Goal: Check status: Check status

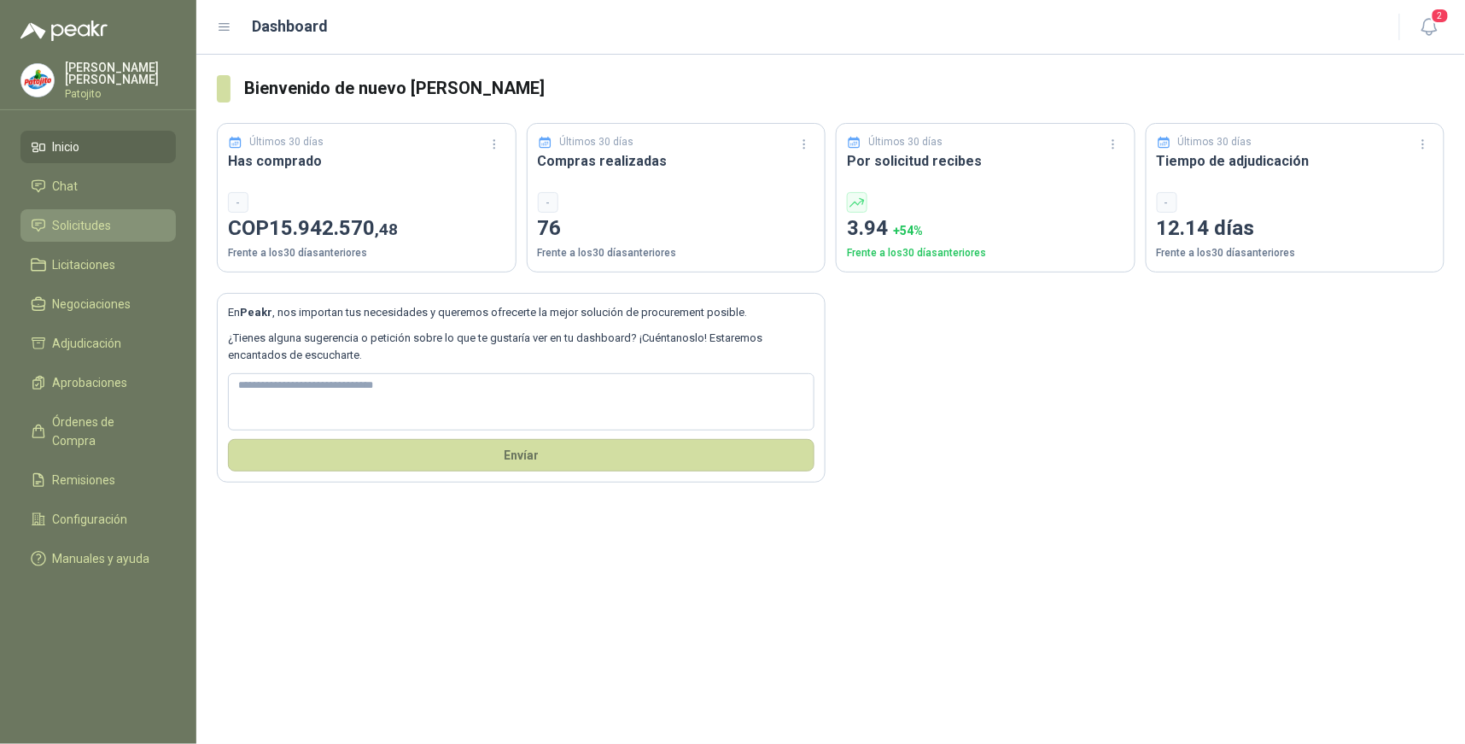
click at [96, 220] on span "Solicitudes" at bounding box center [82, 225] width 59 height 19
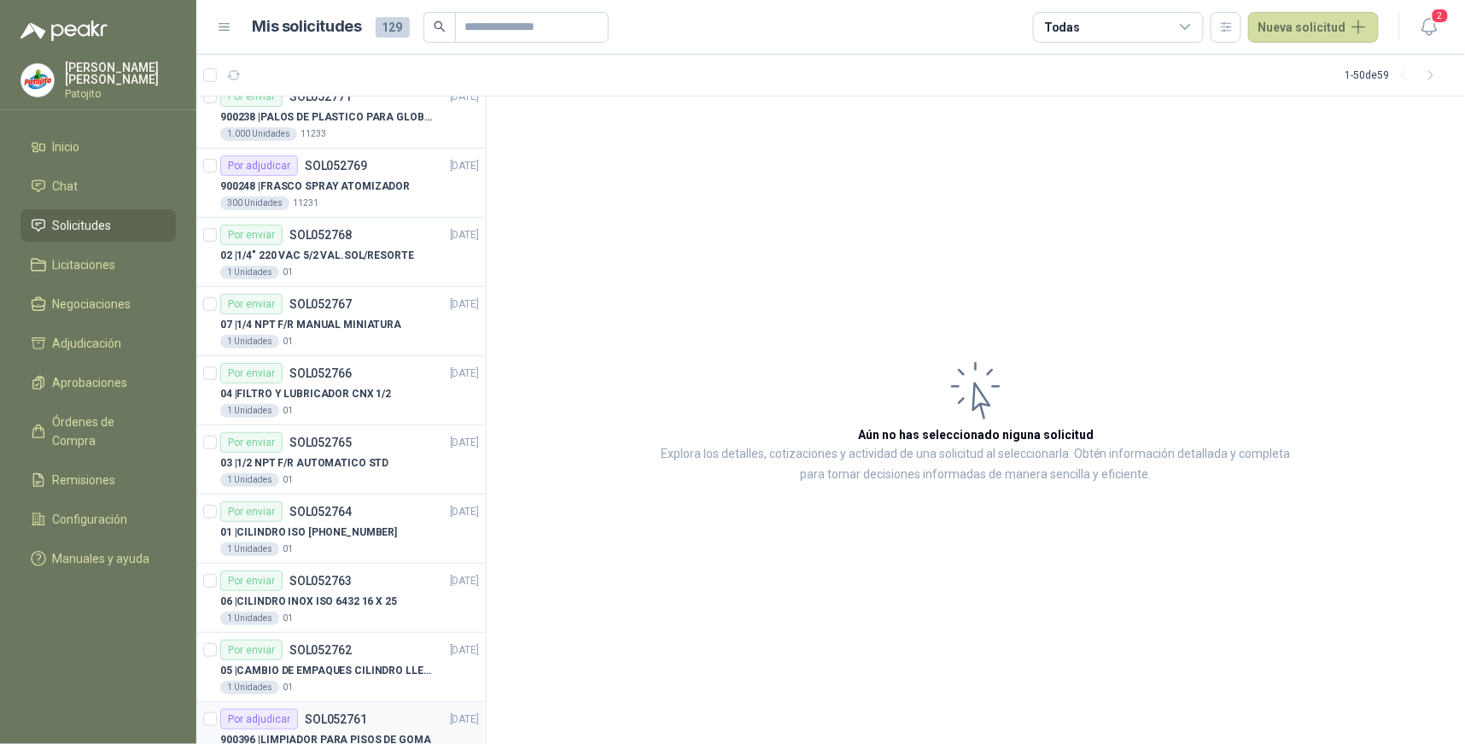
scroll to position [2362, 0]
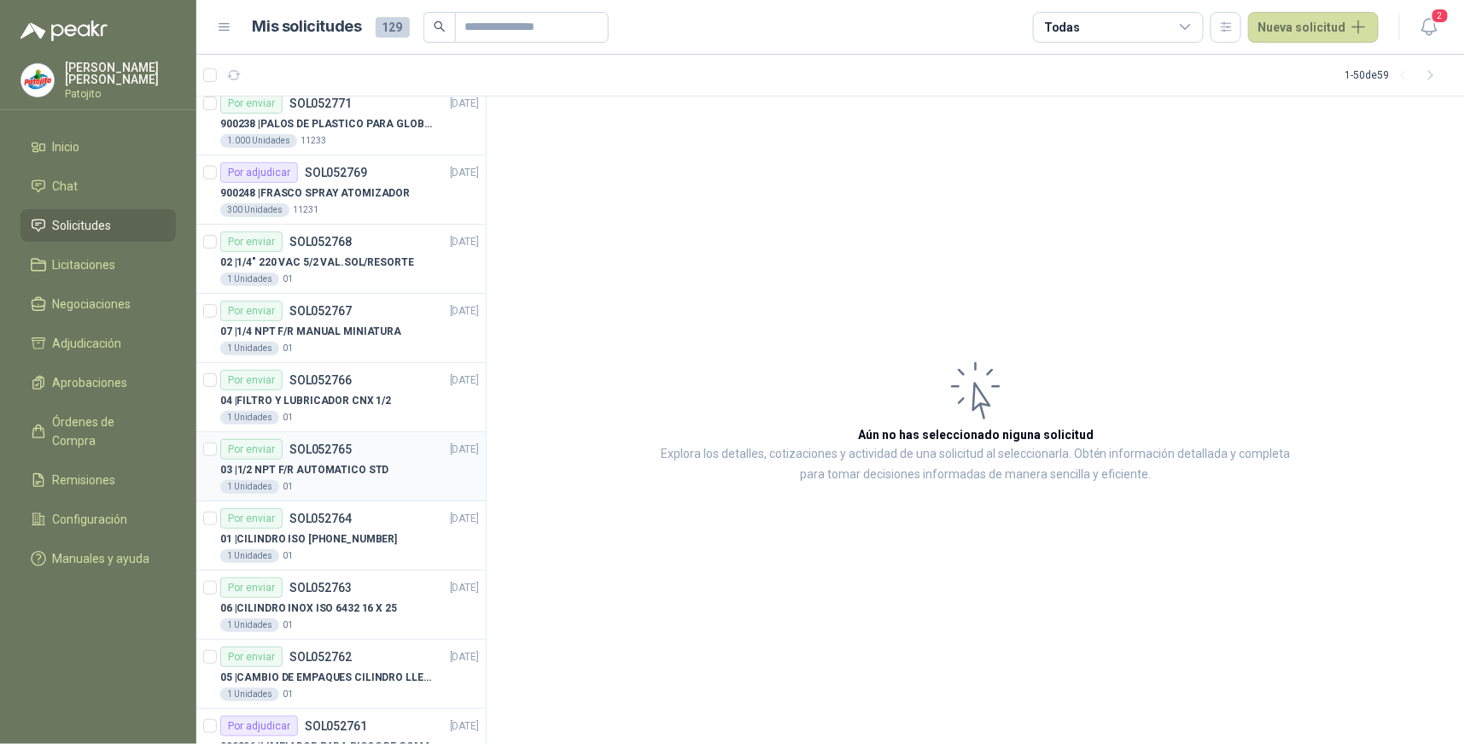
click at [322, 453] on p "SOL052765" at bounding box center [320, 449] width 62 height 12
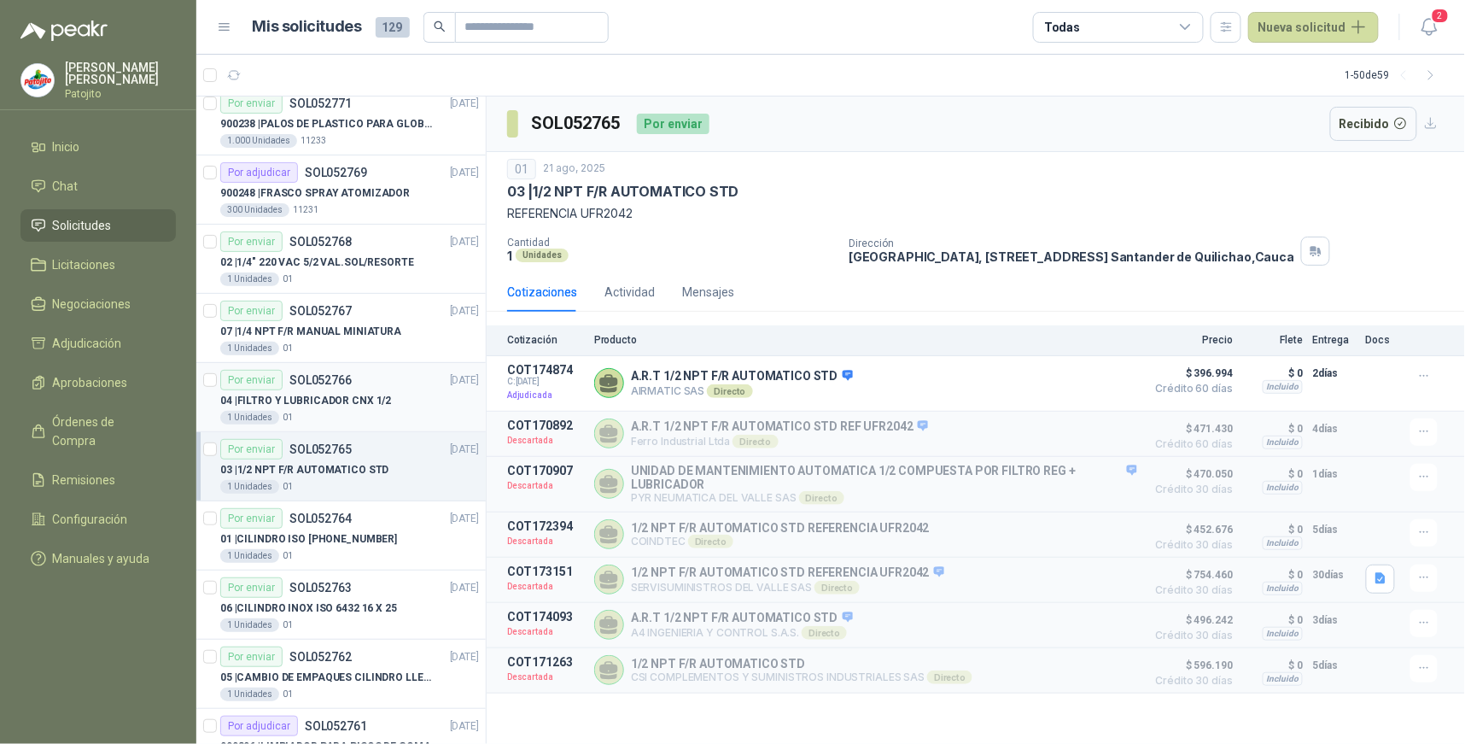
click at [353, 389] on div "Por enviar SOL052766 [DATE]" at bounding box center [349, 380] width 259 height 20
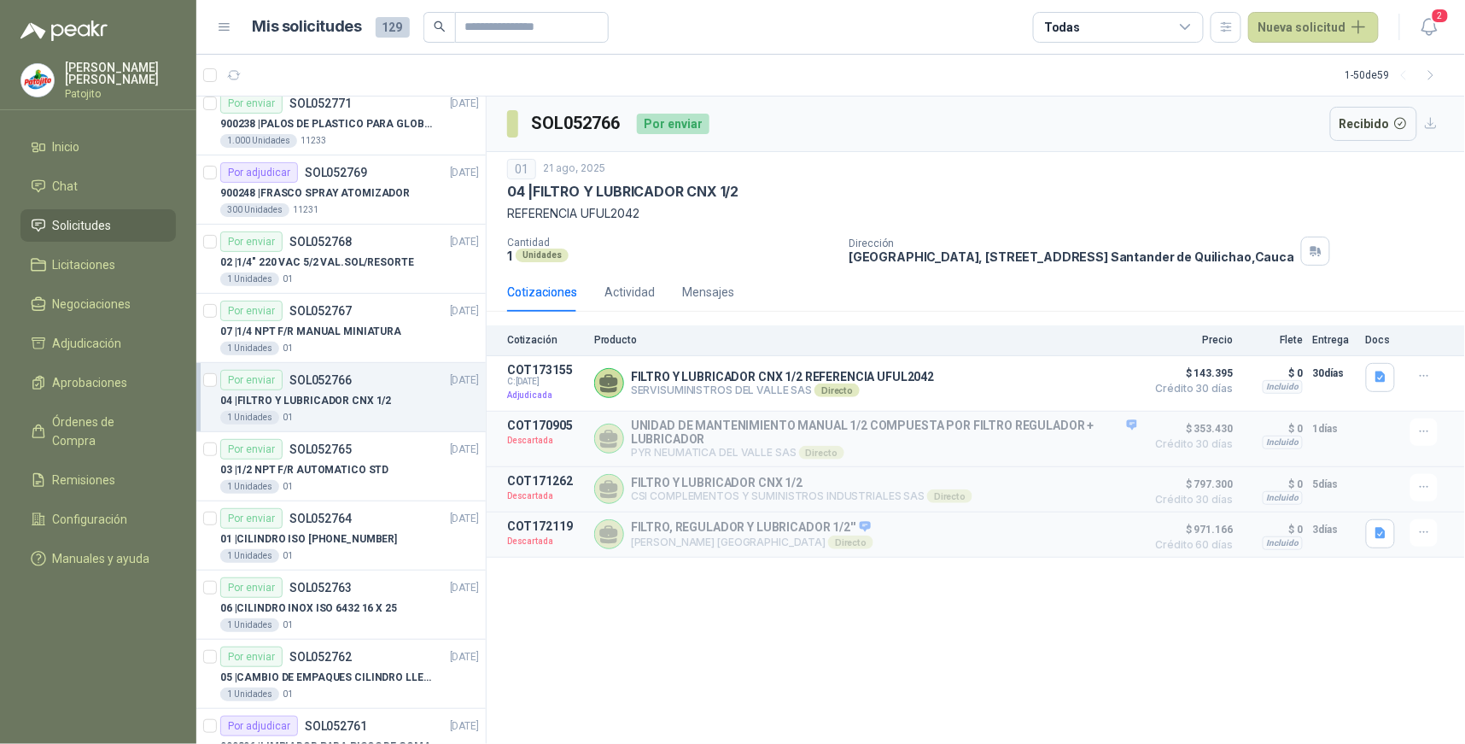
click at [386, 389] on div "Por enviar SOL052766 [DATE]" at bounding box center [349, 380] width 259 height 20
click at [365, 408] on p "04 | FILTRO Y LUBRICADOR CNX 1/2" at bounding box center [305, 401] width 171 height 16
click at [932, 377] on div "FILTRO Y LUBRICADOR CNX 1/2 REFERENCIA UFUL2042 [PERSON_NAME] SAS Directo Detal…" at bounding box center [865, 383] width 543 height 41
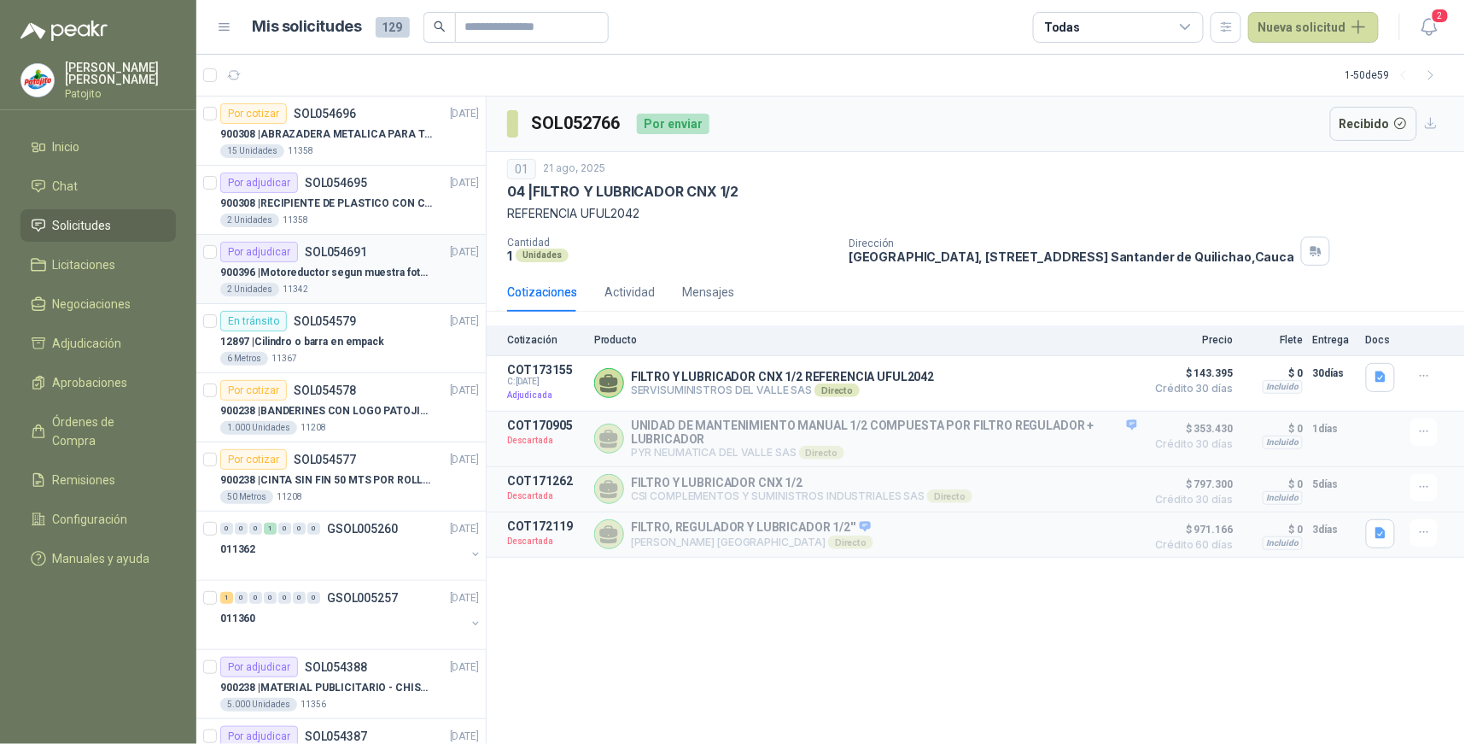
click at [353, 253] on p "SOL054691" at bounding box center [336, 252] width 62 height 12
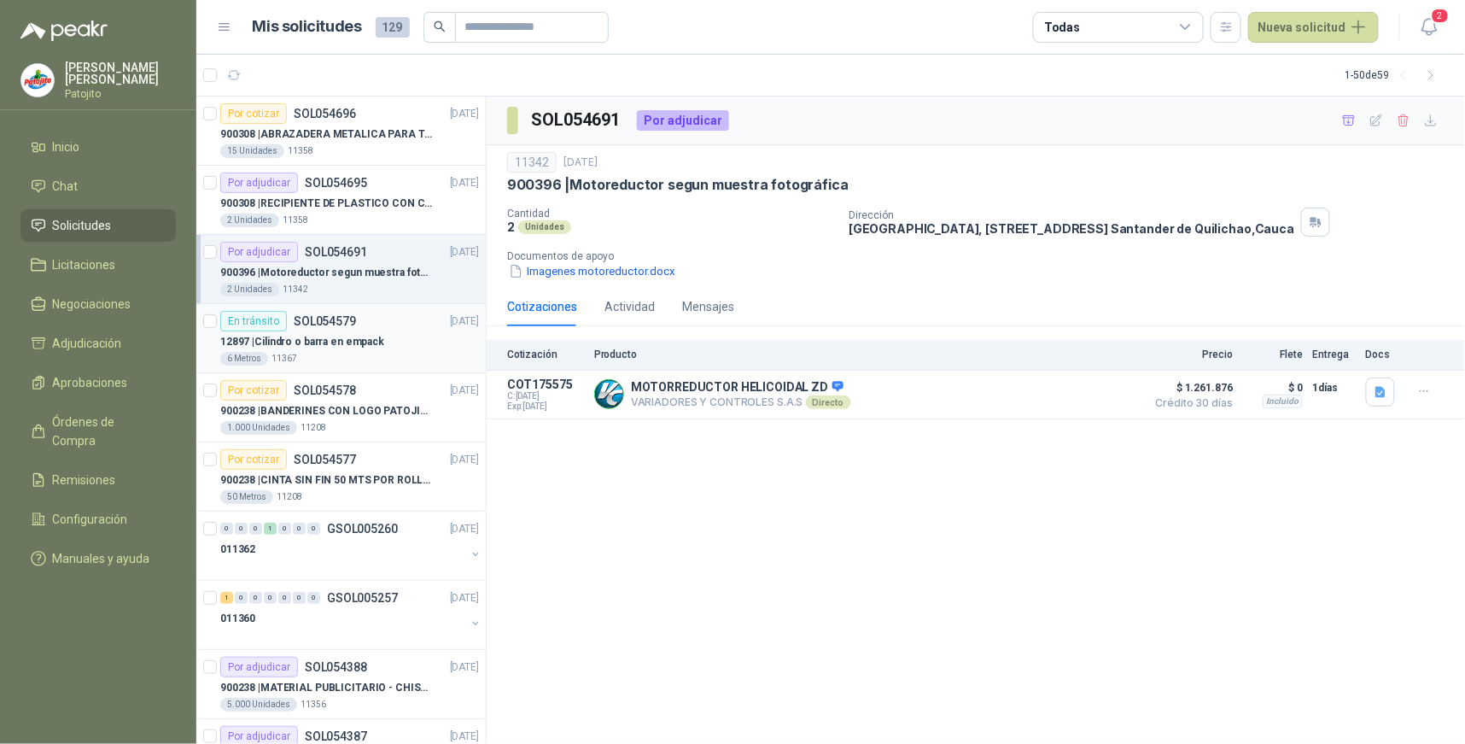
click at [384, 327] on div "En tránsito SOL054579 [DATE]" at bounding box center [349, 321] width 259 height 20
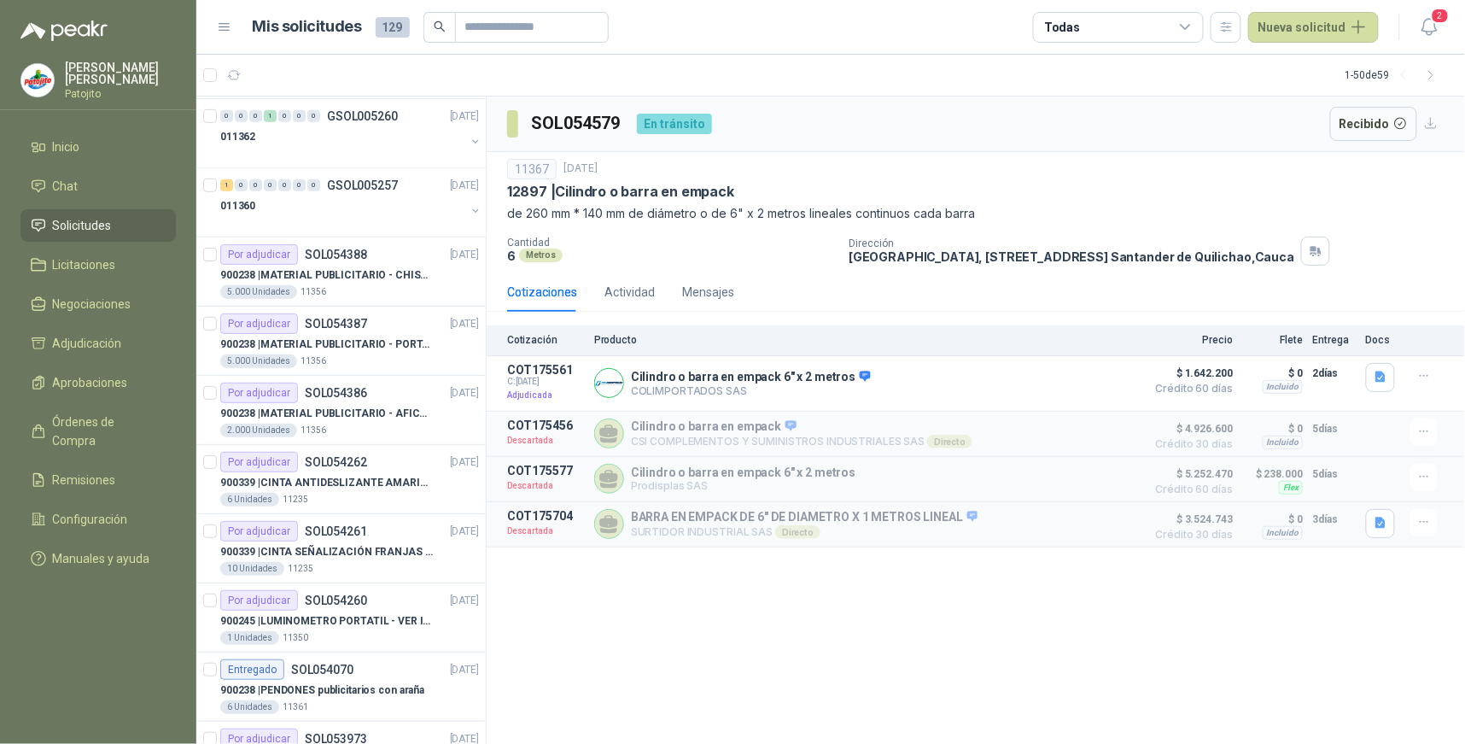
scroll to position [474, 0]
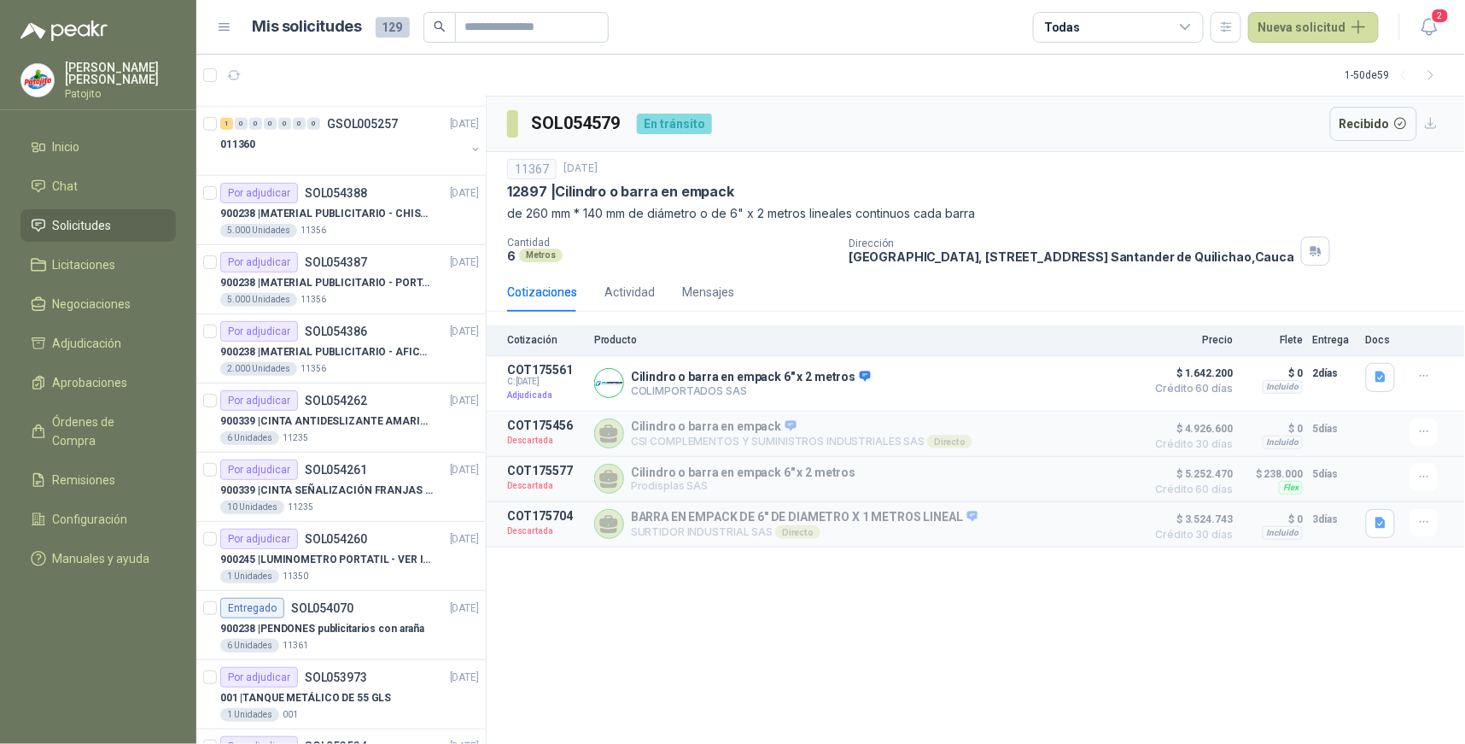
click at [1187, 26] on icon at bounding box center [1185, 27] width 9 height 4
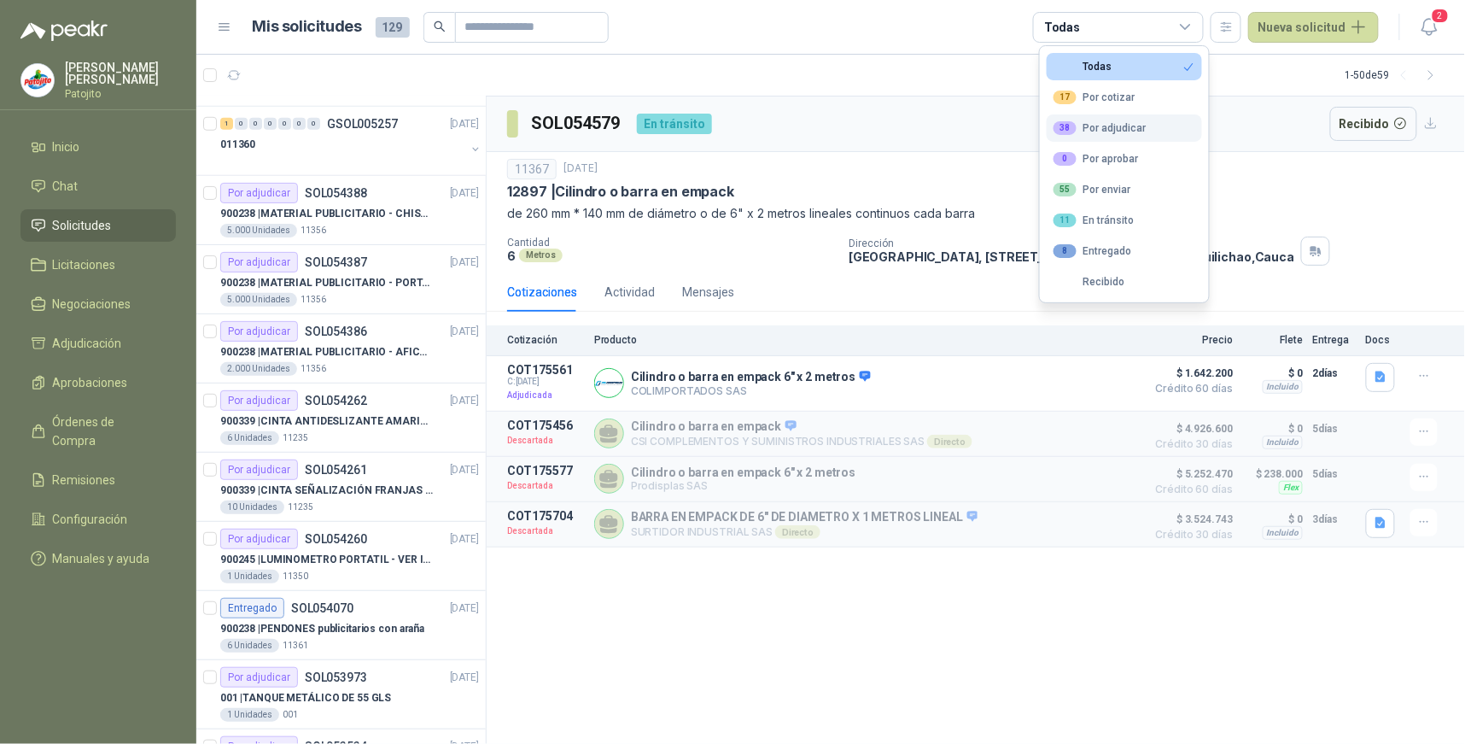
click at [1113, 128] on div "38 Por adjudicar" at bounding box center [1100, 128] width 93 height 14
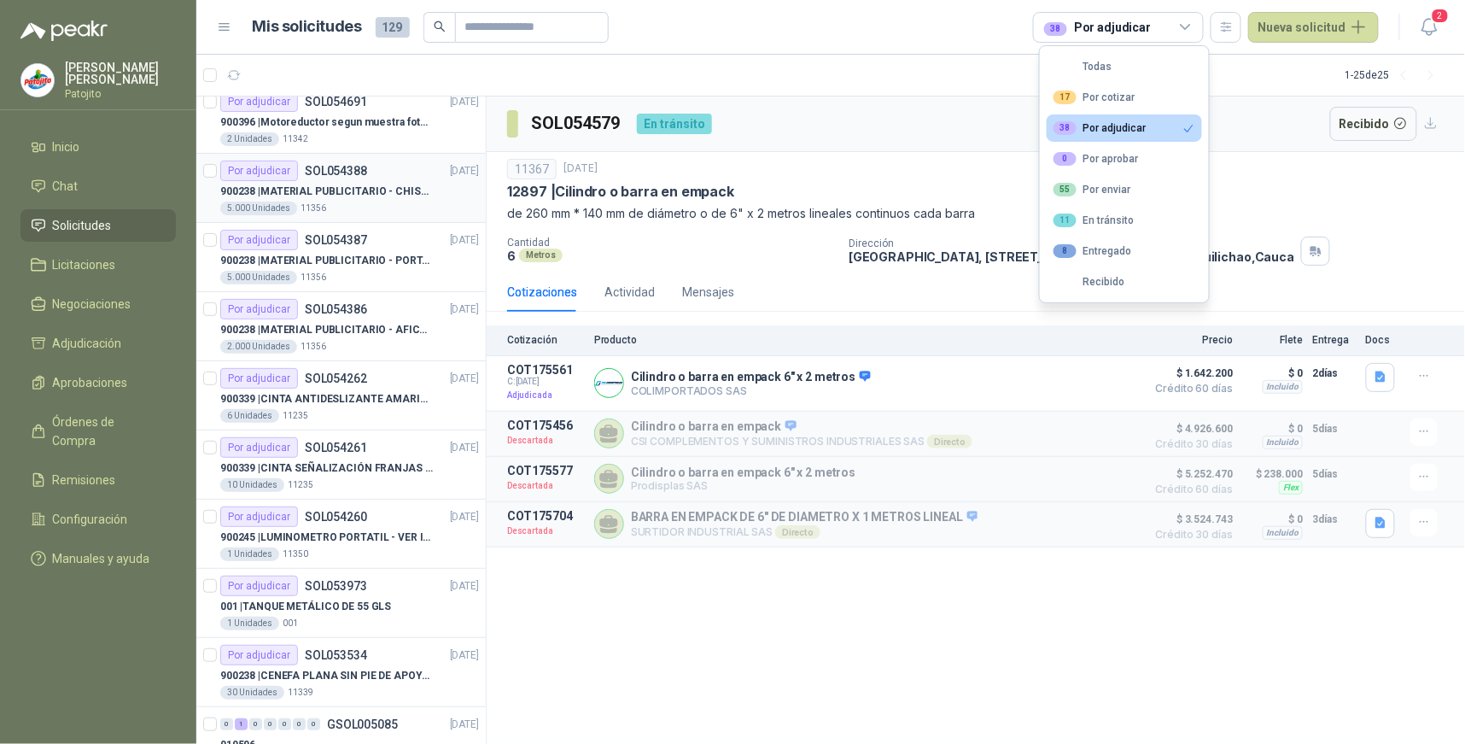
scroll to position [0, 0]
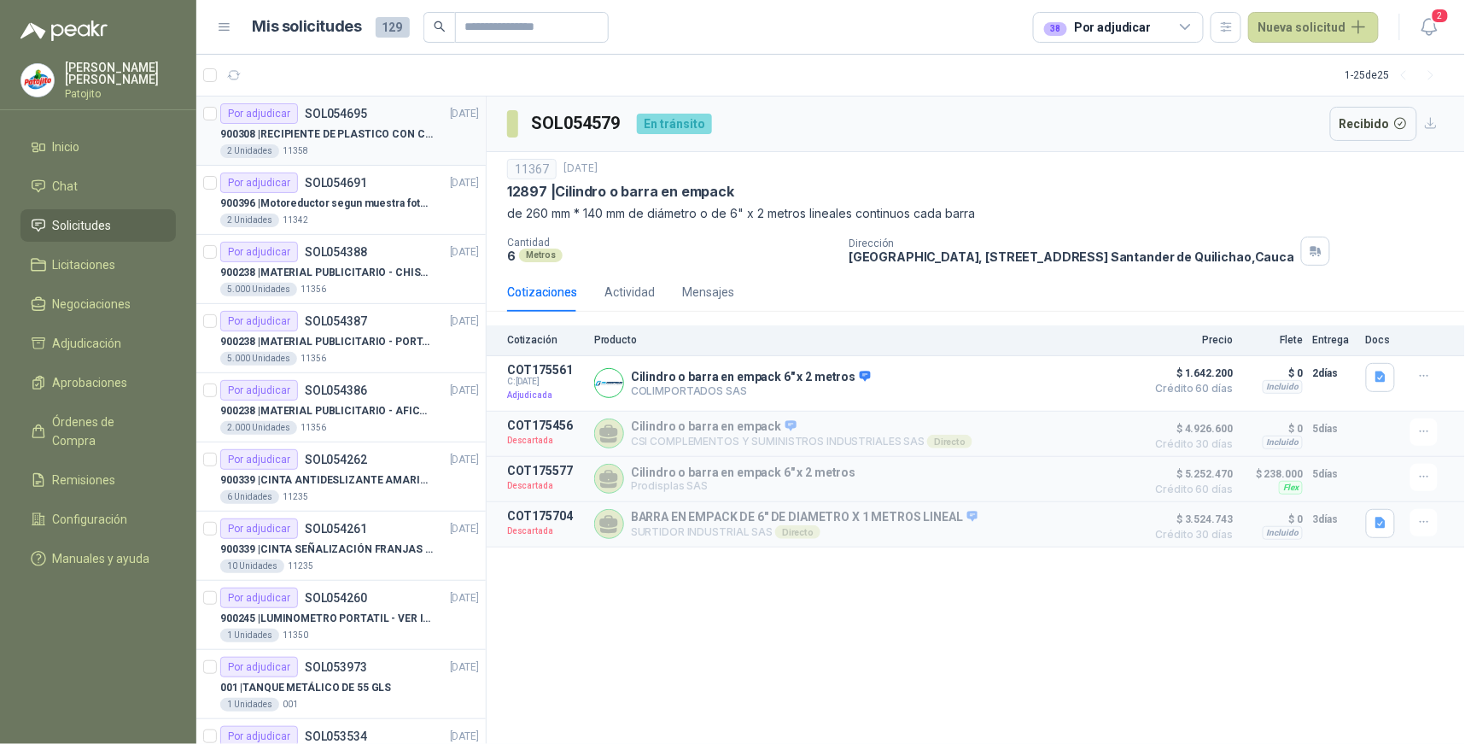
click at [337, 126] on p "900308 | RECIPIENTE DE PLASTICO CON CAPACIDAD DE 1.8 LT PARA LA EXTRACCIÓN MANU…" at bounding box center [326, 134] width 213 height 16
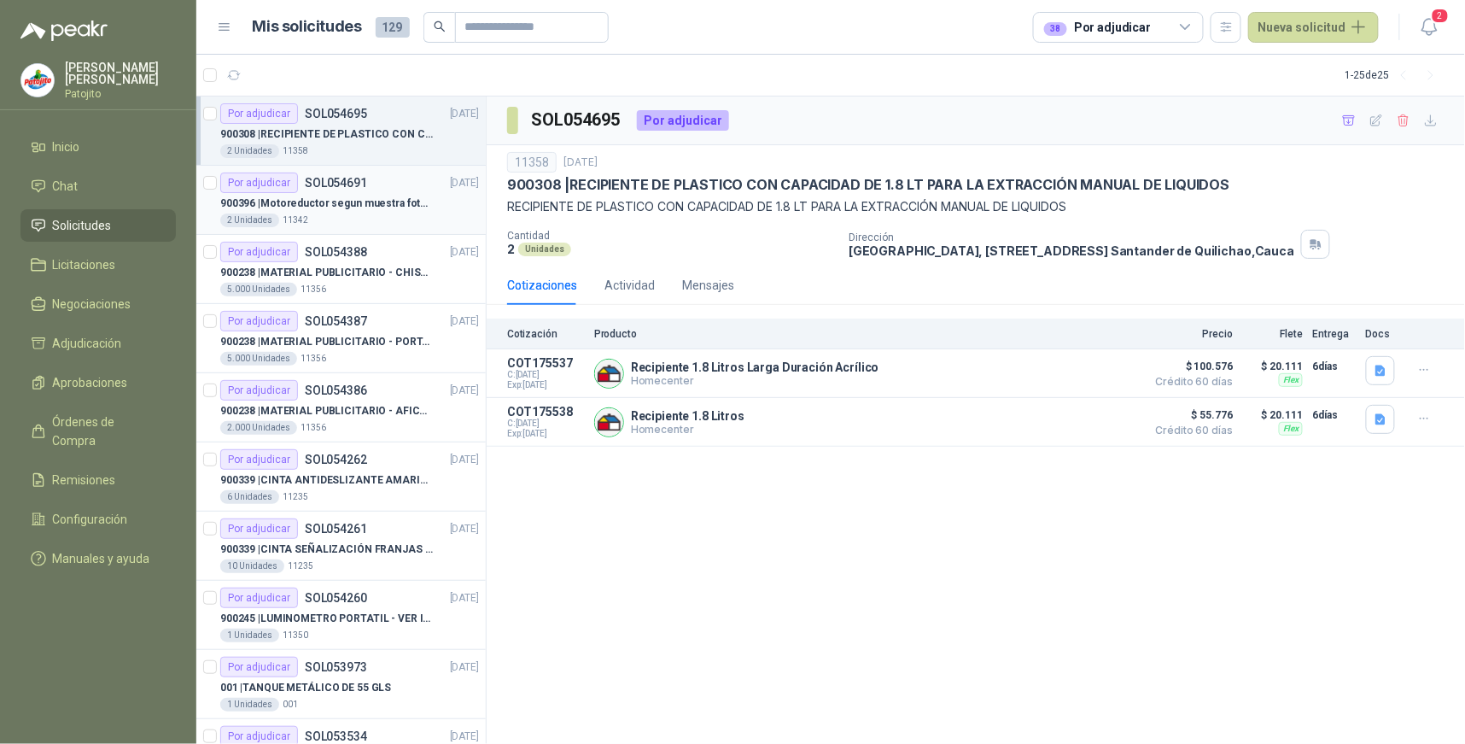
click at [337, 193] on div "900396 | Motoreductor segun muestra fotográfica" at bounding box center [349, 203] width 259 height 20
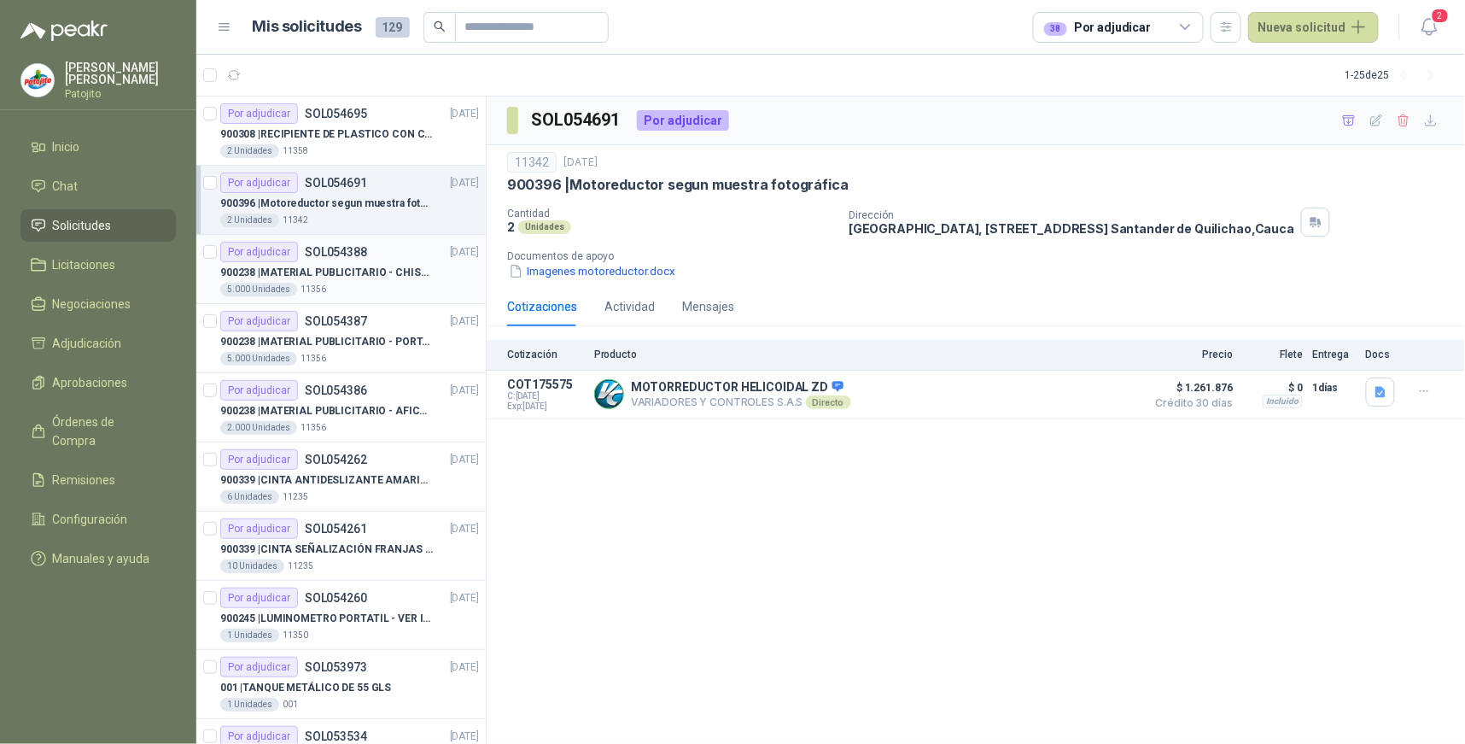
click at [339, 254] on p "SOL054388" at bounding box center [336, 252] width 62 height 12
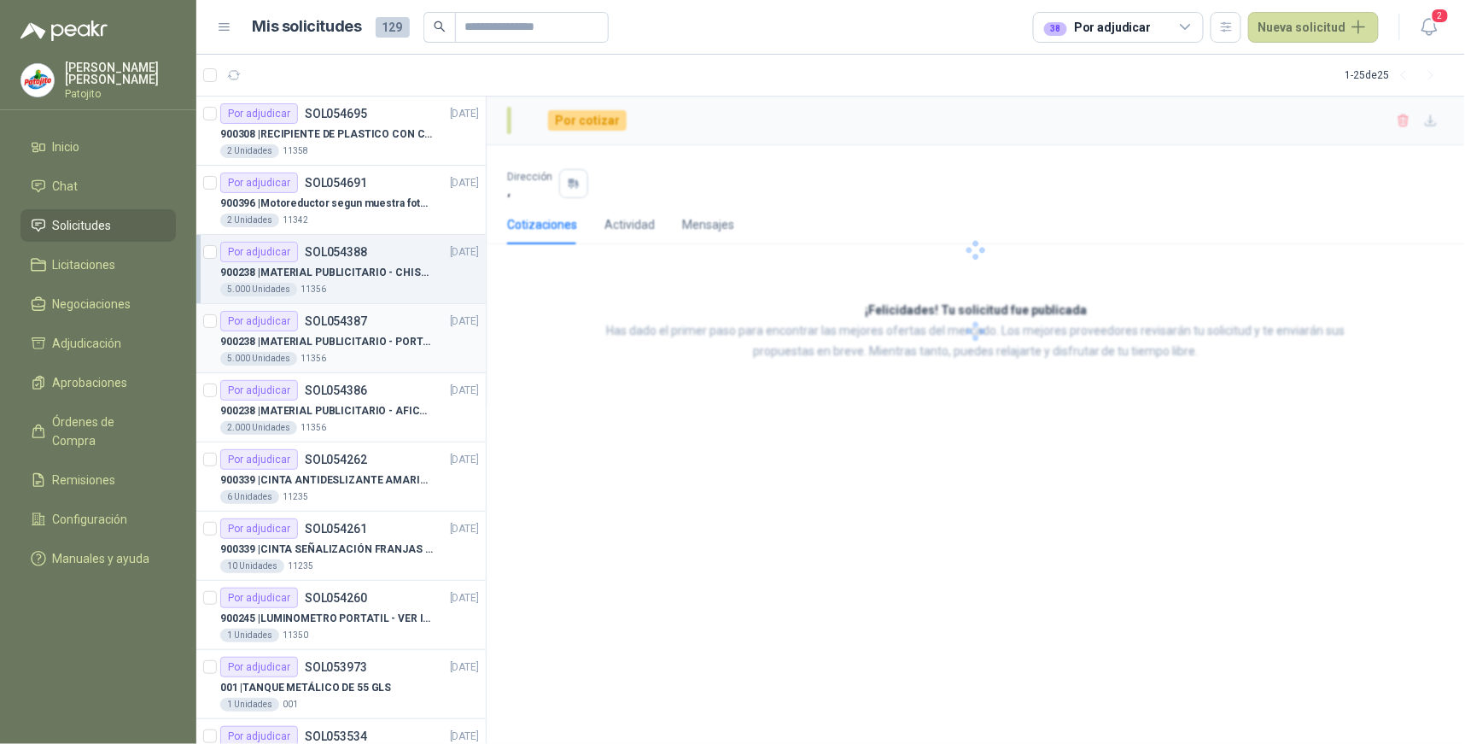
click at [345, 331] on div "900238 | MATERIAL PUBLICITARIO - PORTAPRECIOS VER ADJUNTO" at bounding box center [349, 341] width 259 height 20
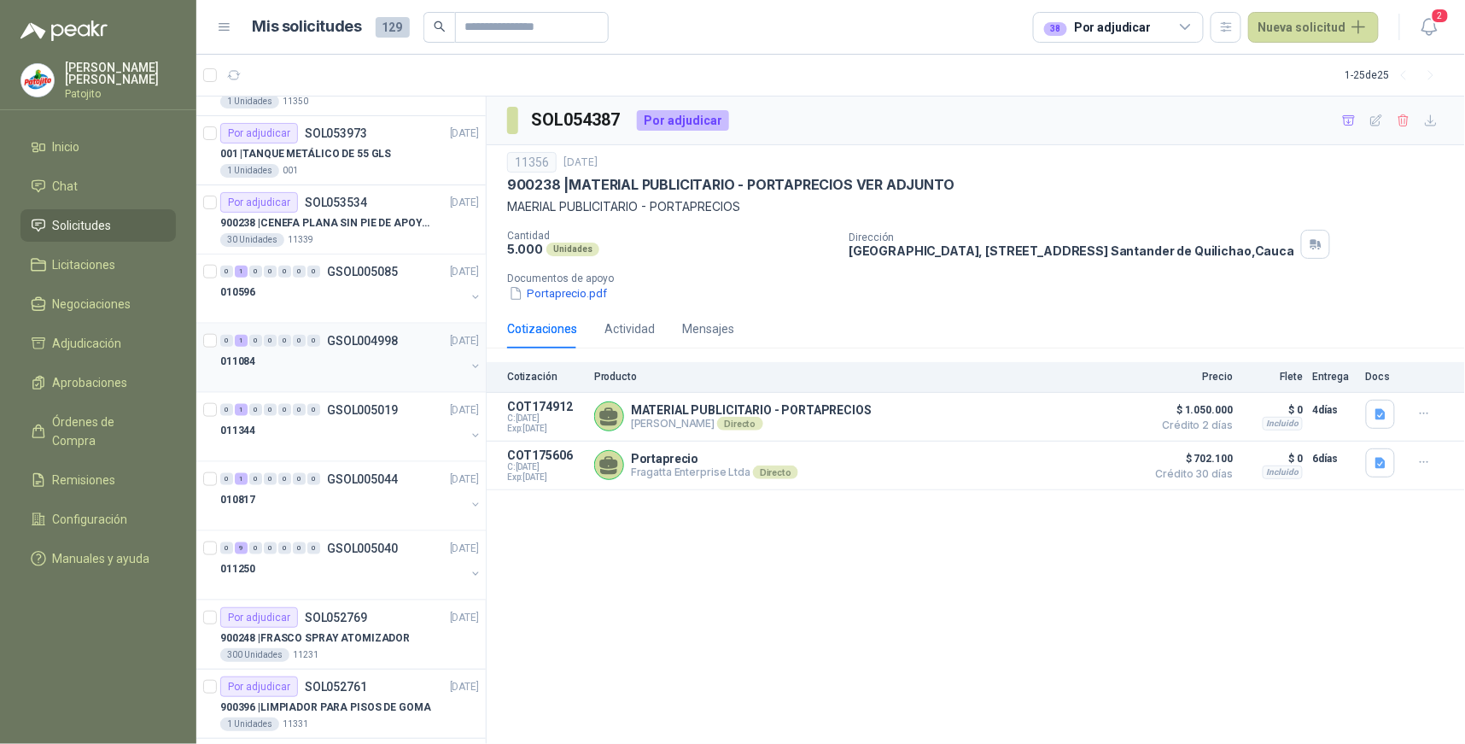
scroll to position [569, 0]
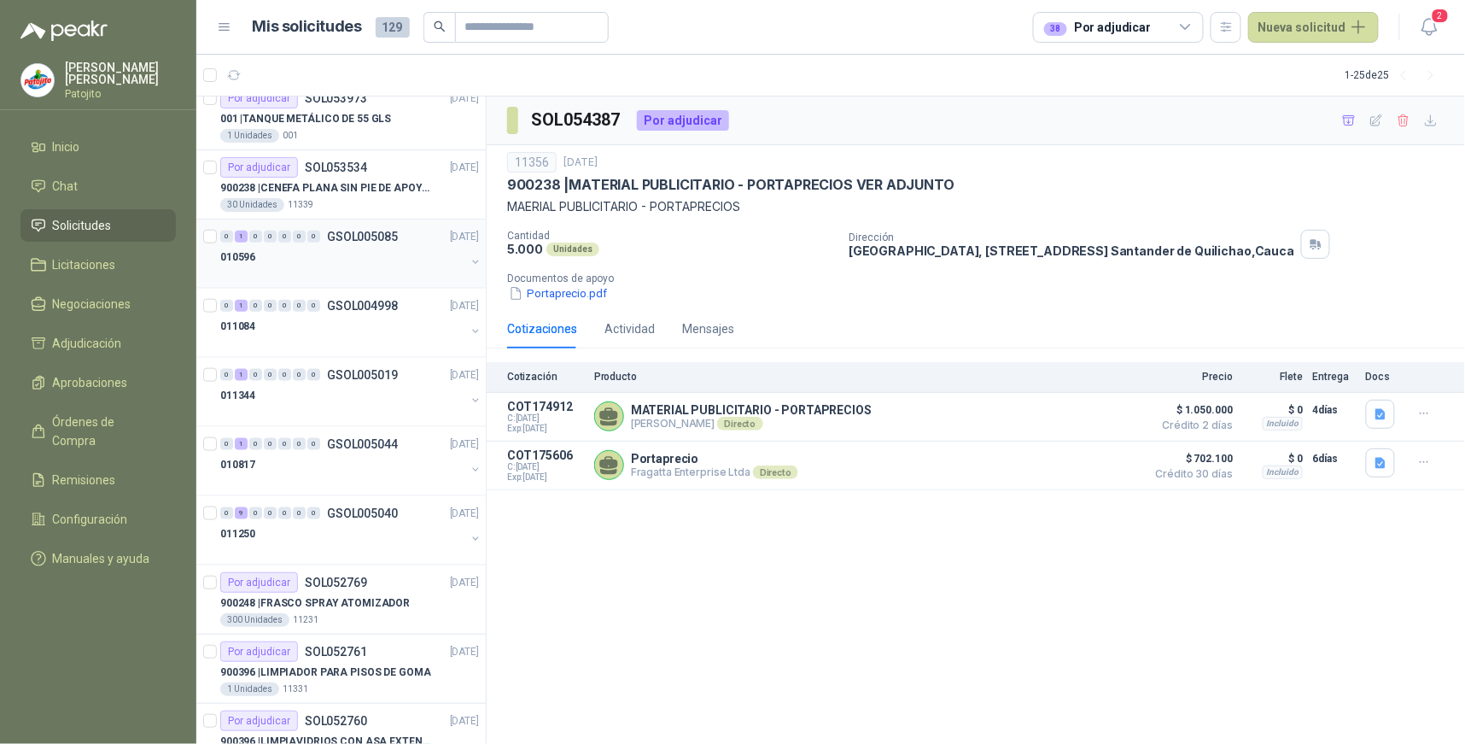
click at [239, 242] on div "1" at bounding box center [241, 237] width 13 height 12
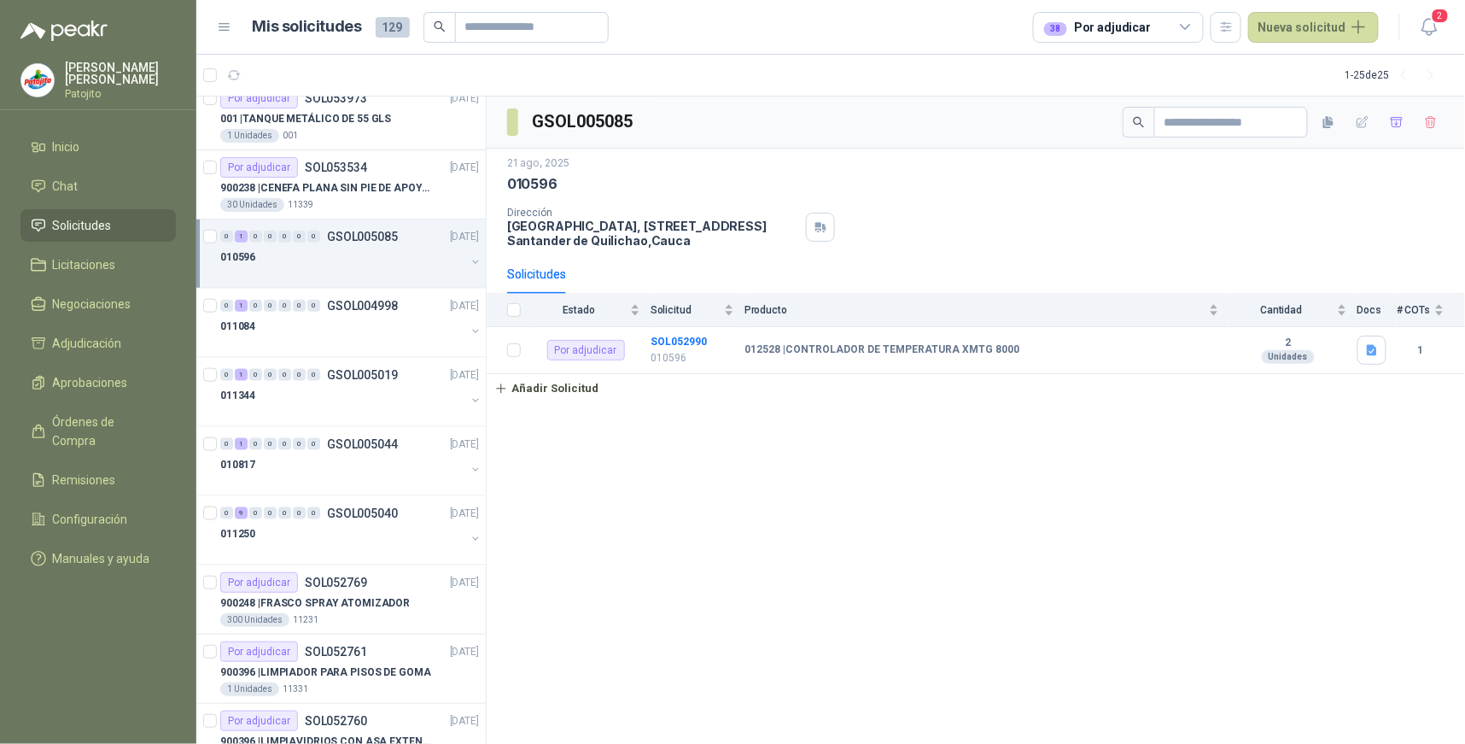
scroll to position [663, 0]
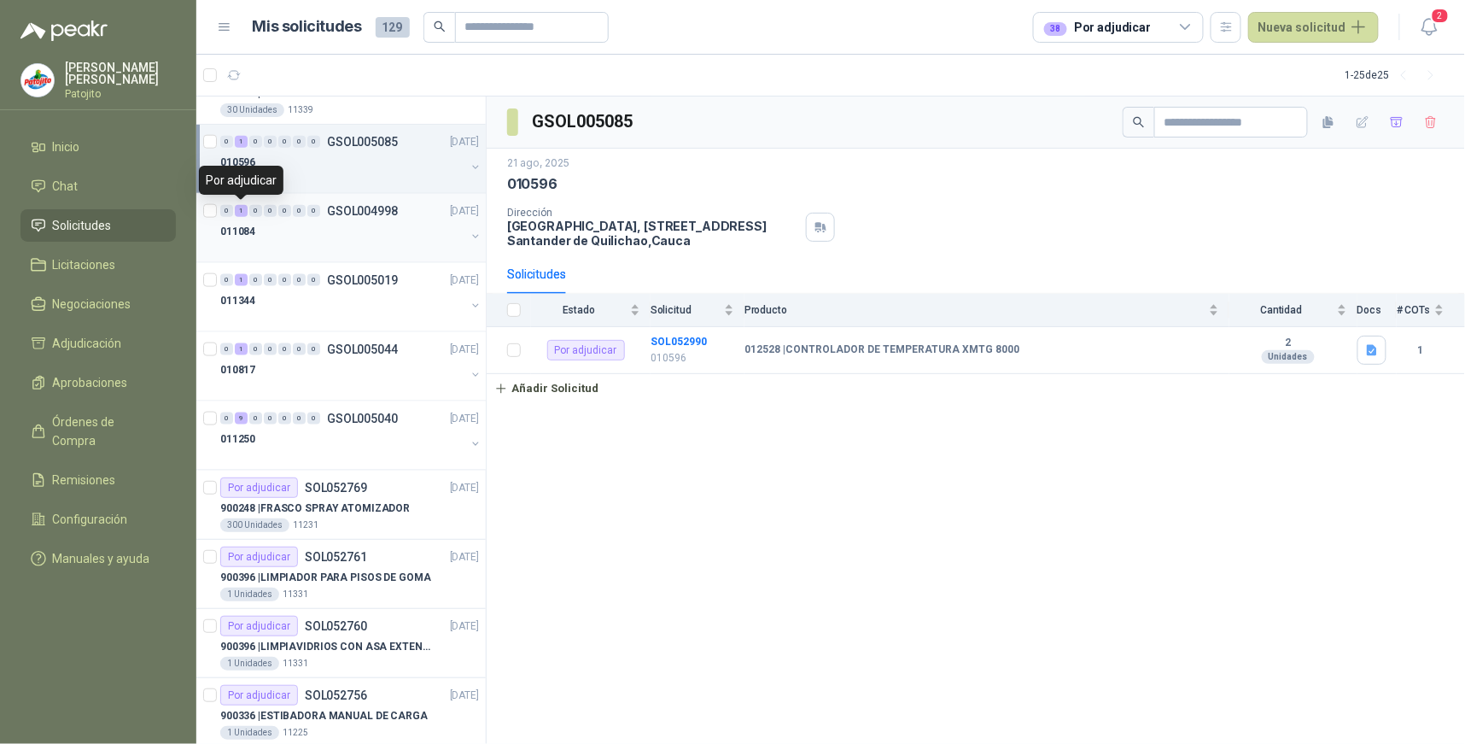
click at [242, 213] on div "1" at bounding box center [241, 211] width 13 height 12
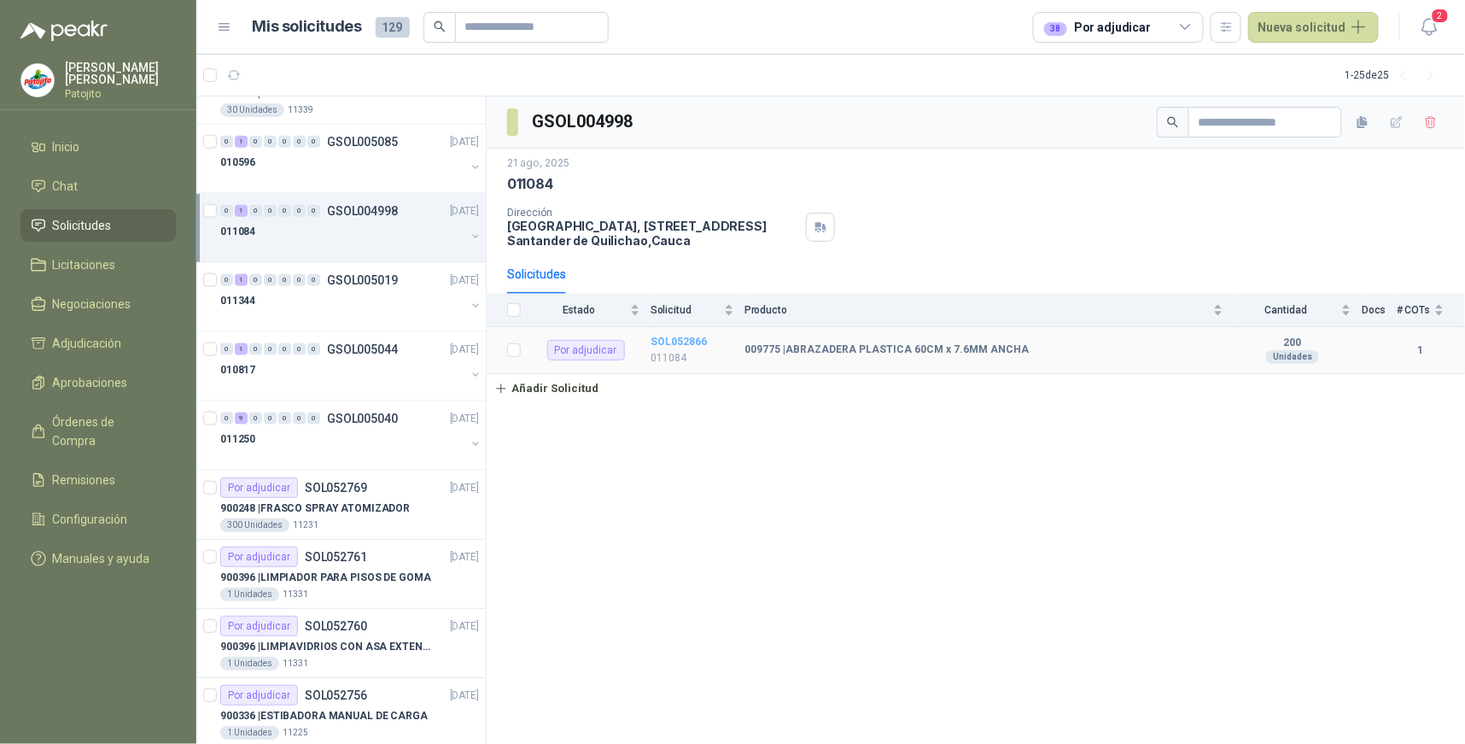
click at [700, 336] on b "SOL052866" at bounding box center [679, 342] width 56 height 12
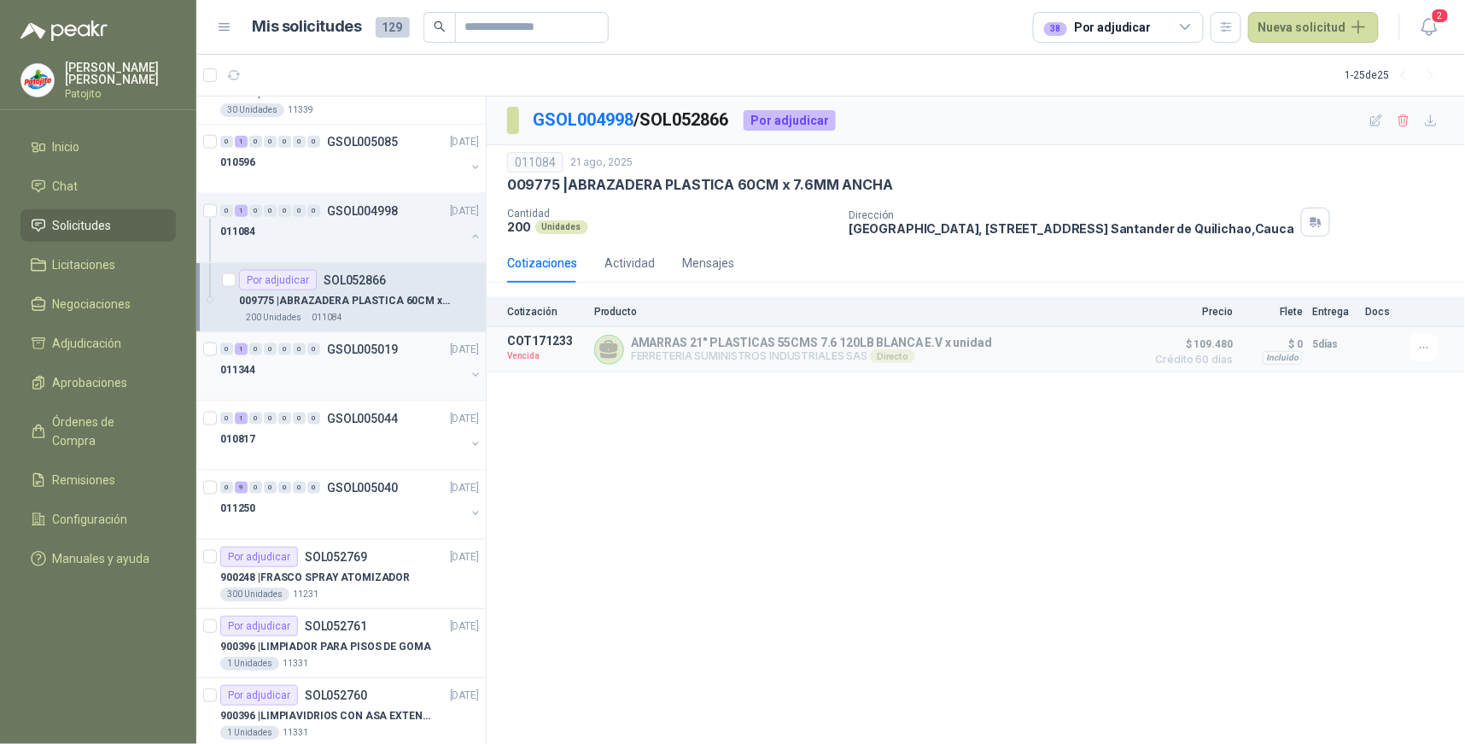
click at [244, 346] on div "1" at bounding box center [241, 349] width 13 height 12
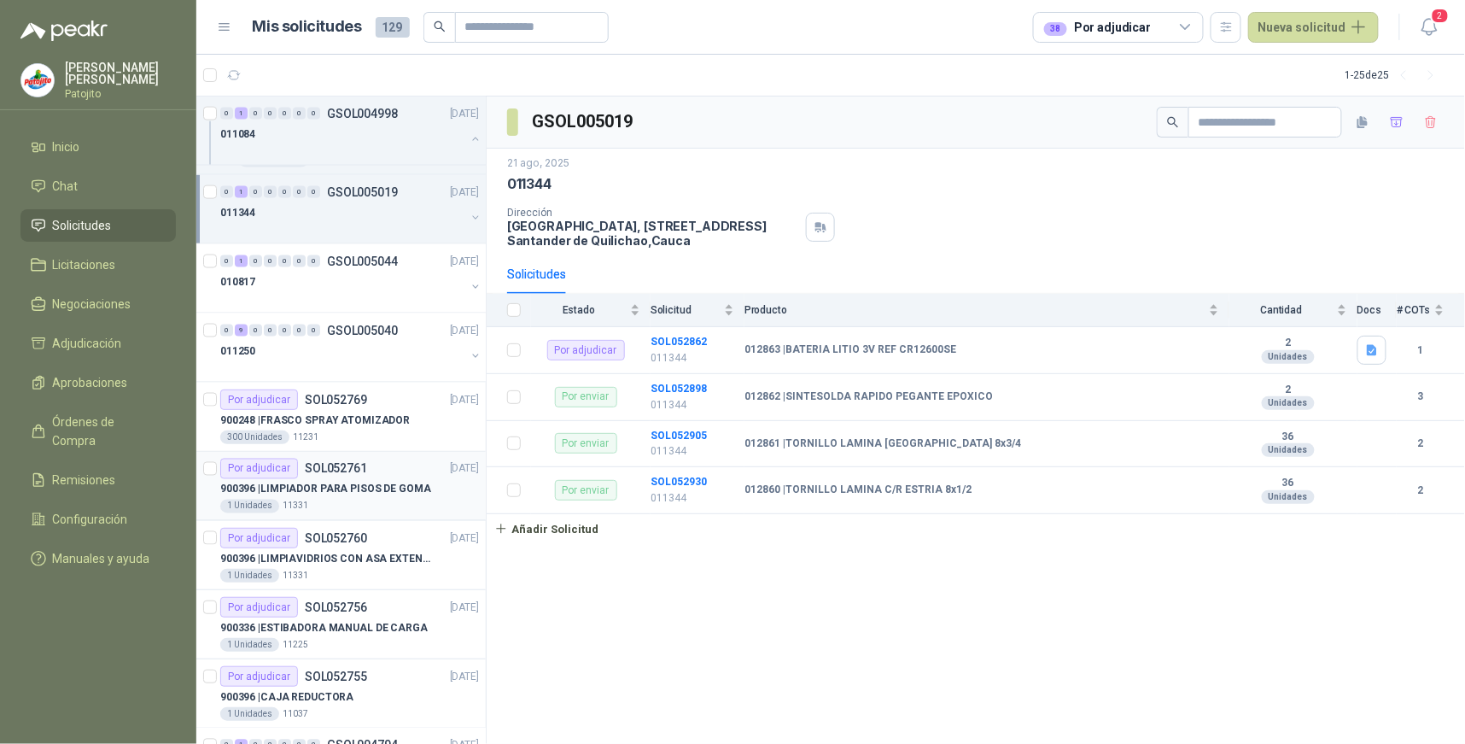
scroll to position [854, 0]
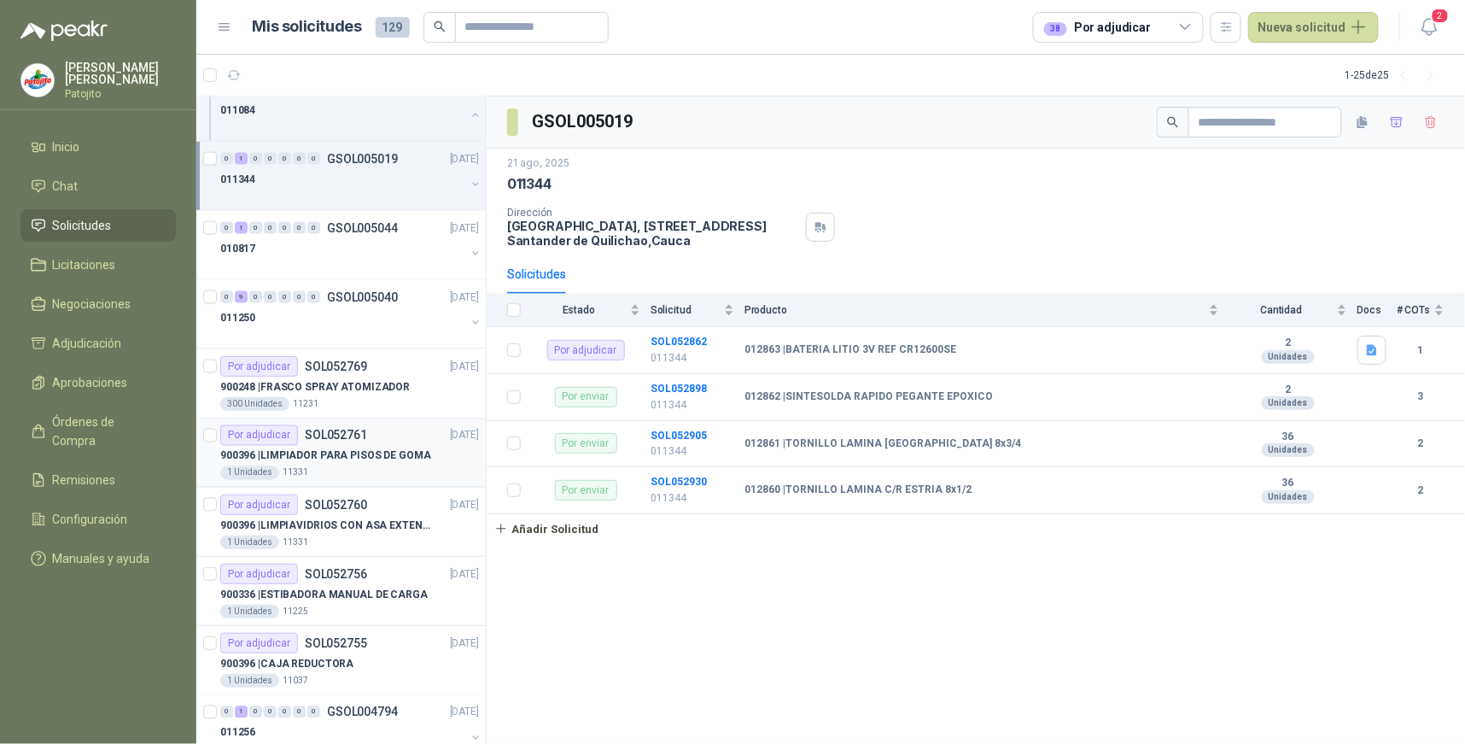
click at [278, 440] on div "Por adjudicar" at bounding box center [259, 435] width 78 height 20
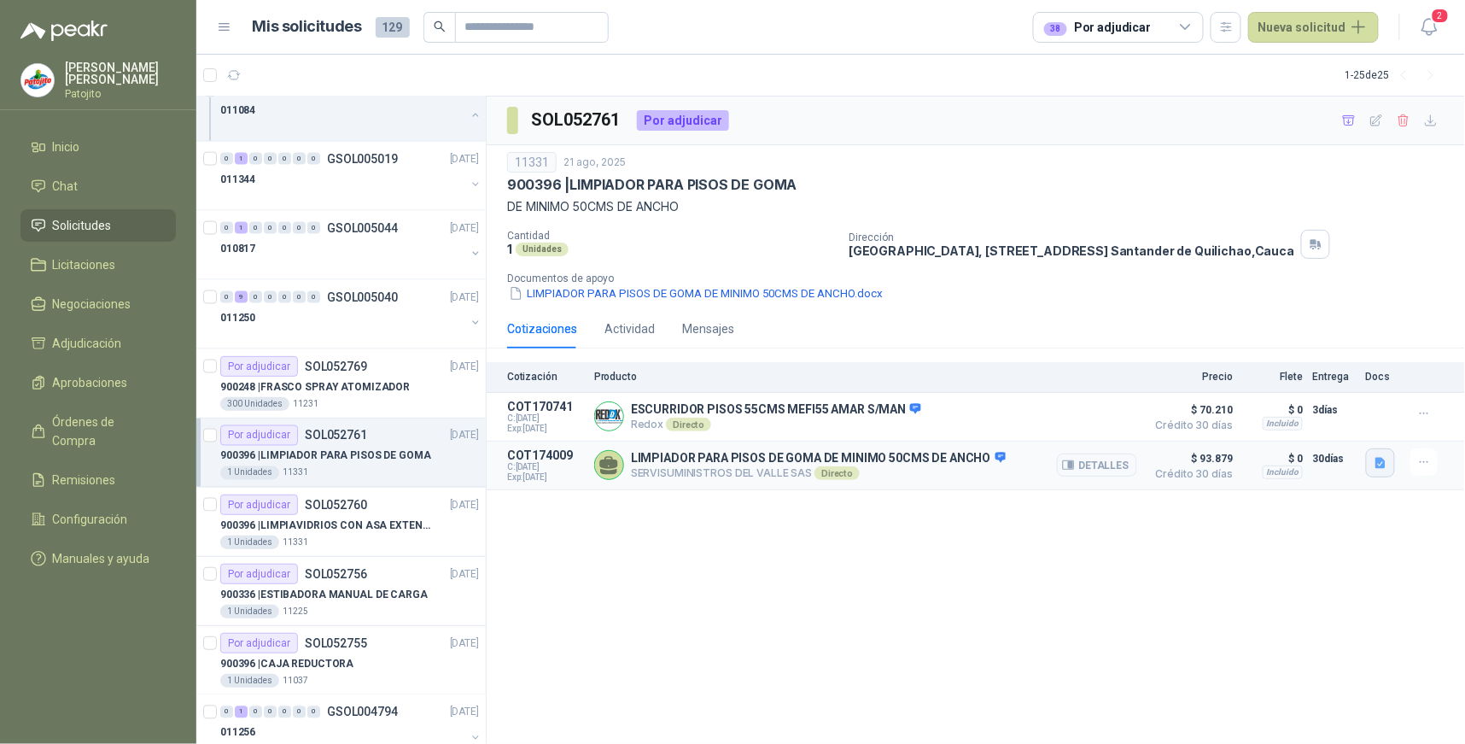
click at [1382, 467] on icon "button" at bounding box center [1381, 462] width 10 height 11
click at [1356, 424] on button "image.png" at bounding box center [1347, 427] width 74 height 18
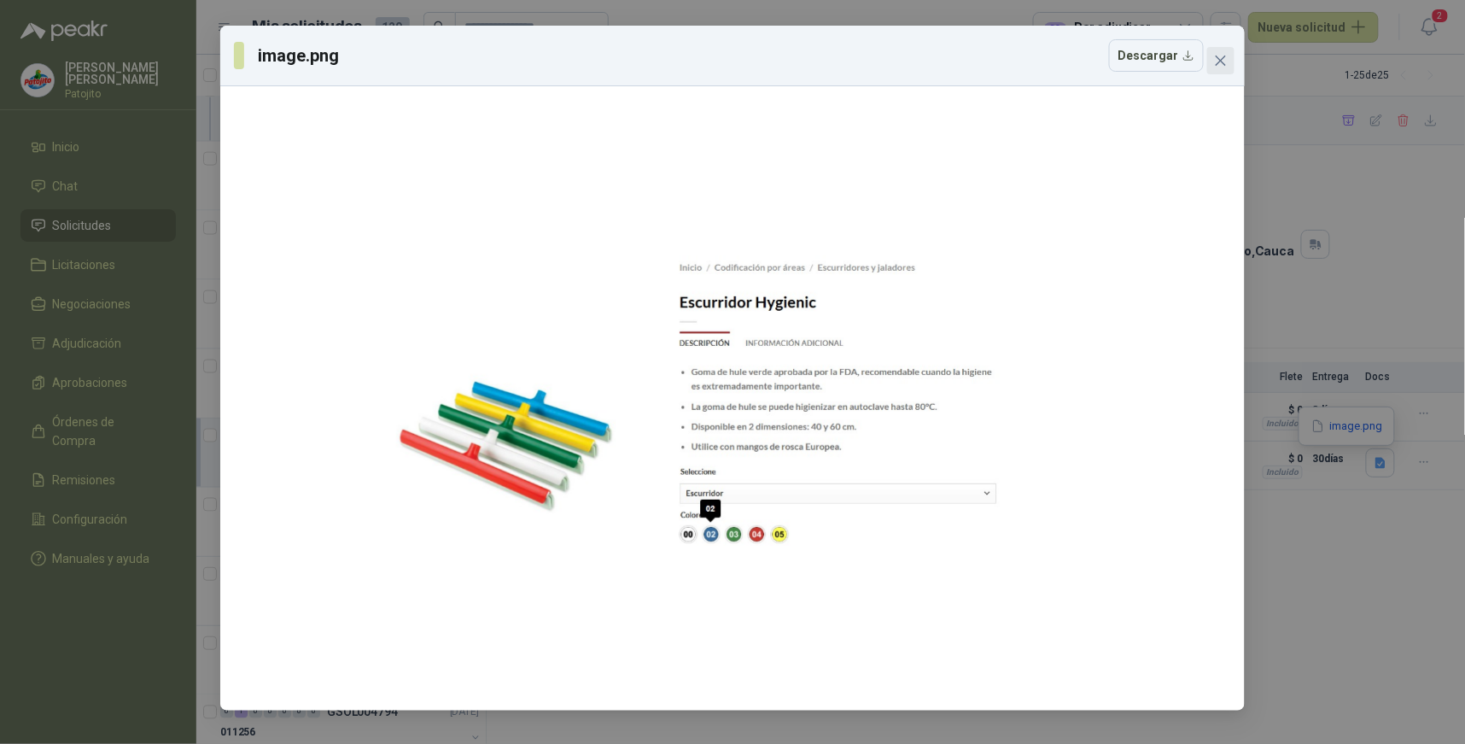
click at [1218, 54] on icon "close" at bounding box center [1221, 61] width 14 height 14
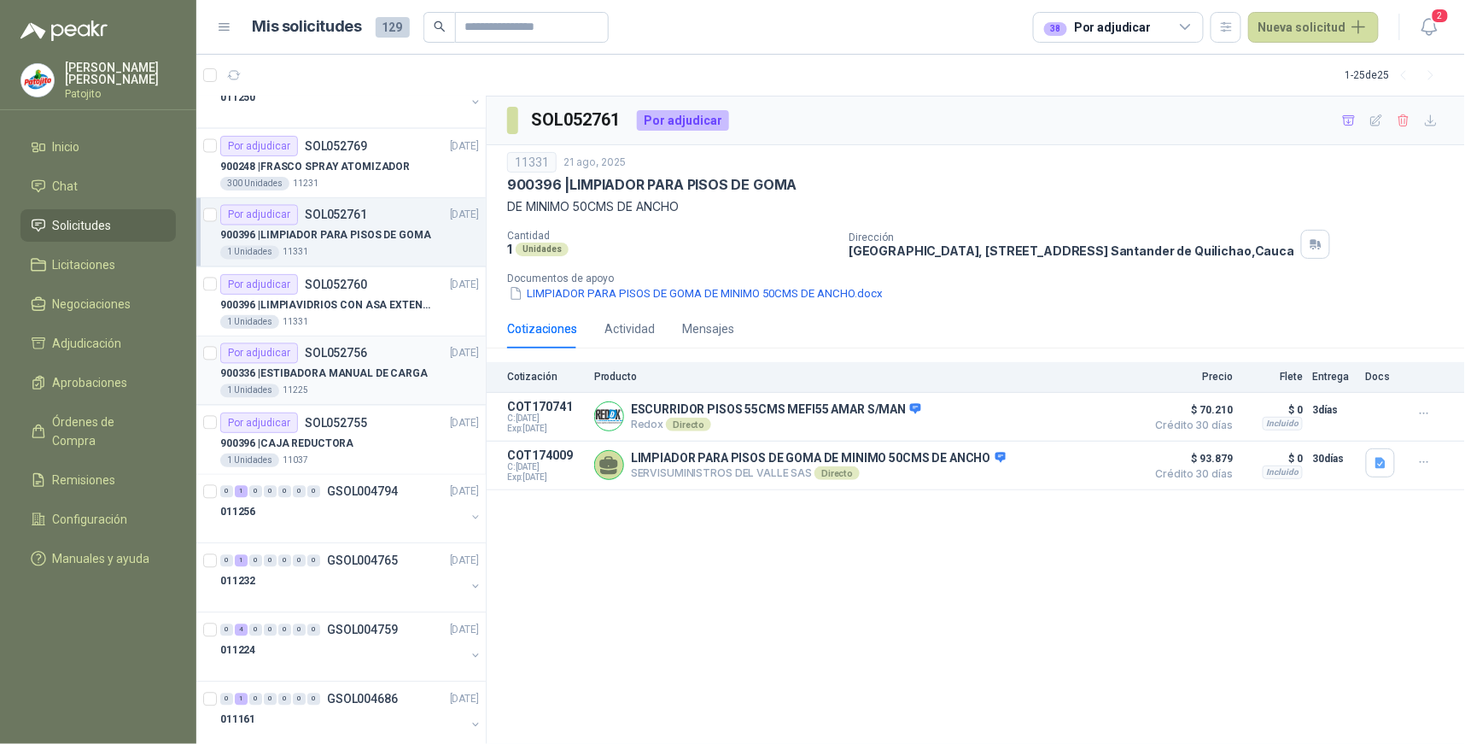
scroll to position [1138, 0]
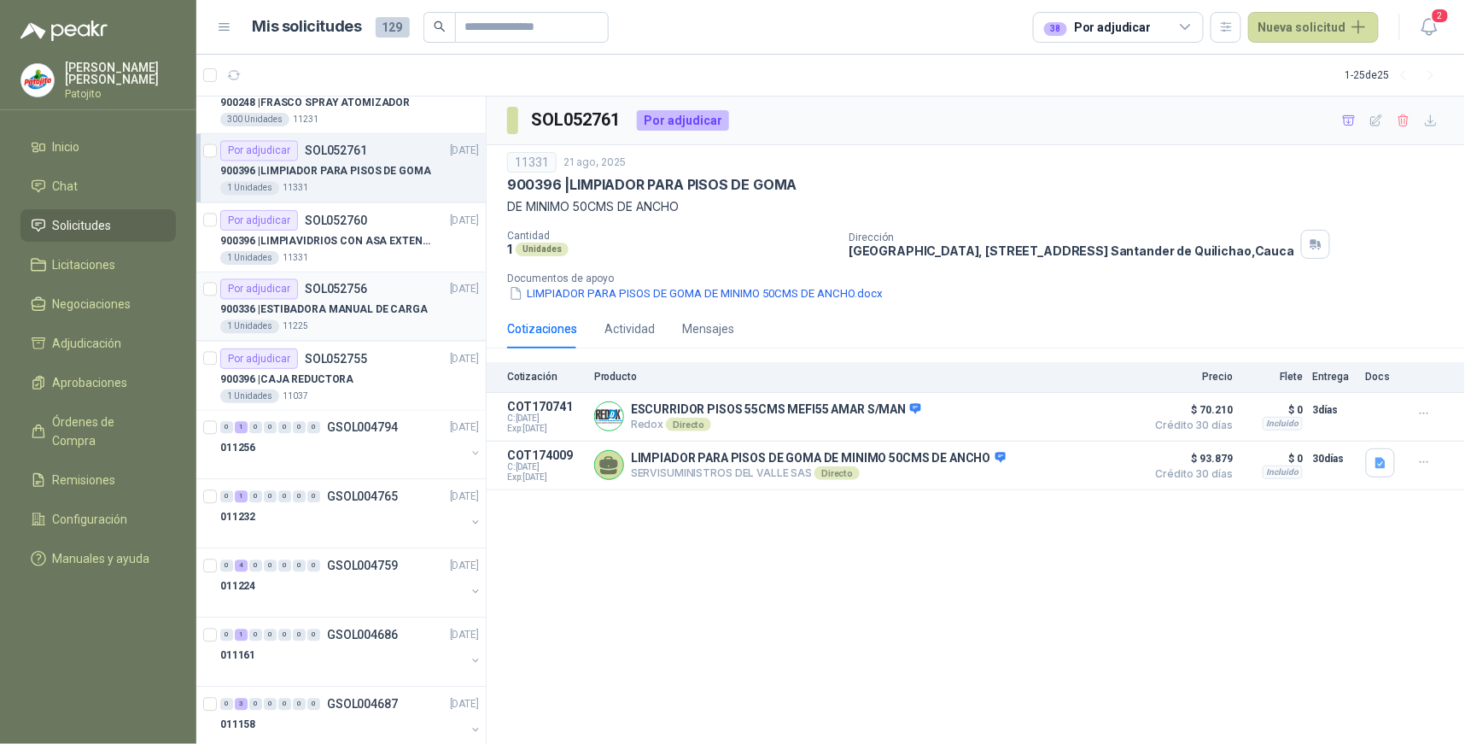
click at [345, 288] on p "SOL052756" at bounding box center [336, 289] width 62 height 12
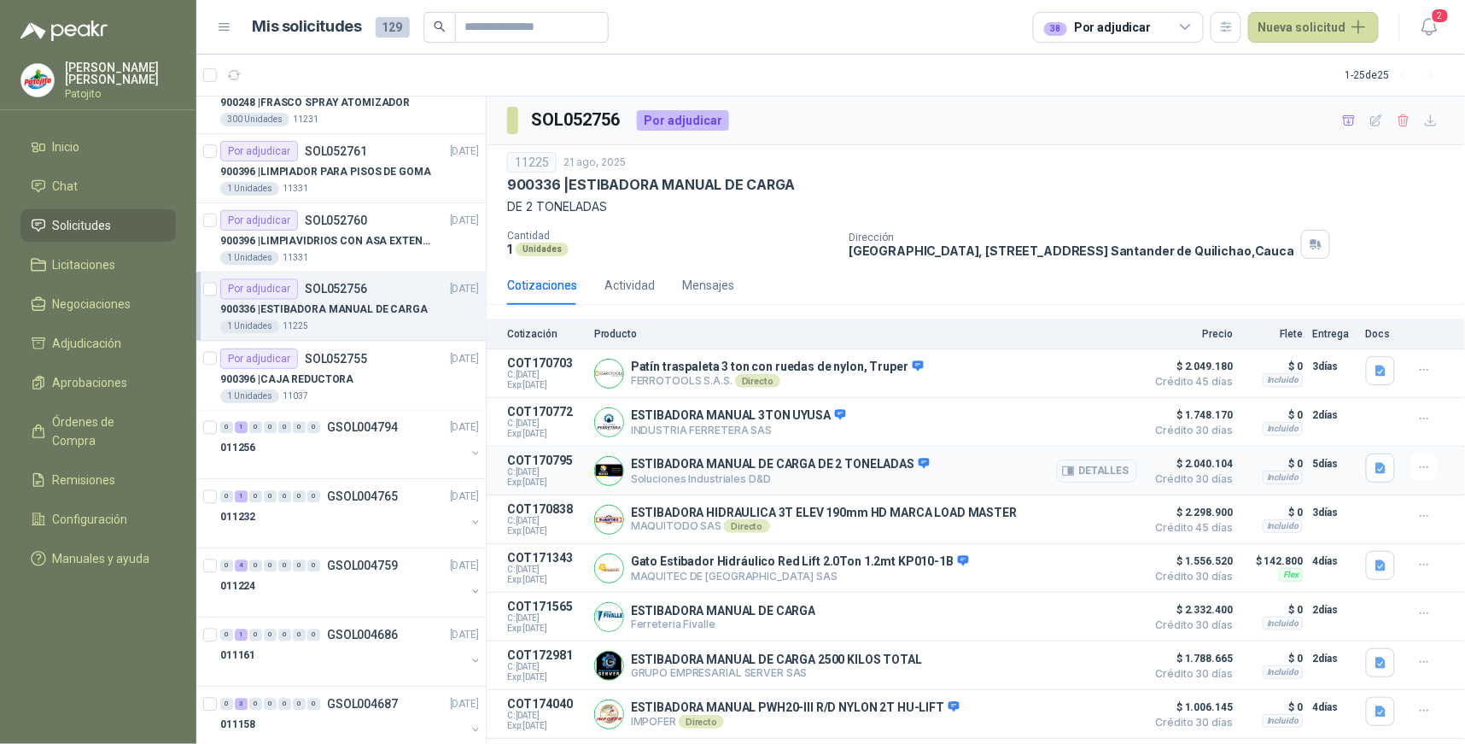
scroll to position [48, 0]
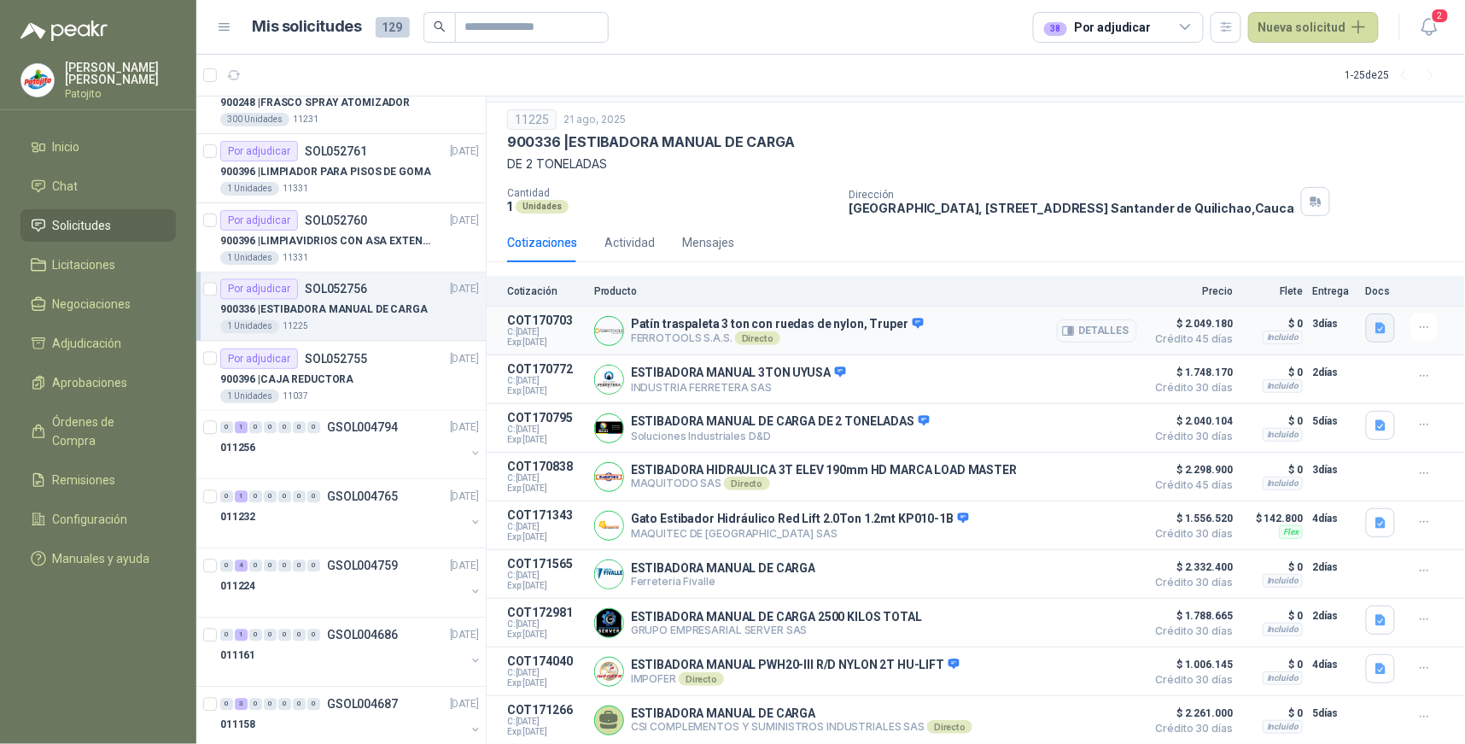
click at [1376, 326] on icon "button" at bounding box center [1381, 328] width 10 height 11
click at [1283, 285] on button "Ficha Técnica - 15083.pdf" at bounding box center [1298, 285] width 148 height 18
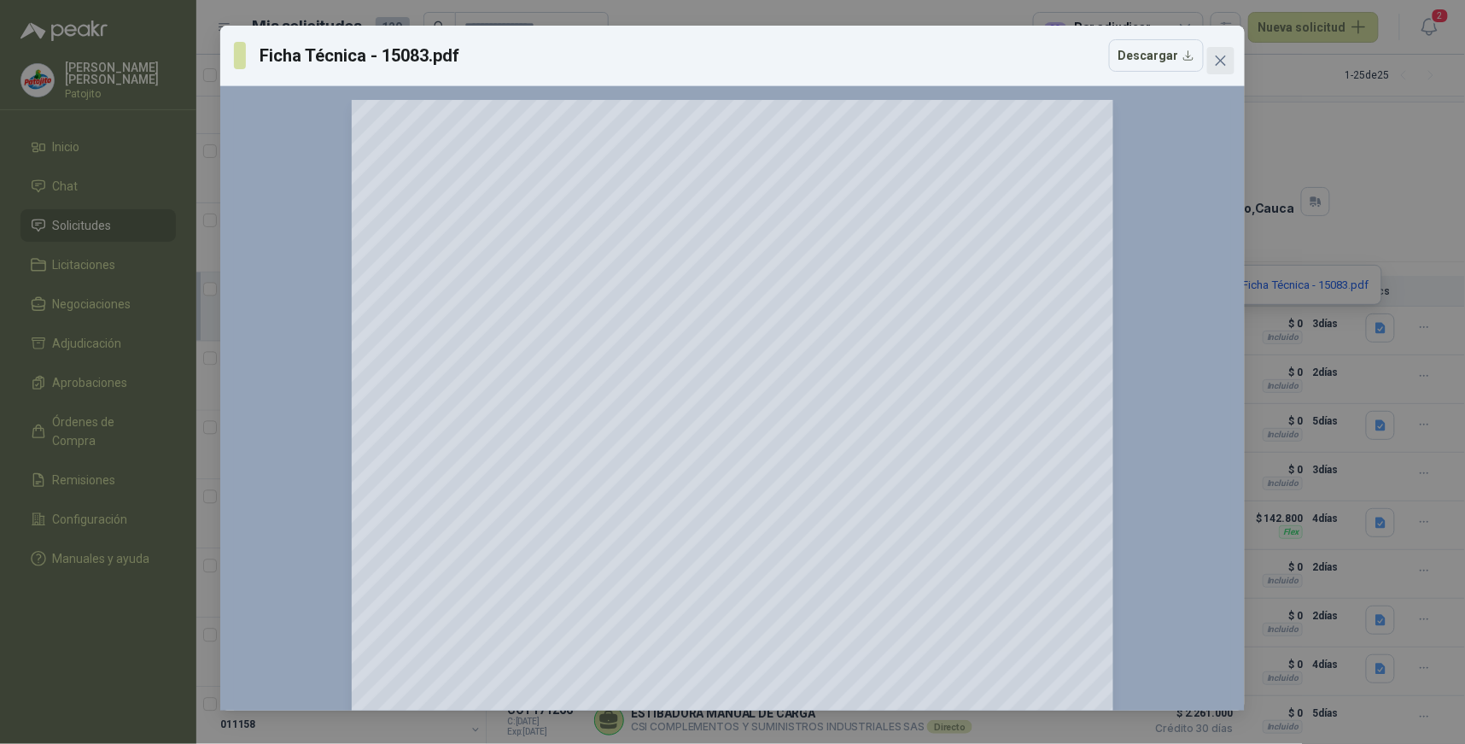
click at [1222, 56] on icon "close" at bounding box center [1221, 61] width 14 height 14
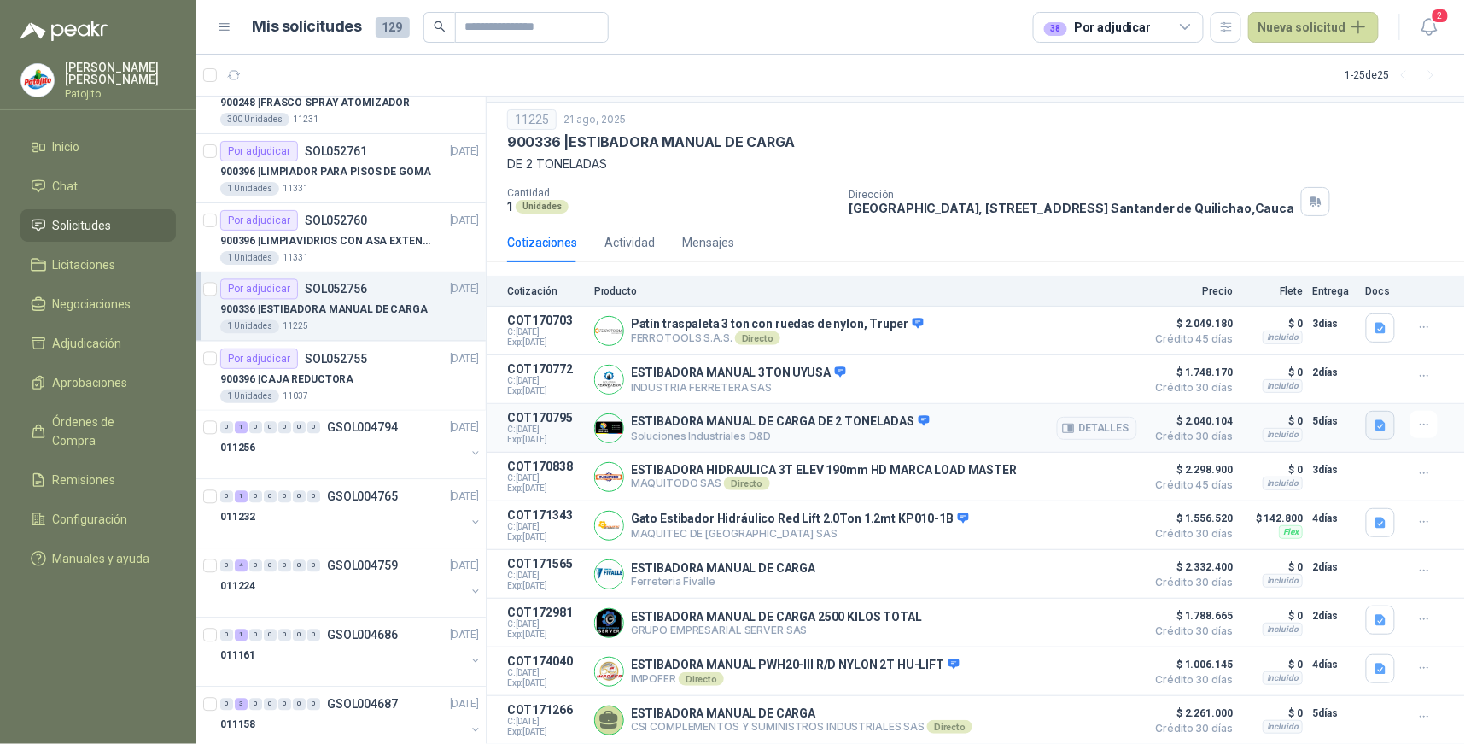
click at [1376, 420] on icon "button" at bounding box center [1381, 425] width 10 height 11
click at [1269, 387] on button "imagen_2025-08-21_154436363.png" at bounding box center [1271, 384] width 199 height 18
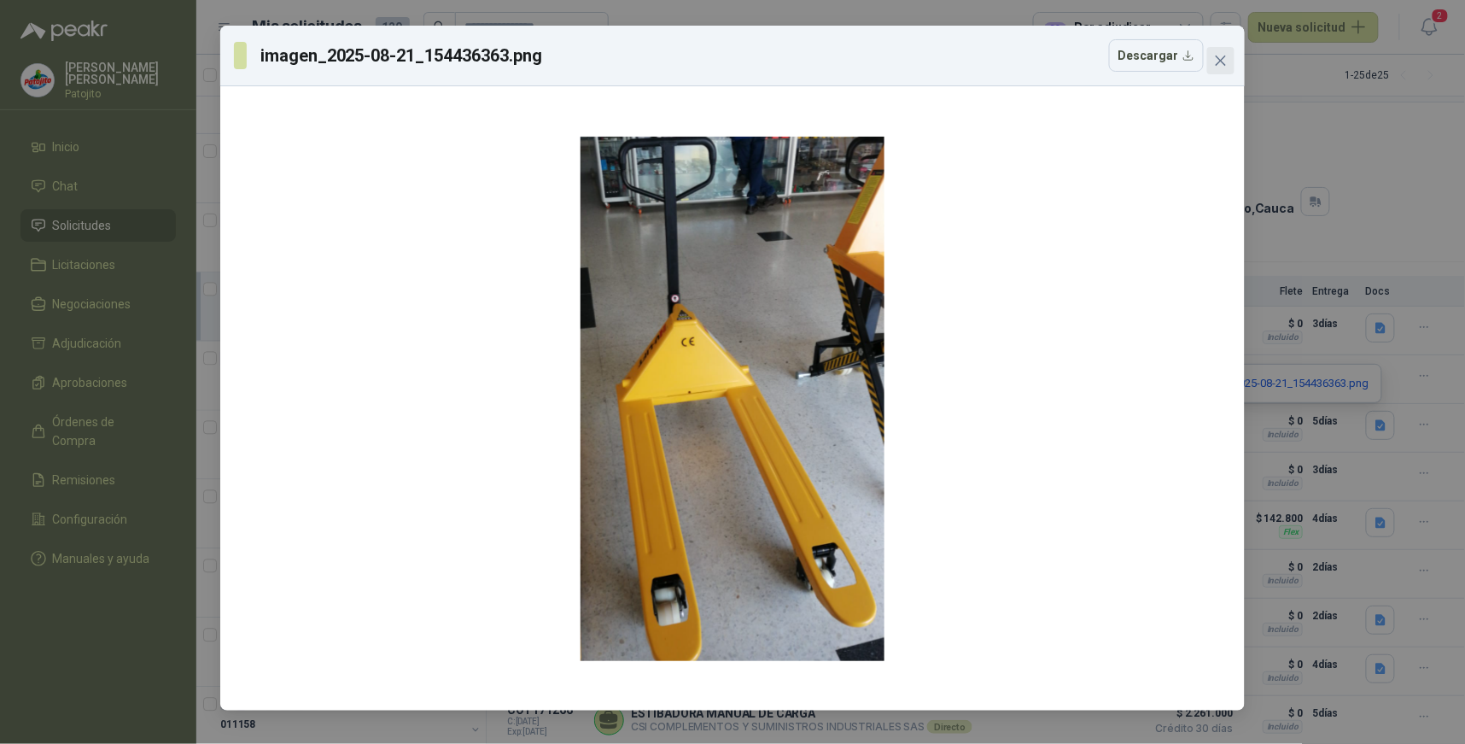
click at [1214, 65] on icon "close" at bounding box center [1221, 61] width 14 height 14
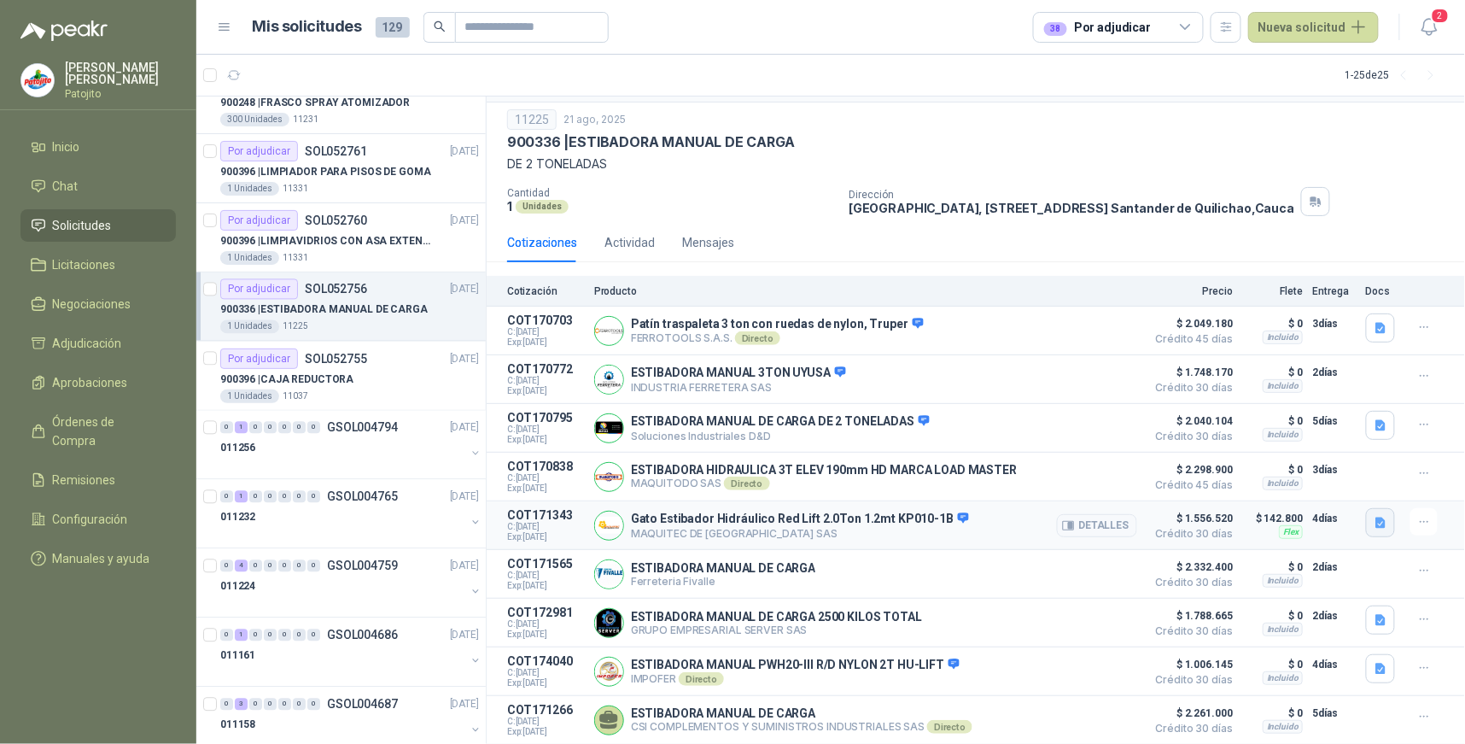
click at [1376, 517] on icon "button" at bounding box center [1381, 522] width 10 height 11
click at [1347, 481] on button "image.png" at bounding box center [1334, 482] width 74 height 18
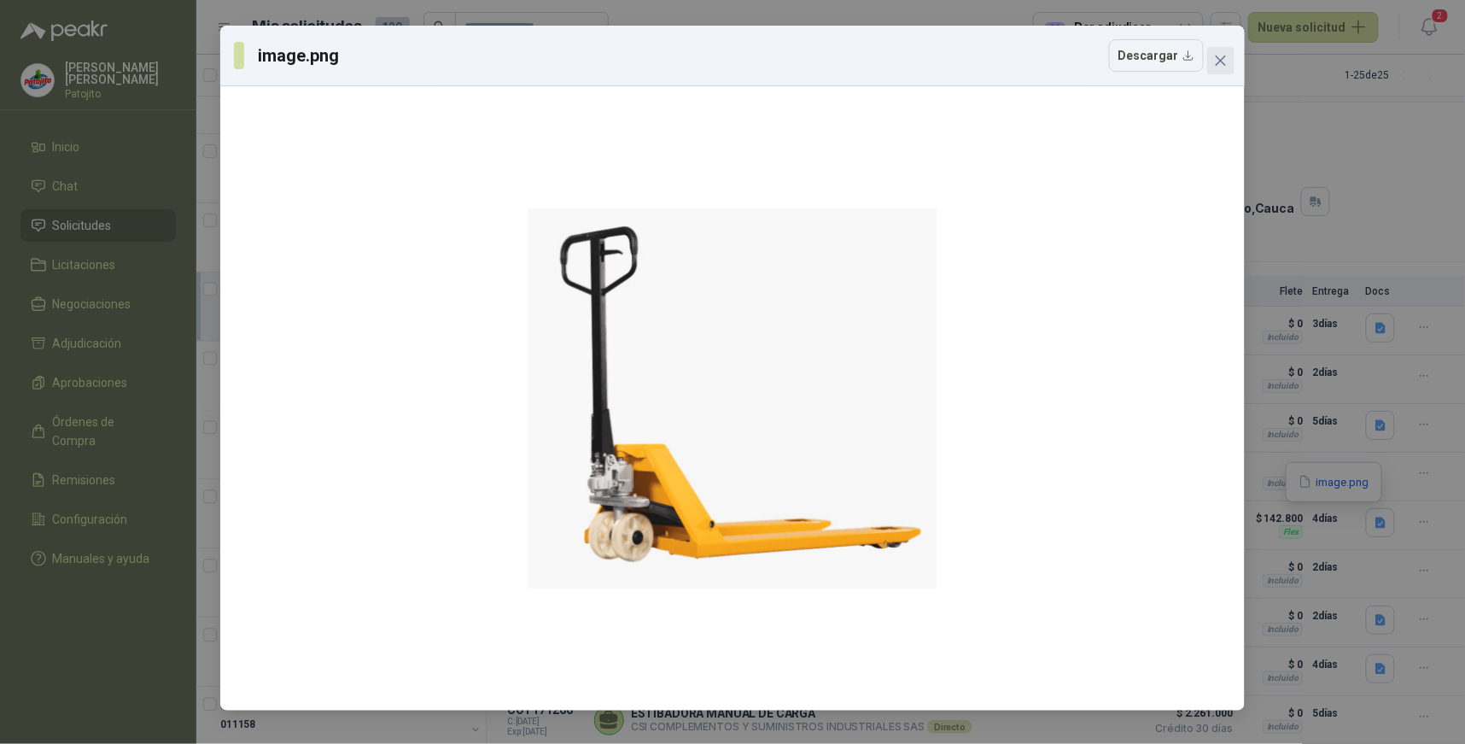
click at [1222, 63] on icon "close" at bounding box center [1221, 61] width 14 height 14
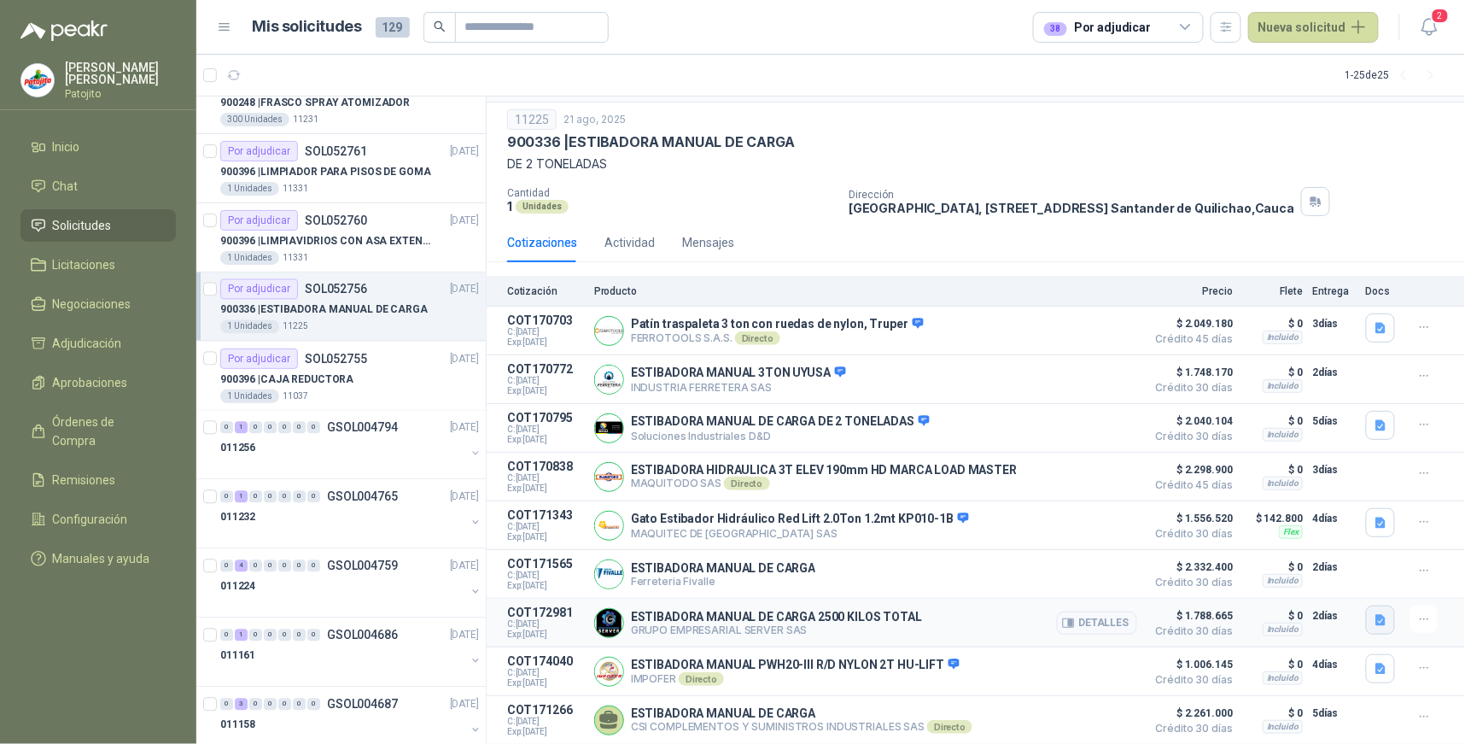
click at [1376, 615] on icon "button" at bounding box center [1381, 620] width 10 height 11
click at [1275, 581] on button "IMG_20250828_073528862.jpg" at bounding box center [1286, 581] width 172 height 18
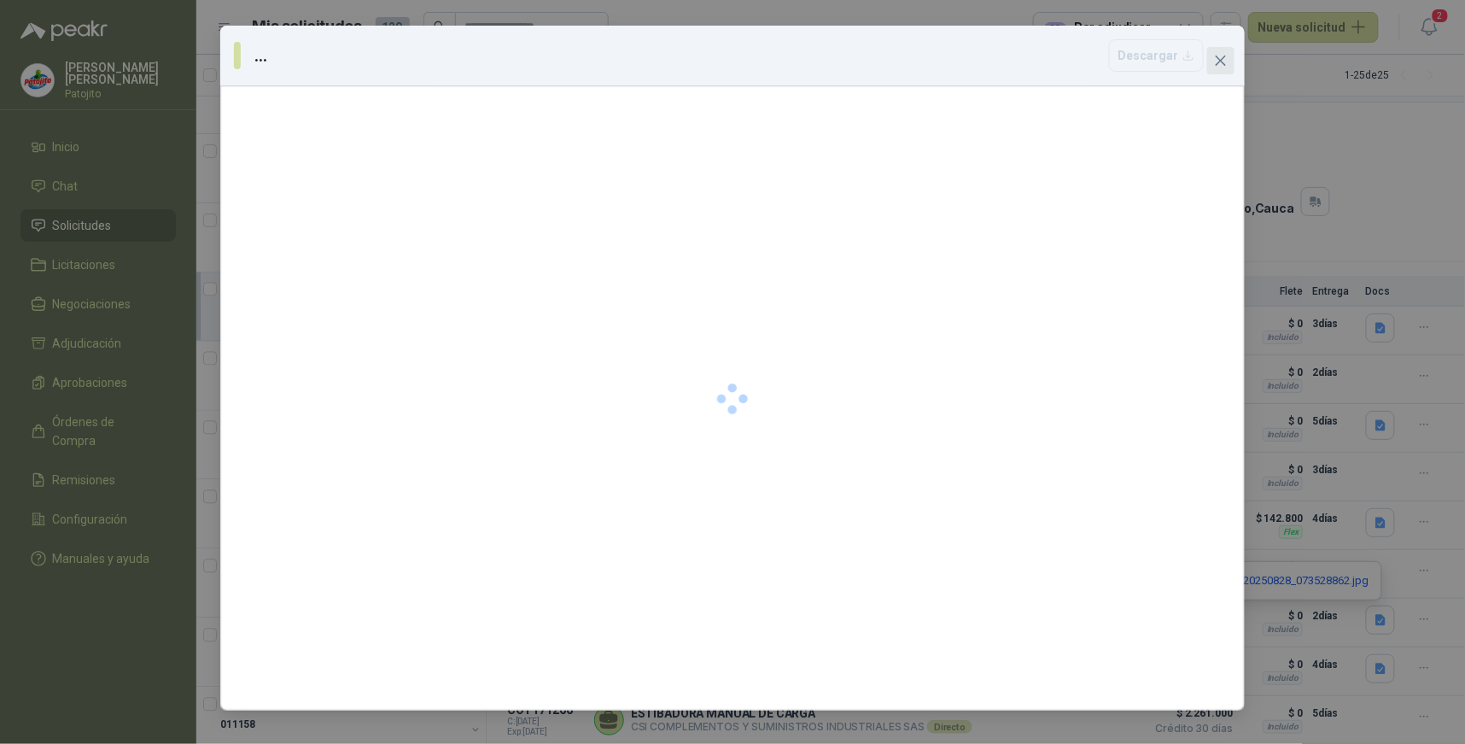
click at [1228, 60] on span "Close" at bounding box center [1220, 61] width 27 height 14
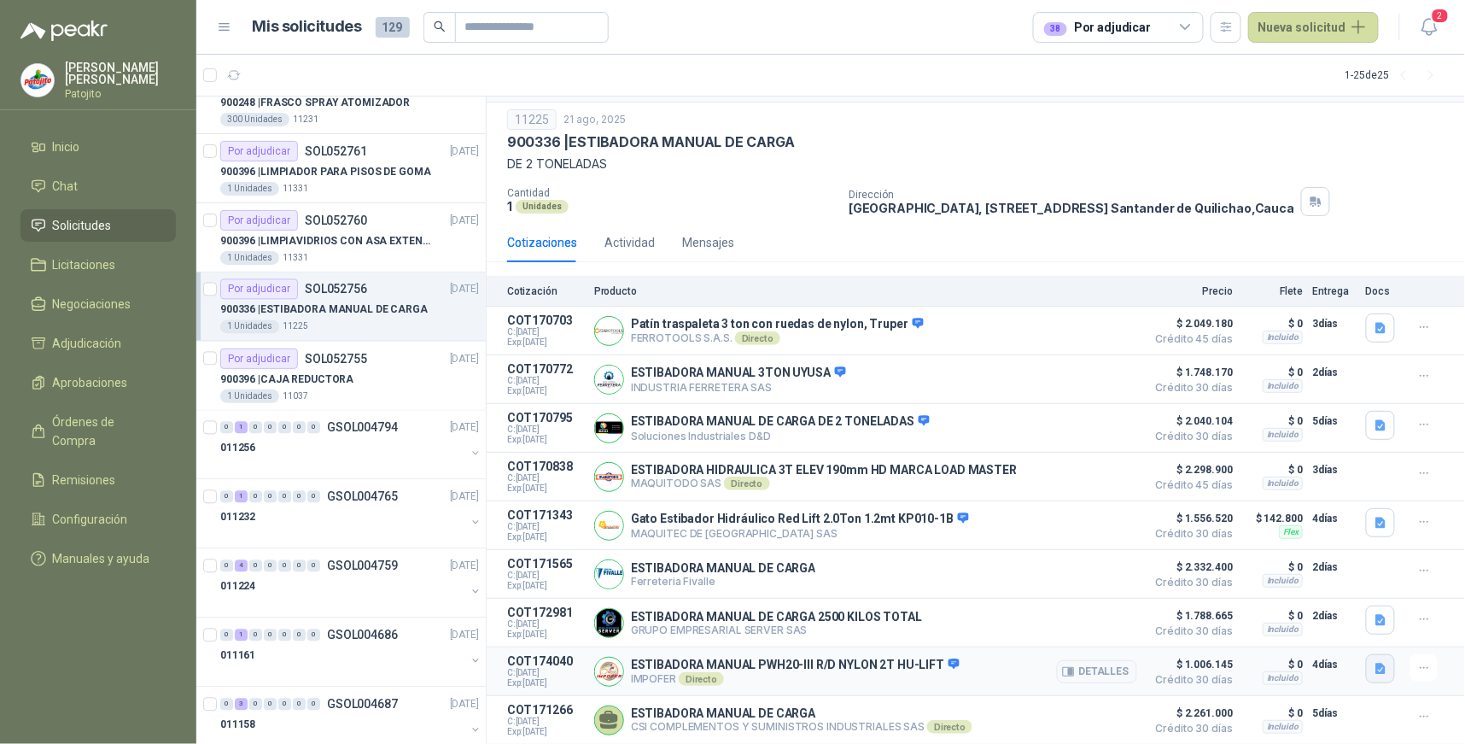
click at [1374, 663] on icon "button" at bounding box center [1381, 669] width 15 height 15
click at [1128, 626] on button "Ficha Tecnica PWH 20-25-30 - Galvanizada WH25G--.pdf" at bounding box center [1221, 630] width 299 height 18
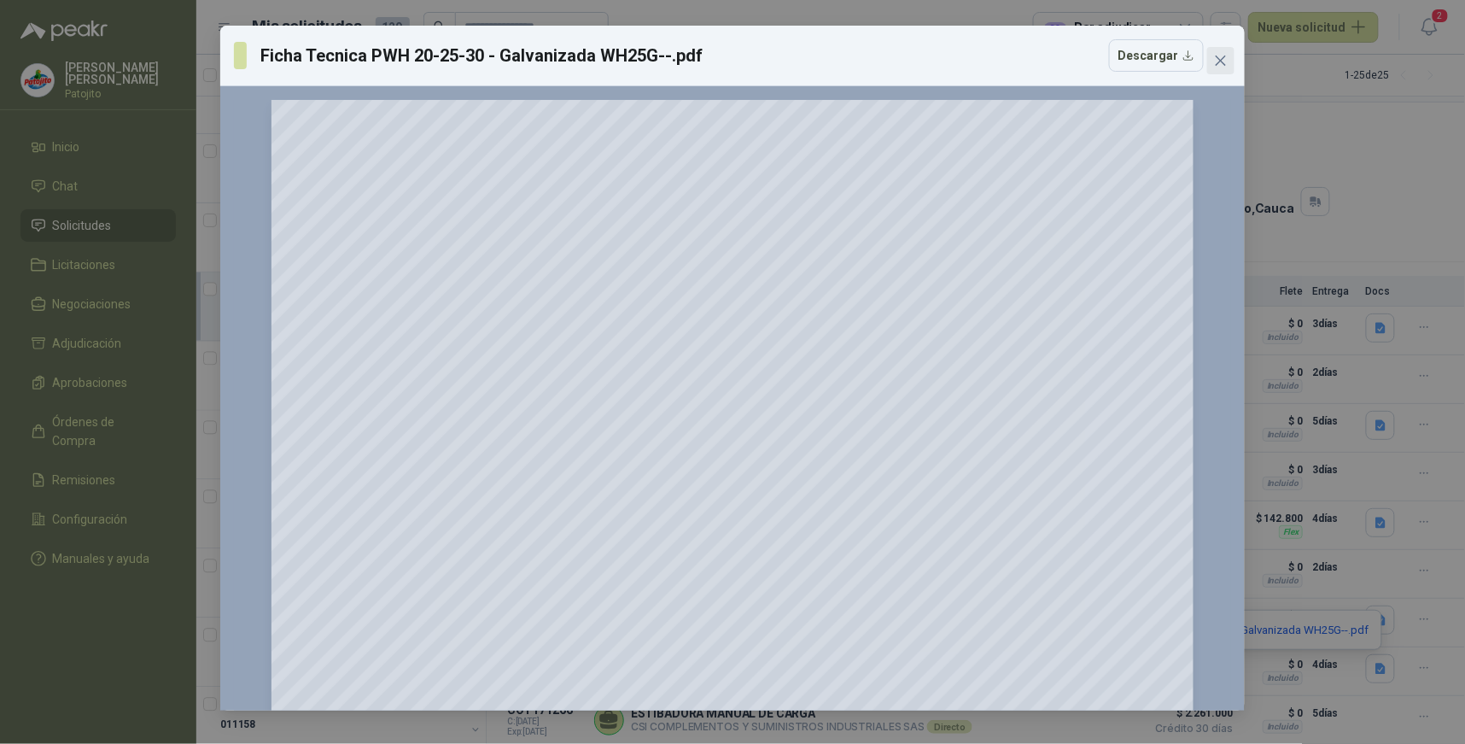
click at [1227, 68] on button "Close" at bounding box center [1220, 60] width 27 height 27
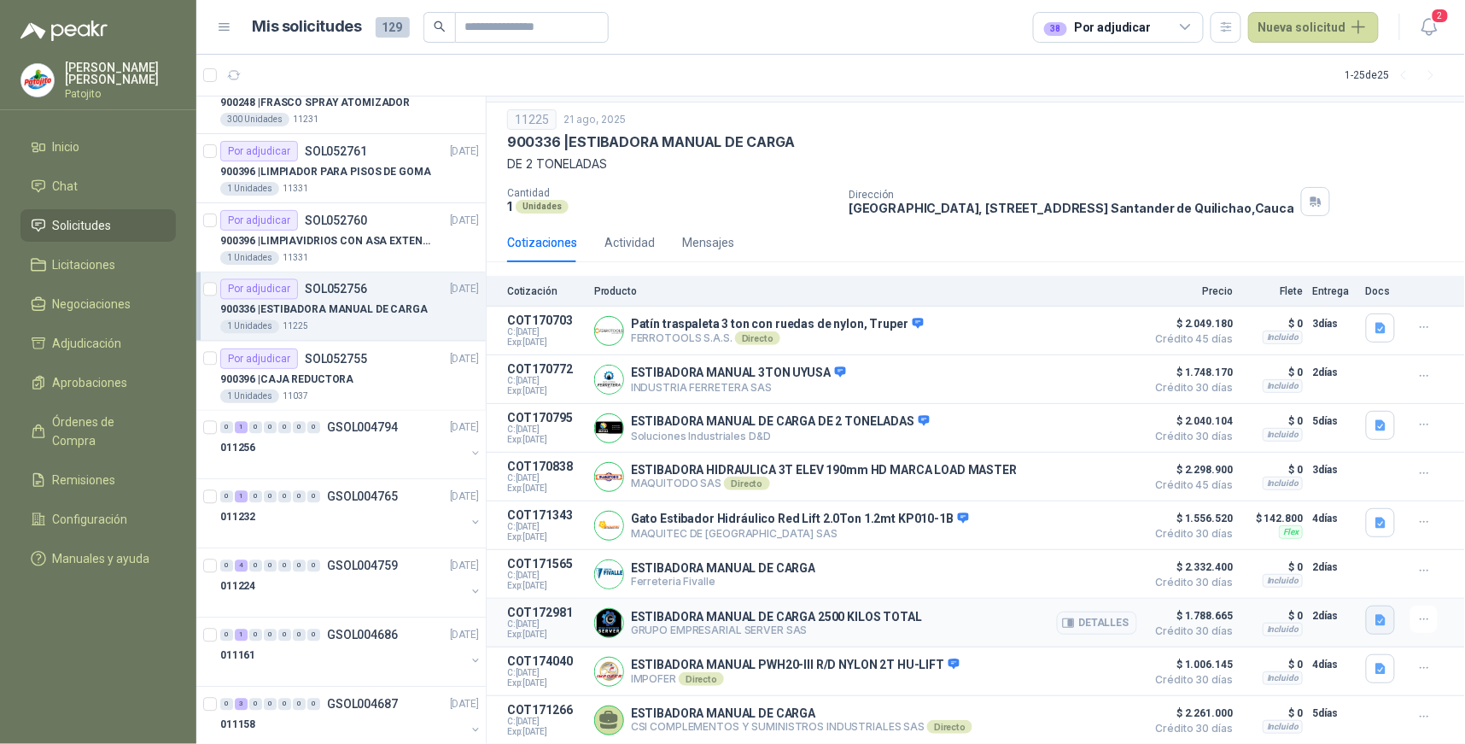
click at [1376, 618] on icon "button" at bounding box center [1381, 620] width 10 height 11
click at [1251, 579] on button "IMG_20250828_073528862.jpg" at bounding box center [1286, 581] width 172 height 18
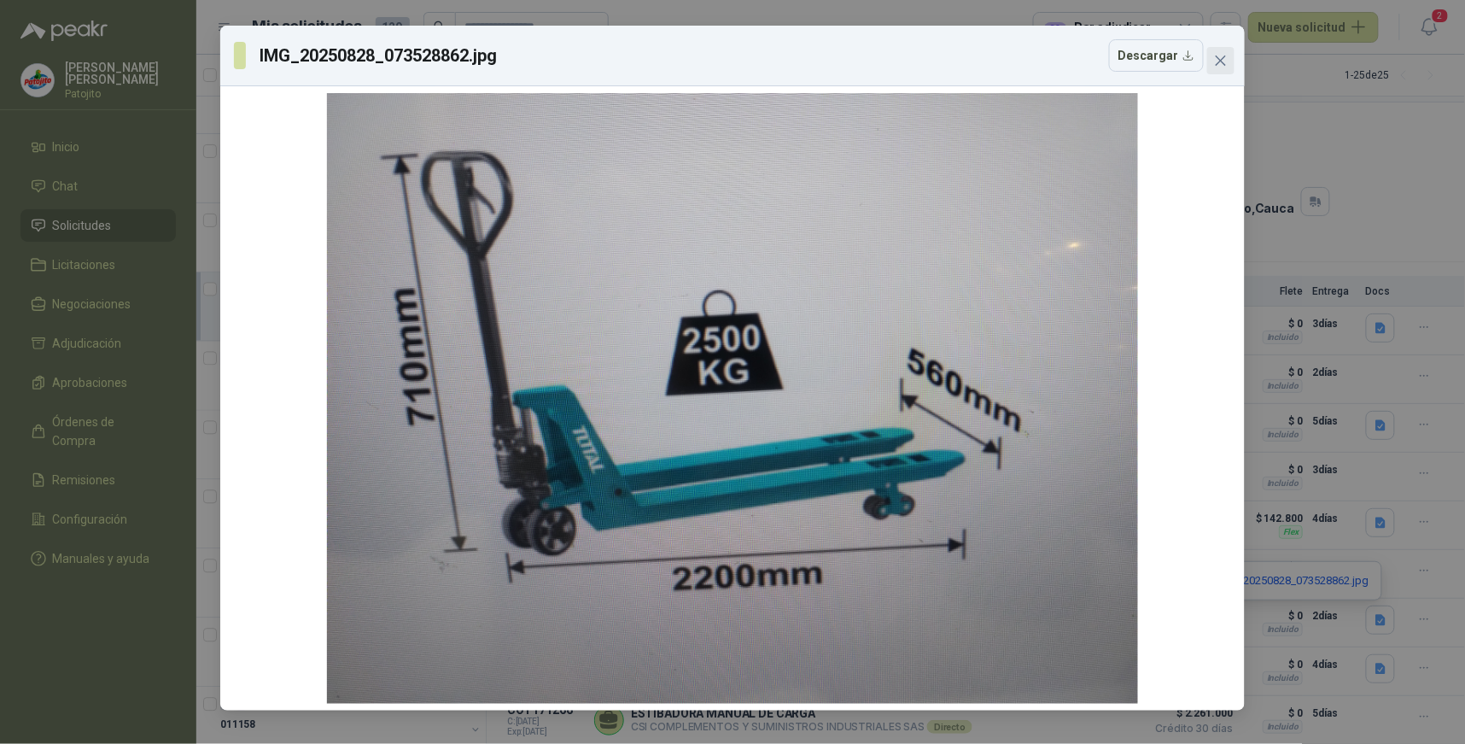
click at [1230, 60] on span "Close" at bounding box center [1220, 61] width 27 height 14
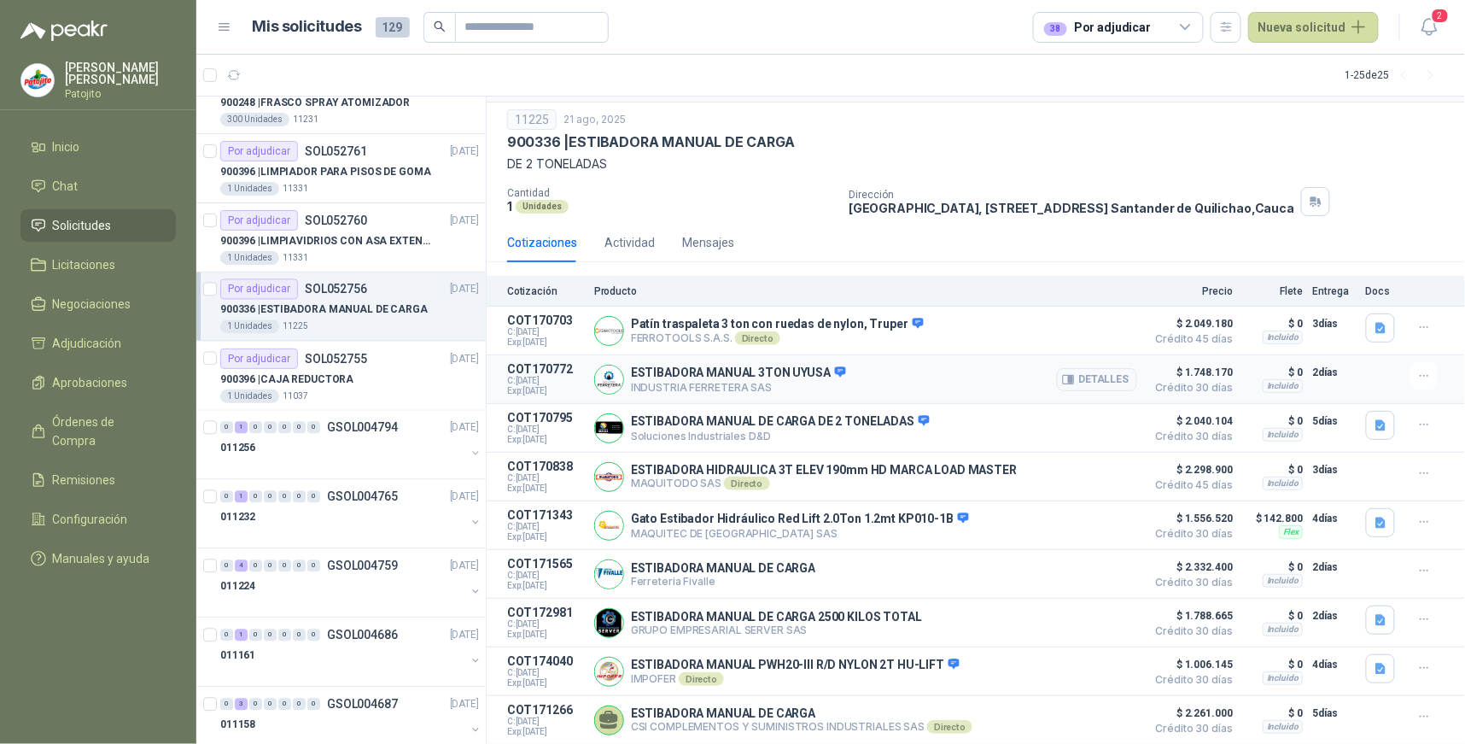
scroll to position [0, 0]
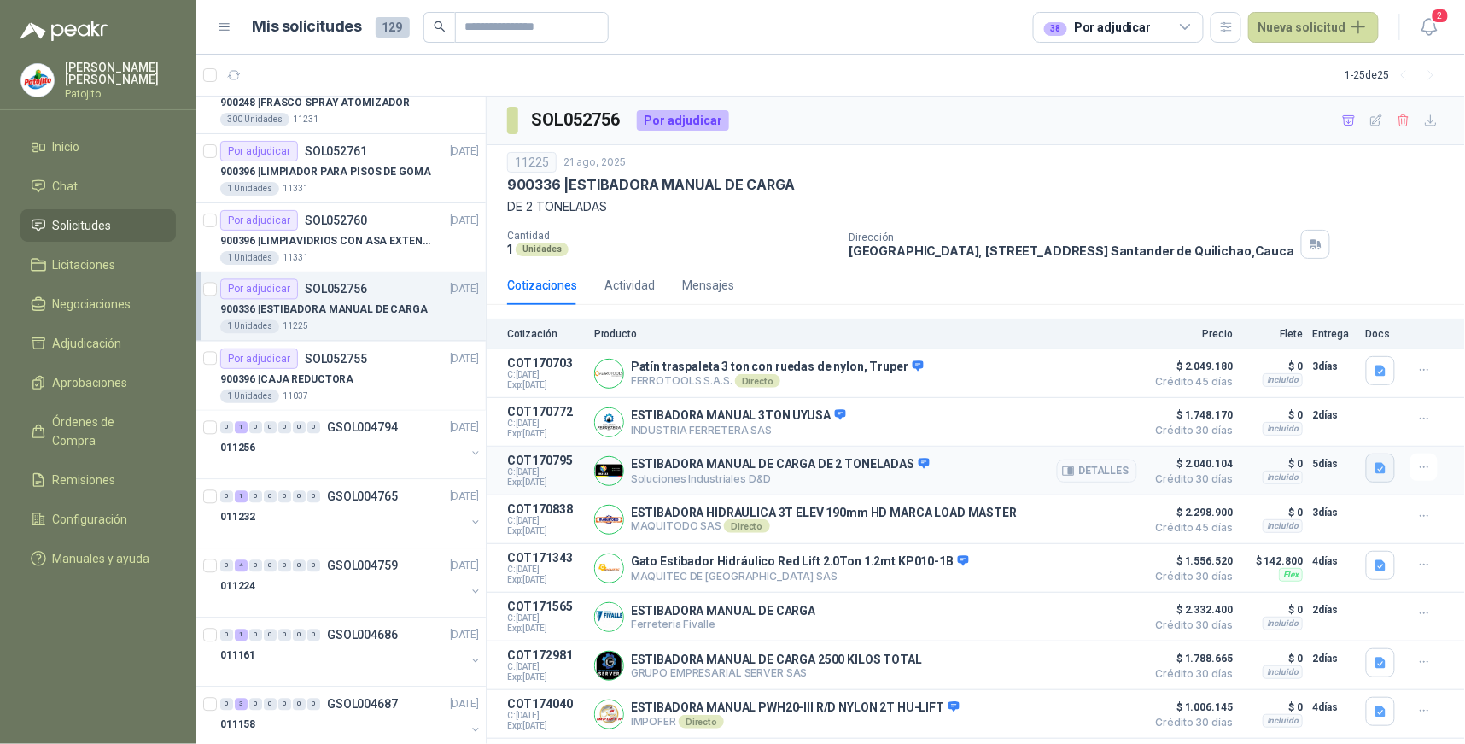
click at [1374, 471] on icon "button" at bounding box center [1381, 468] width 15 height 15
click at [1253, 429] on button "imagen_2025-08-21_154436363.png" at bounding box center [1271, 432] width 199 height 18
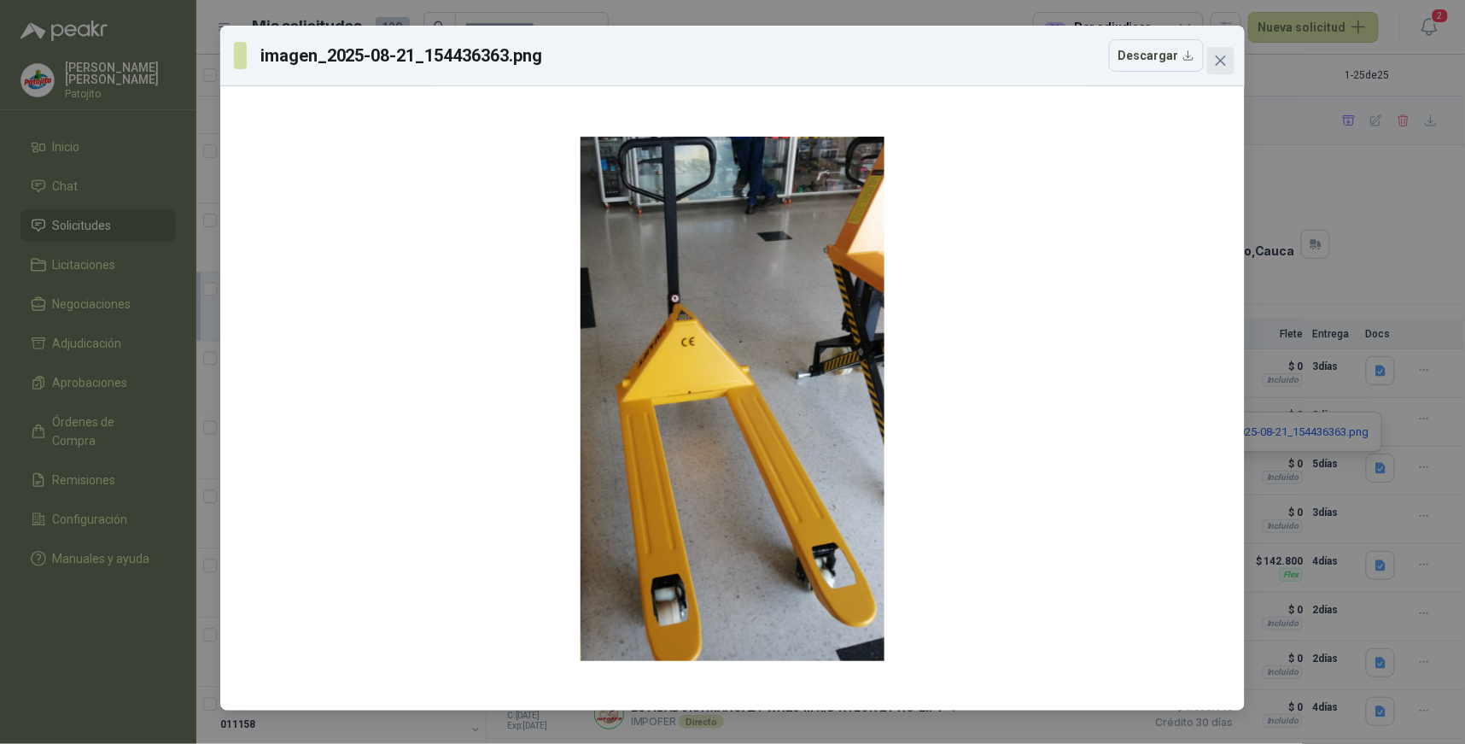
click at [1219, 56] on icon "close" at bounding box center [1221, 61] width 14 height 14
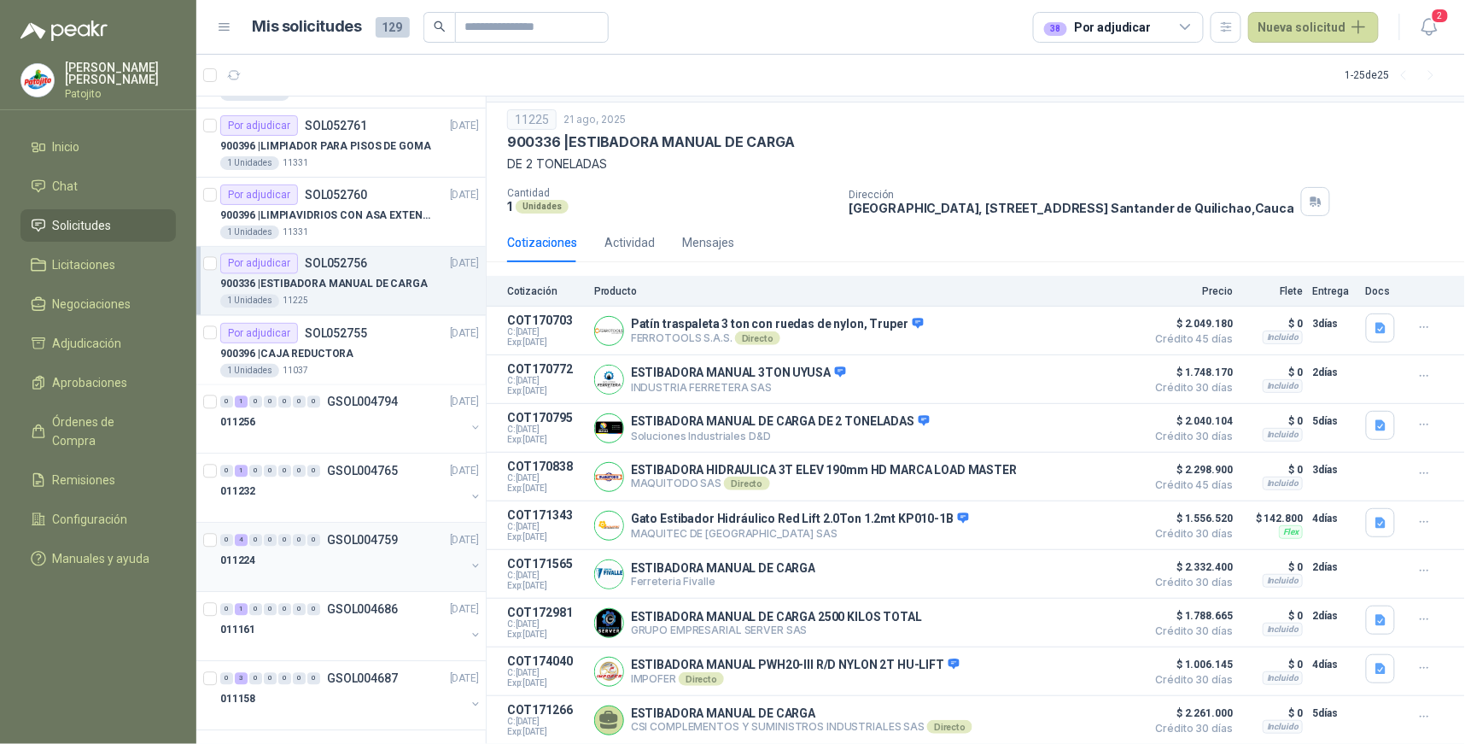
scroll to position [1175, 0]
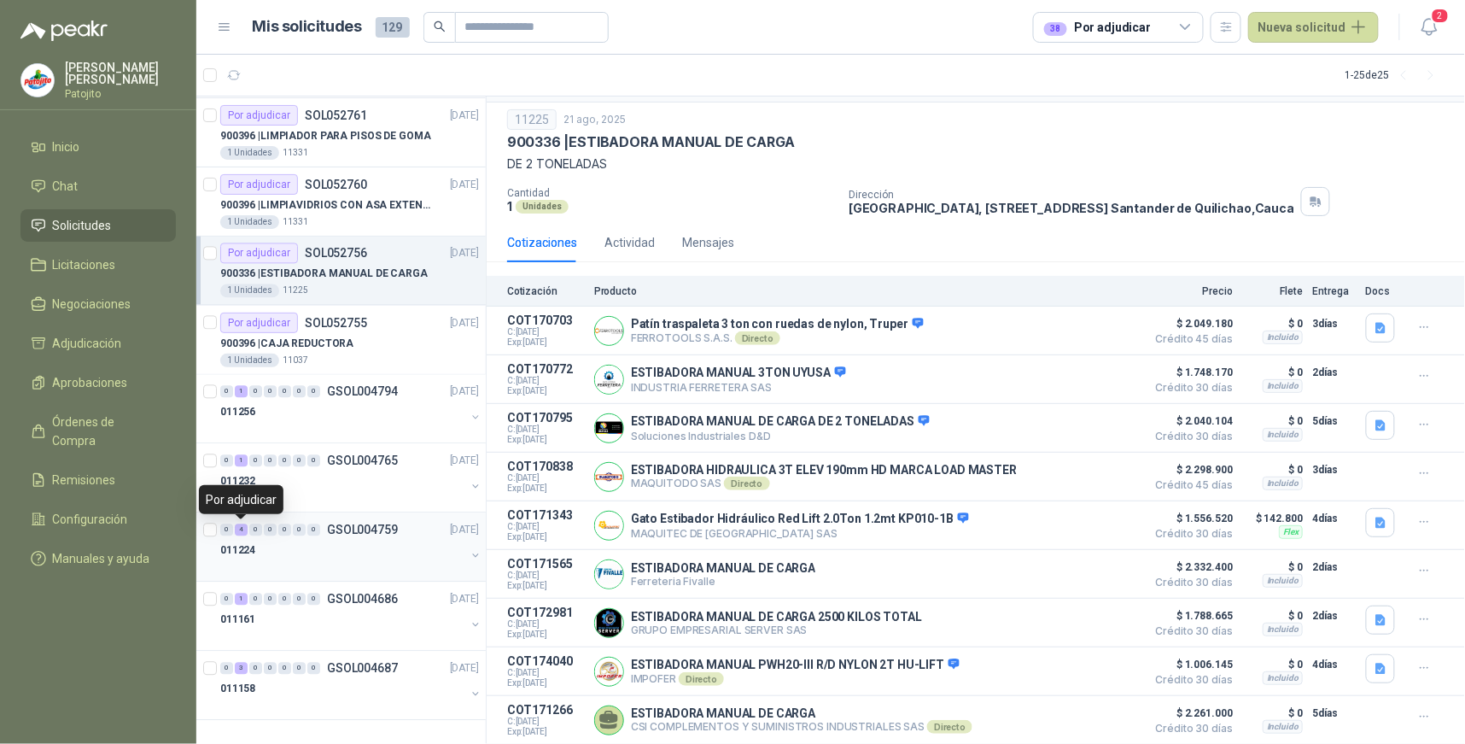
click at [240, 530] on div "4" at bounding box center [241, 530] width 13 height 12
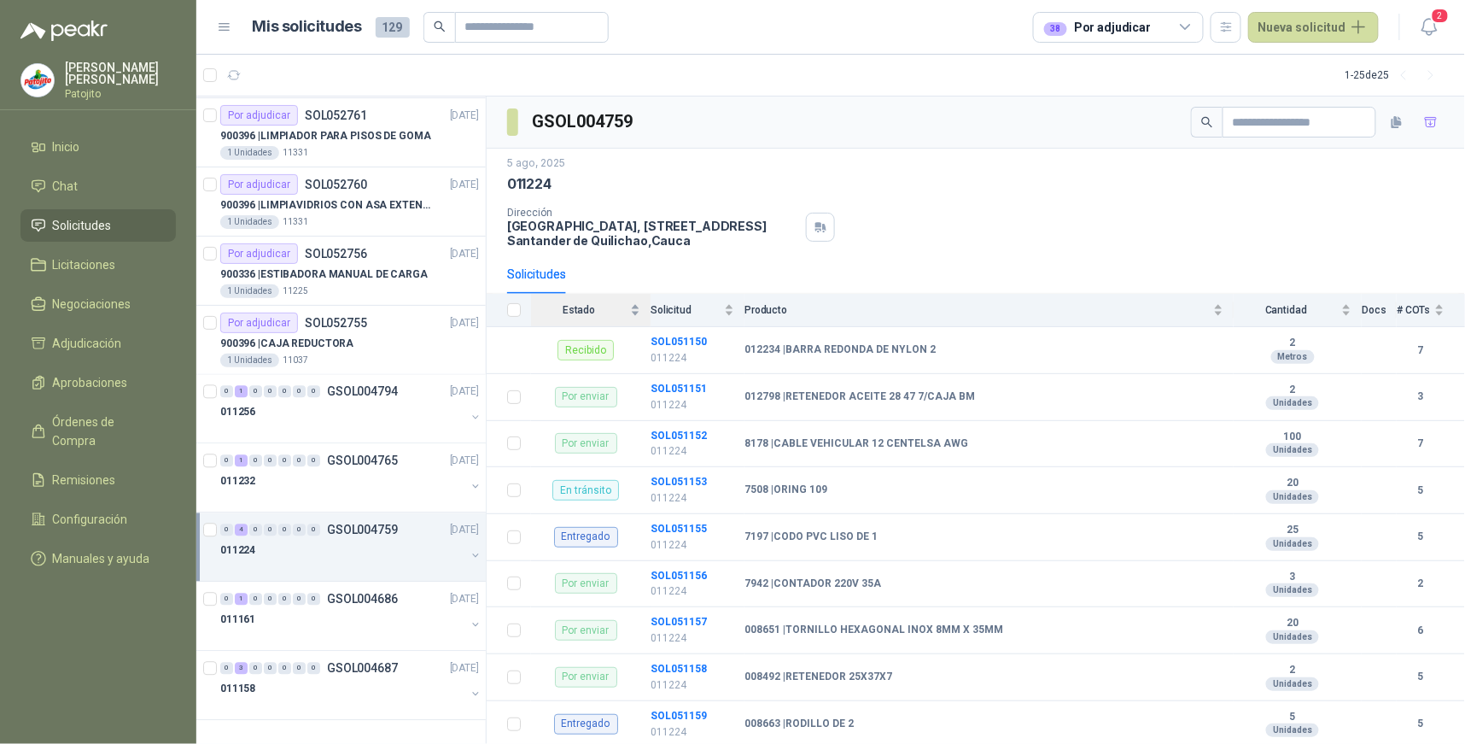
click at [634, 311] on div "Estado" at bounding box center [585, 309] width 109 height 17
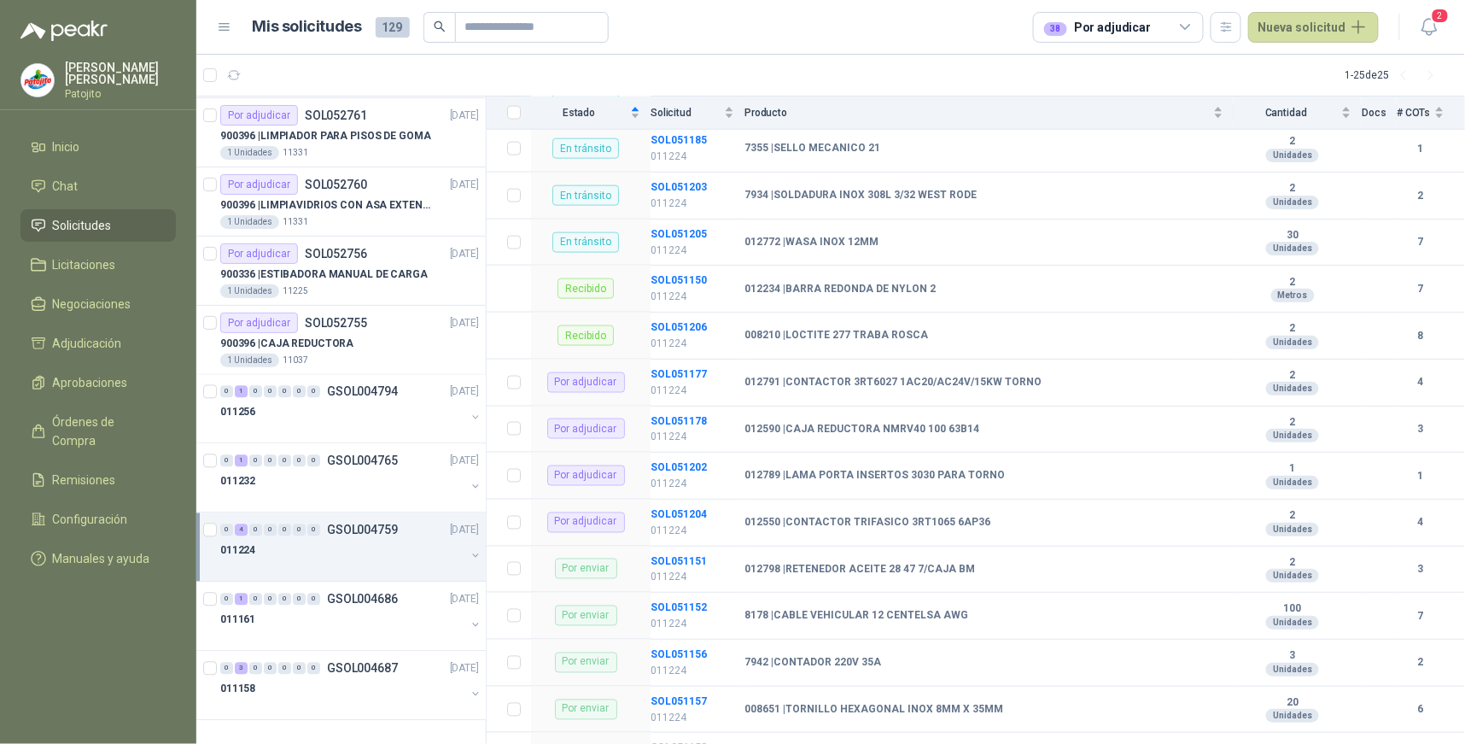
scroll to position [854, 0]
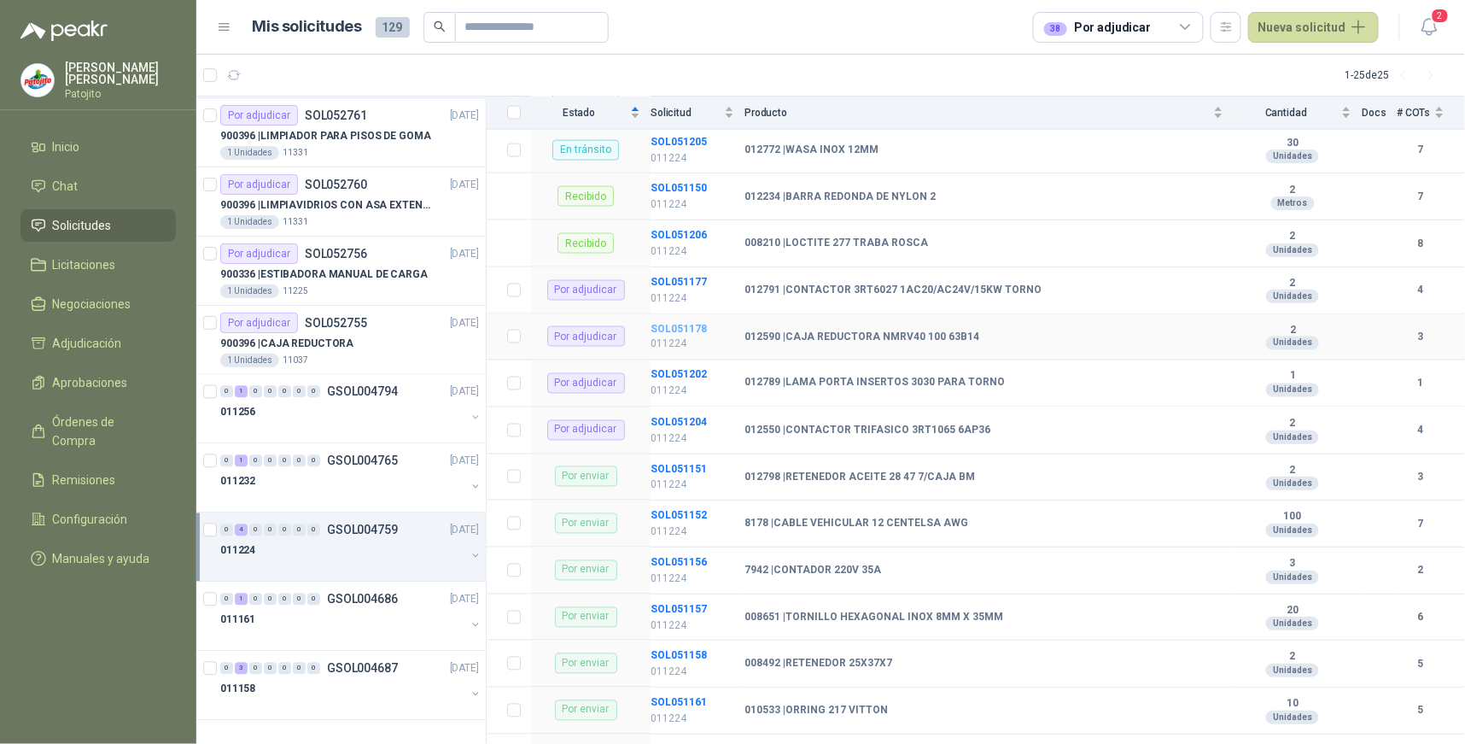
click at [687, 324] on b "SOL051178" at bounding box center [679, 329] width 56 height 12
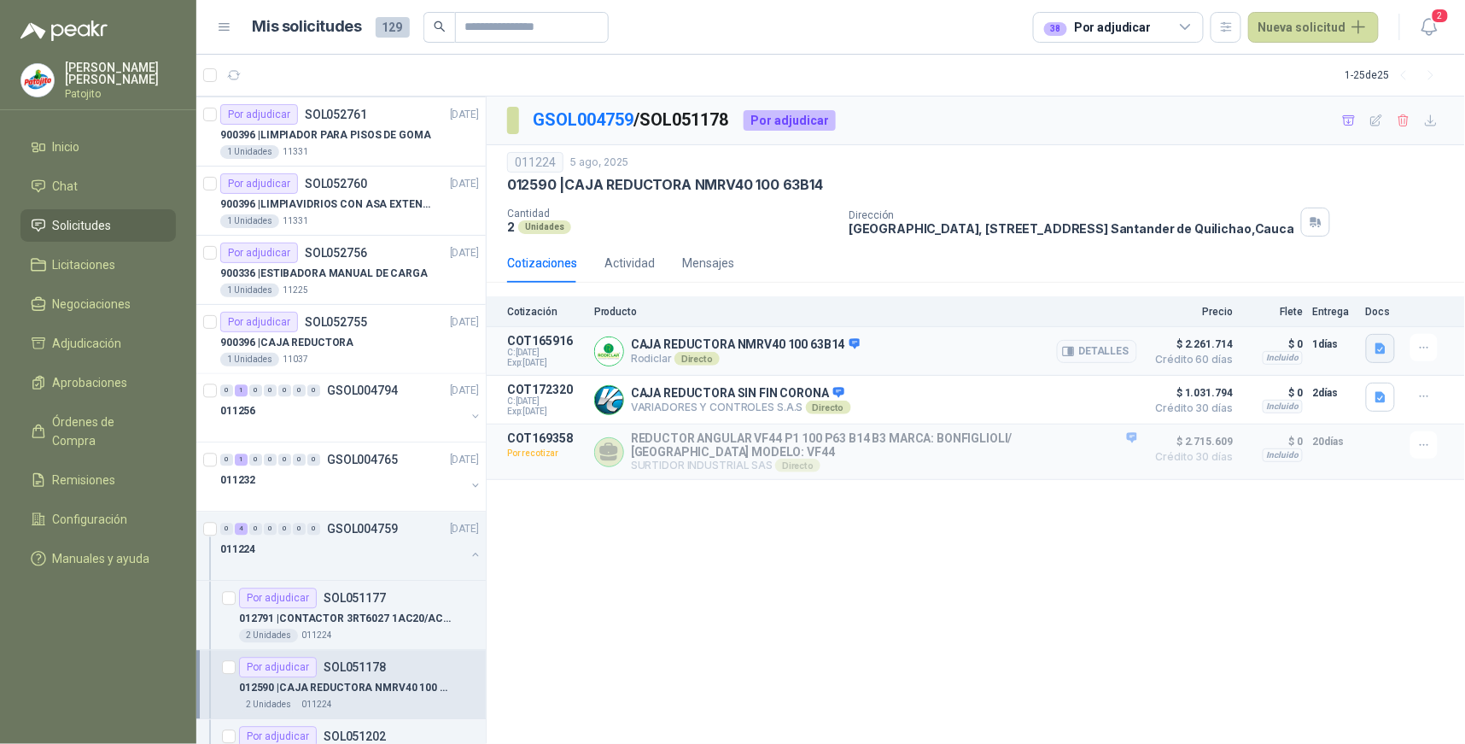
click at [1381, 351] on icon "button" at bounding box center [1381, 349] width 15 height 15
click at [1076, 292] on button "40100634 (1).pdf" at bounding box center [1077, 293] width 107 height 18
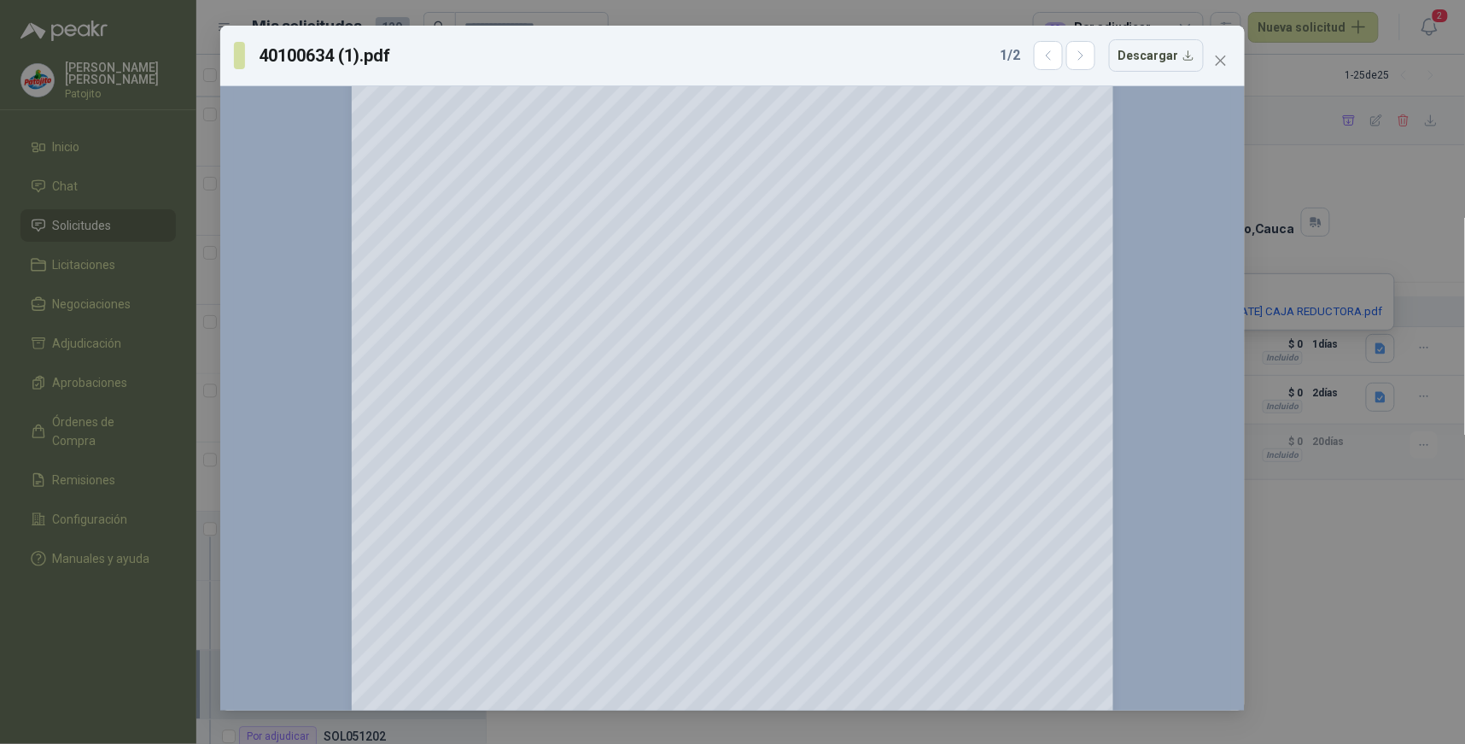
scroll to position [569, 0]
click at [1225, 58] on icon "close" at bounding box center [1221, 61] width 14 height 14
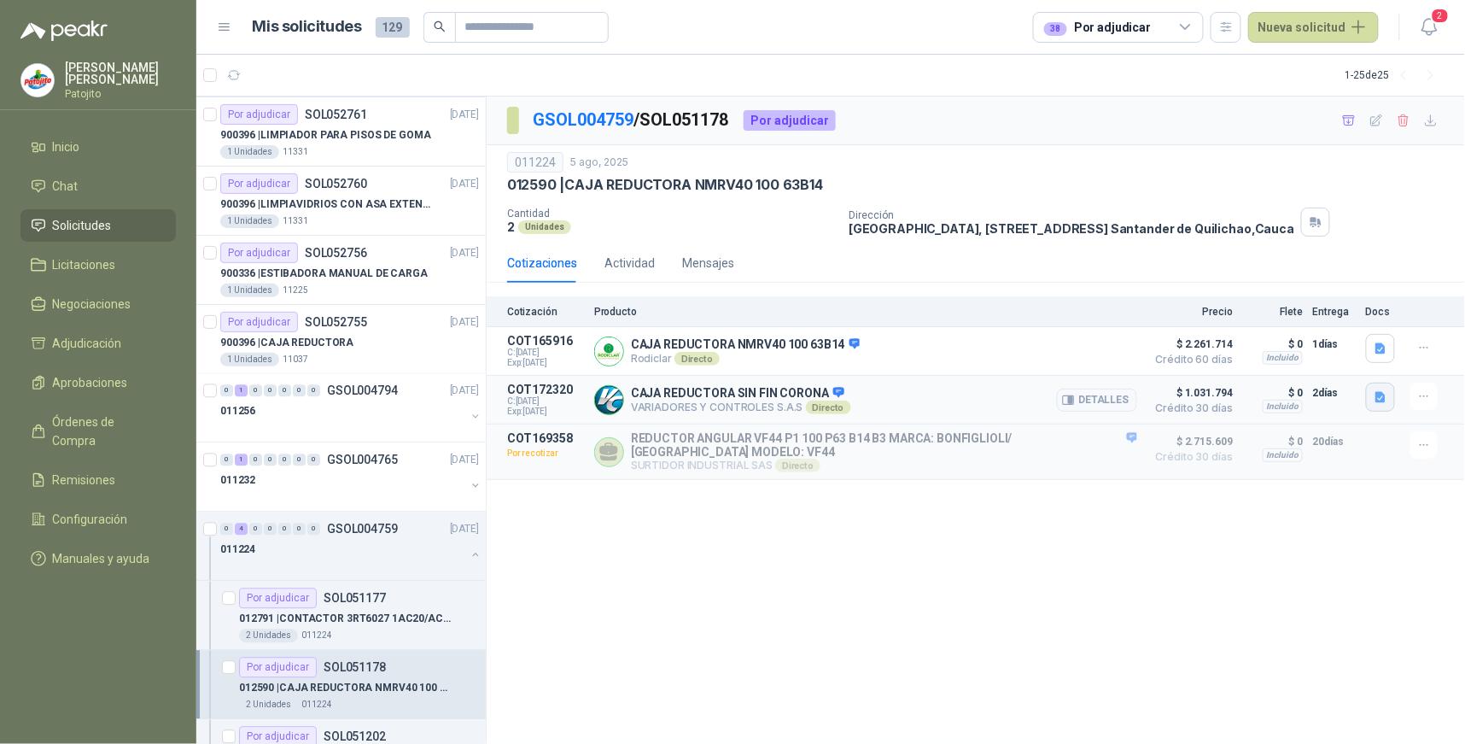
click at [1382, 399] on icon "button" at bounding box center [1381, 397] width 15 height 15
click at [1353, 359] on button "25302.pdf" at bounding box center [1348, 361] width 72 height 18
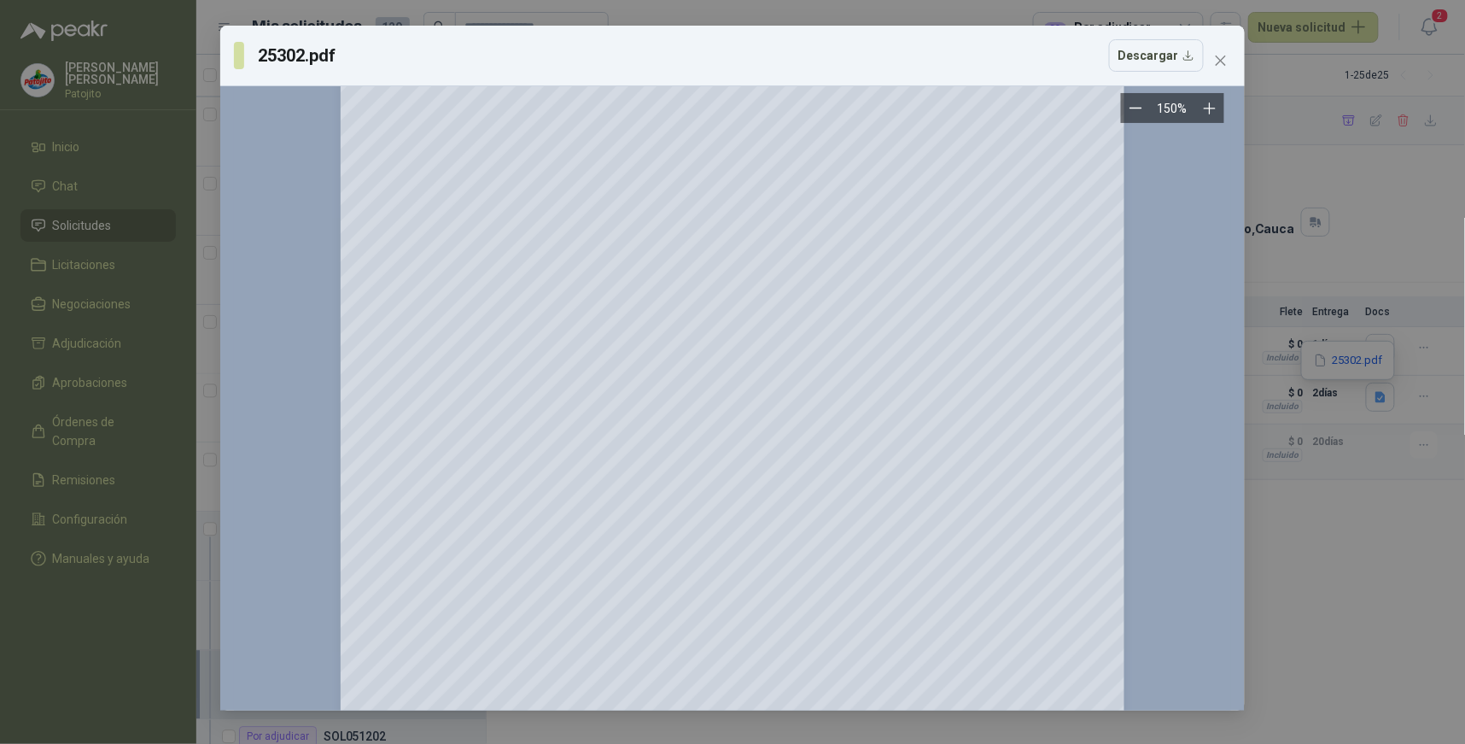
scroll to position [0, 0]
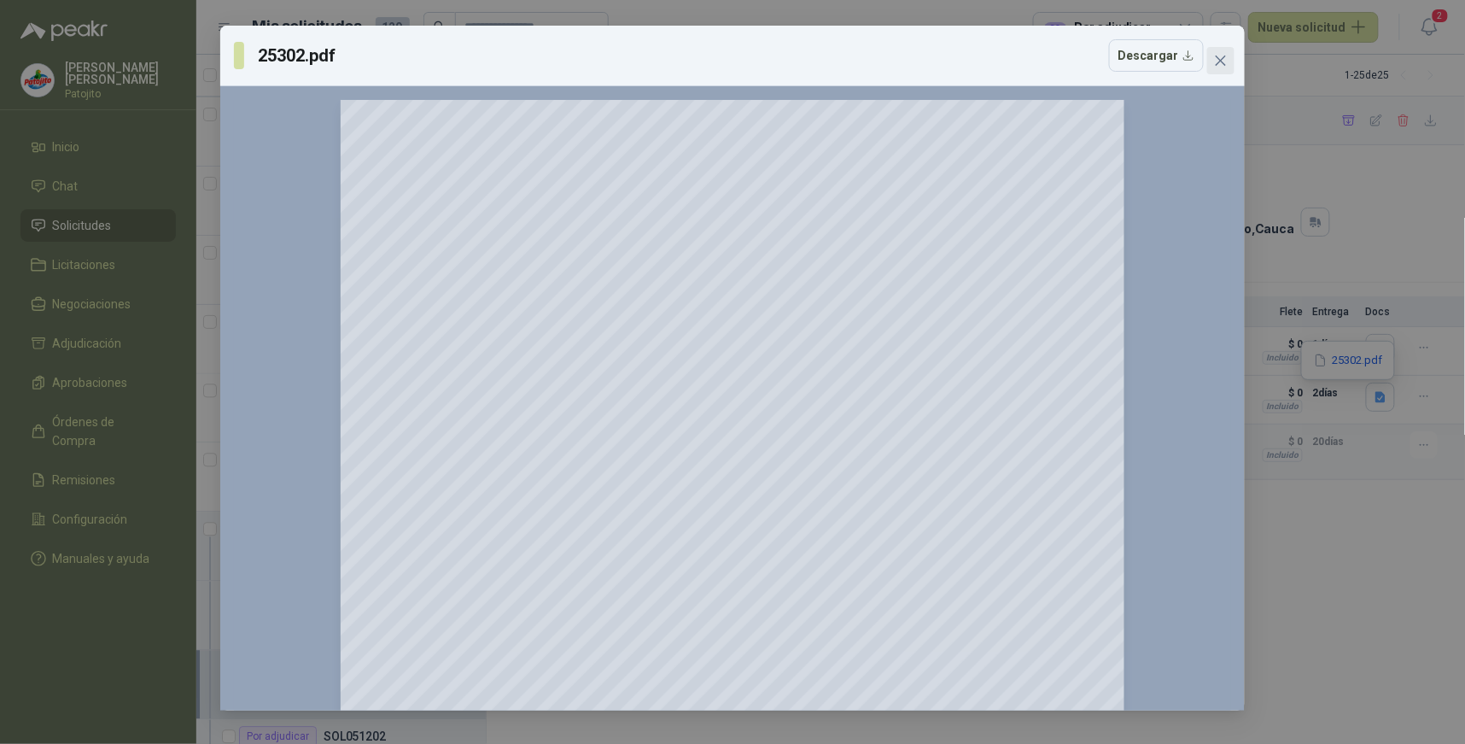
click at [1222, 68] on button "Close" at bounding box center [1220, 60] width 27 height 27
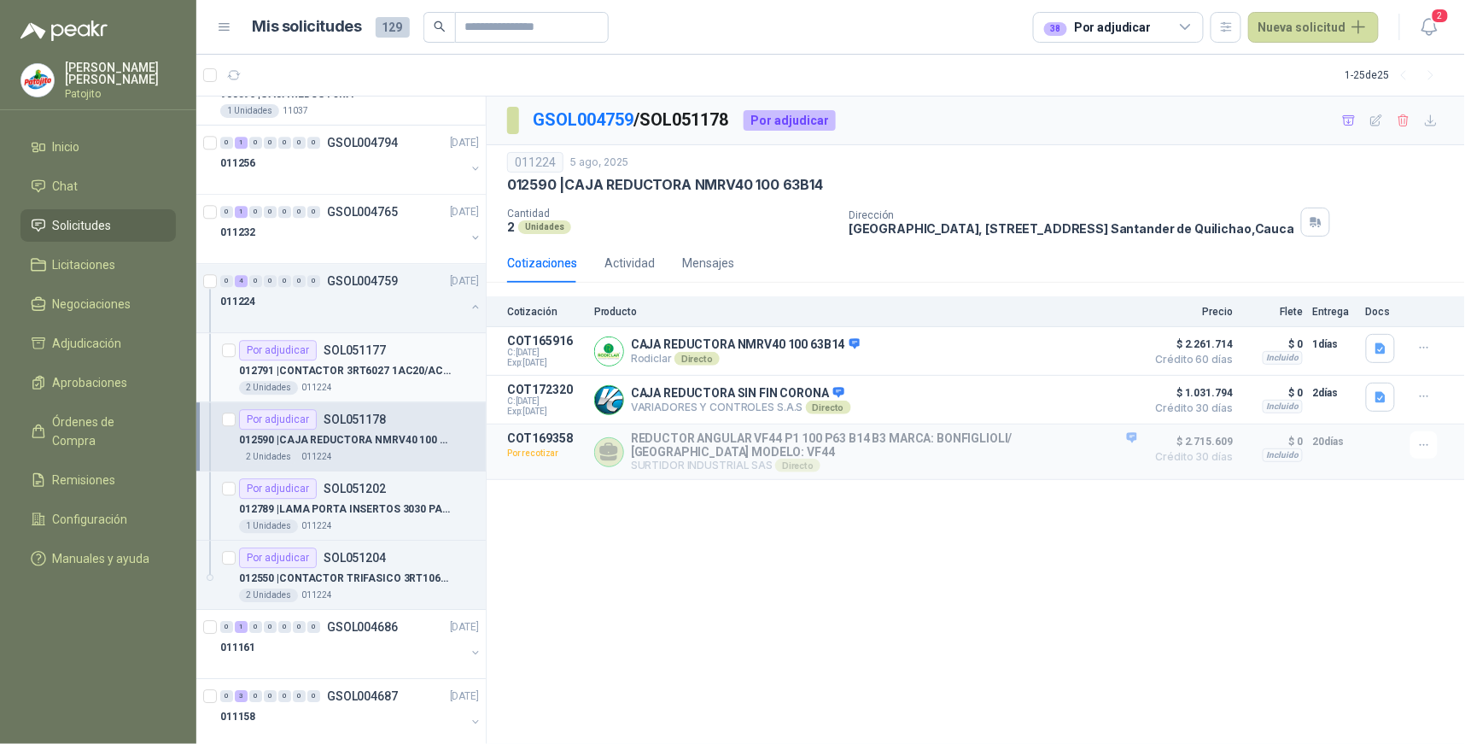
scroll to position [1452, 0]
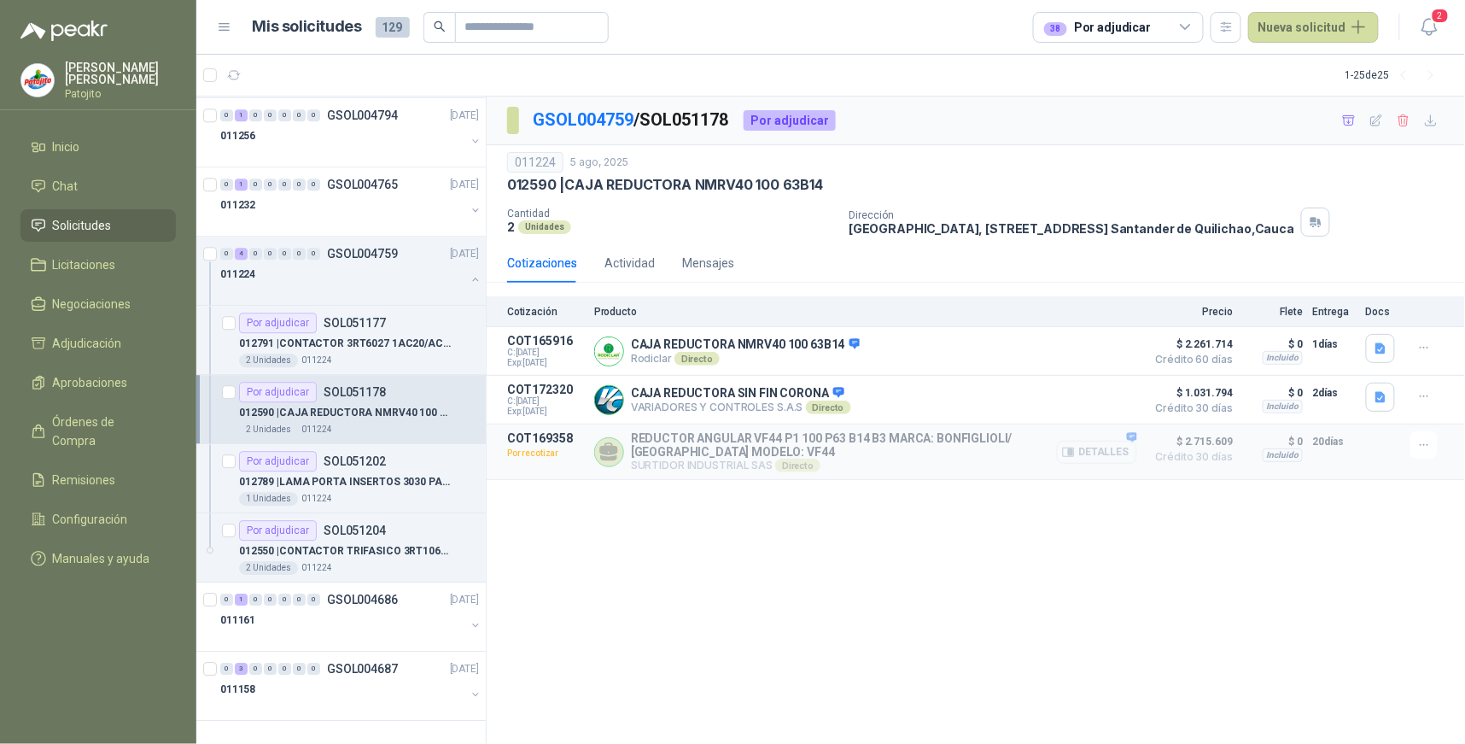
click at [1105, 453] on button "Detalles" at bounding box center [1097, 452] width 80 height 23
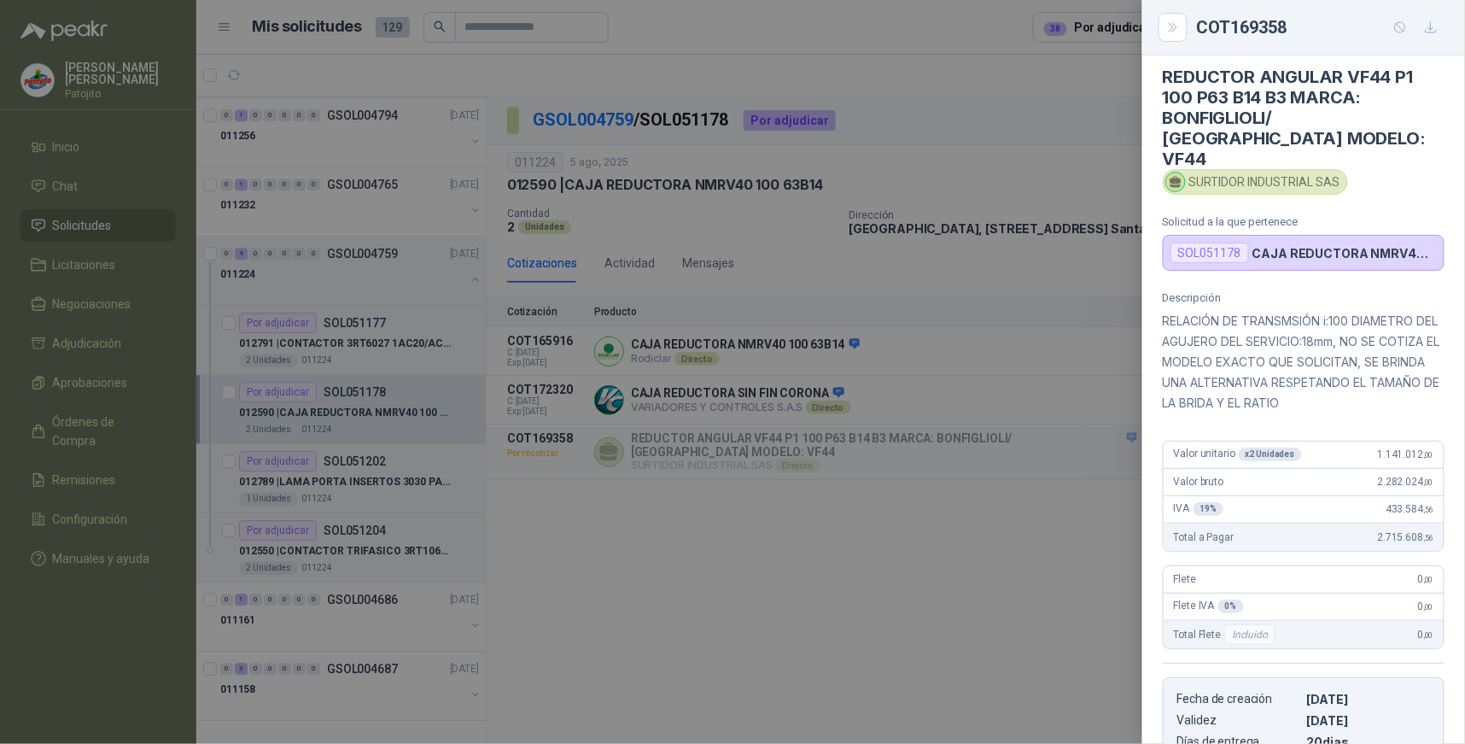
scroll to position [0, 0]
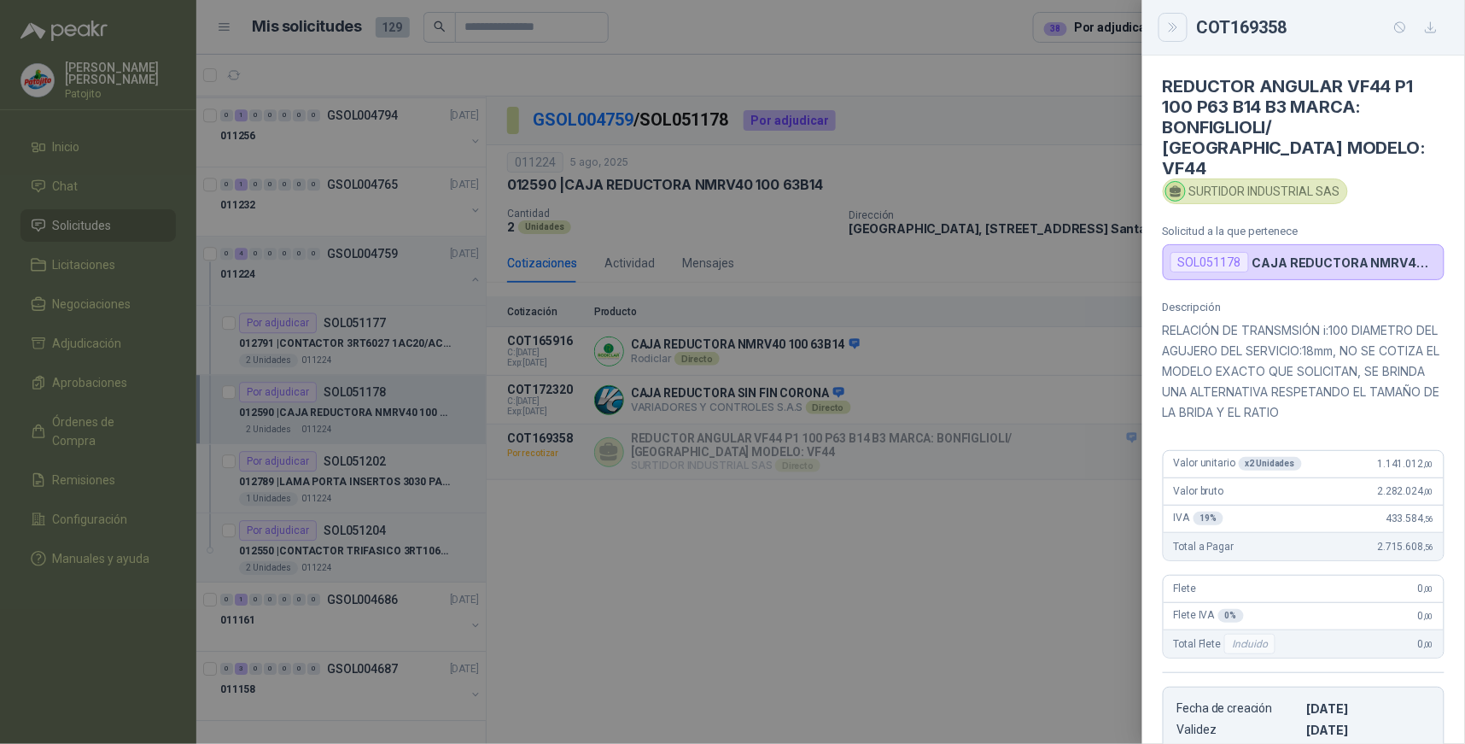
click at [1177, 26] on icon "Close" at bounding box center [1173, 27] width 15 height 15
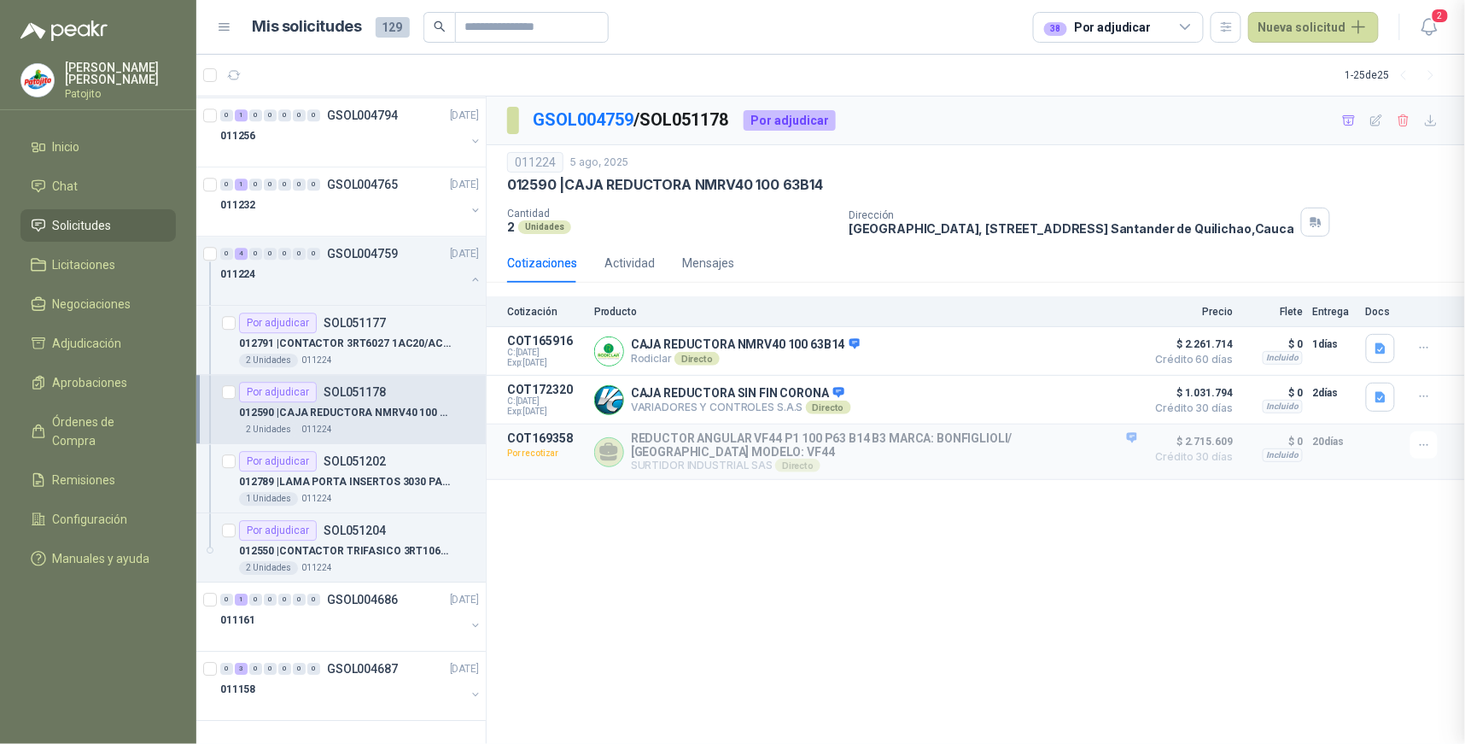
scroll to position [272, 0]
click at [1117, 448] on button "Detalles" at bounding box center [1097, 452] width 80 height 23
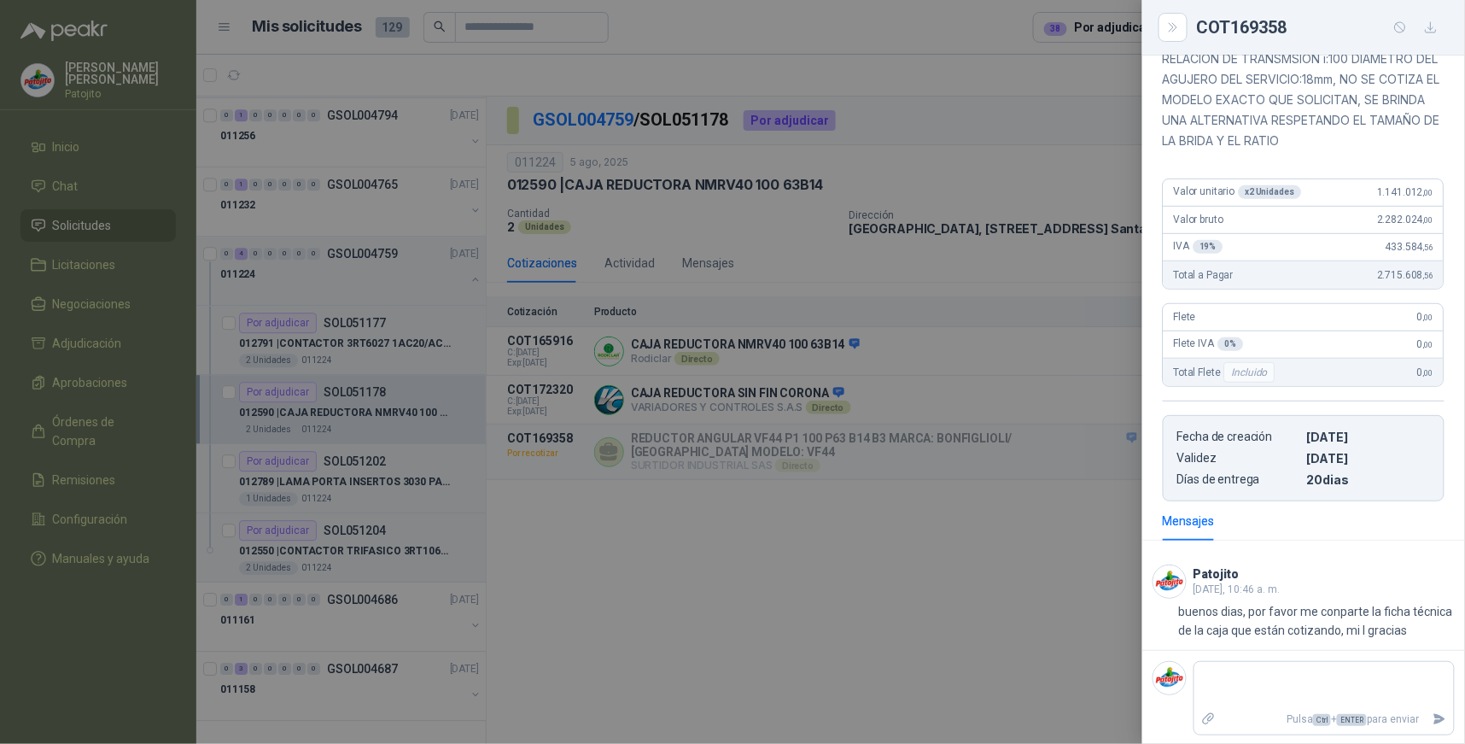
click at [912, 546] on div at bounding box center [732, 372] width 1465 height 744
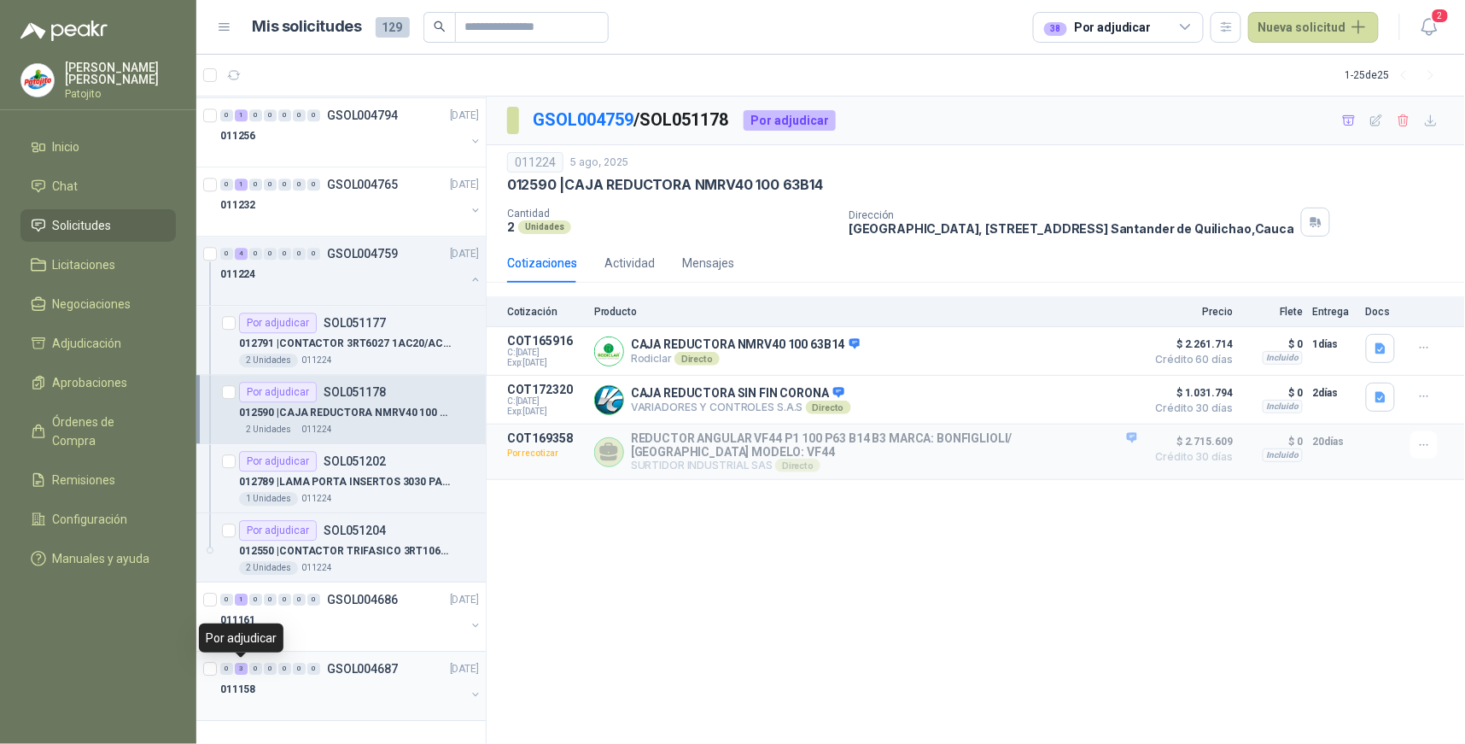
click at [243, 667] on div "3" at bounding box center [241, 669] width 13 height 12
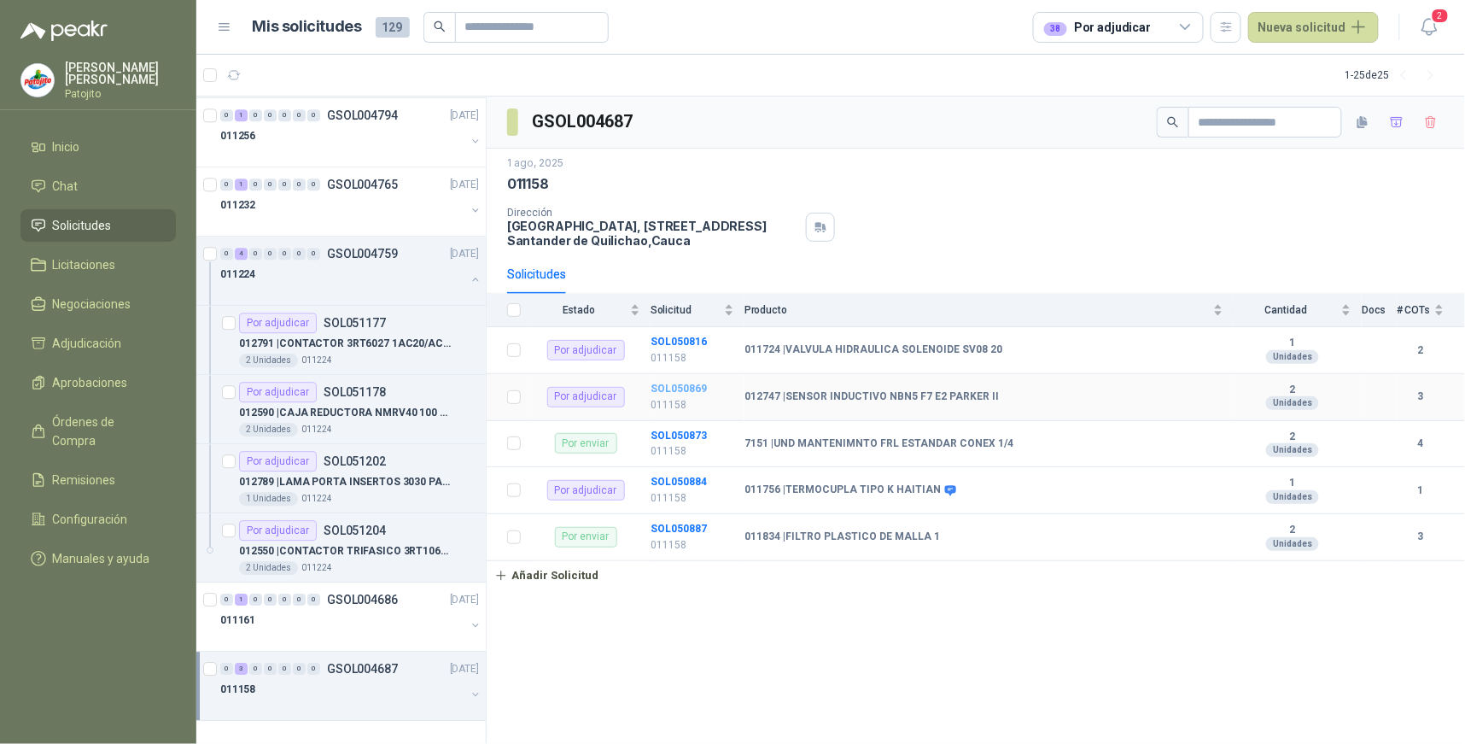
click at [681, 386] on b "SOL050869" at bounding box center [679, 389] width 56 height 12
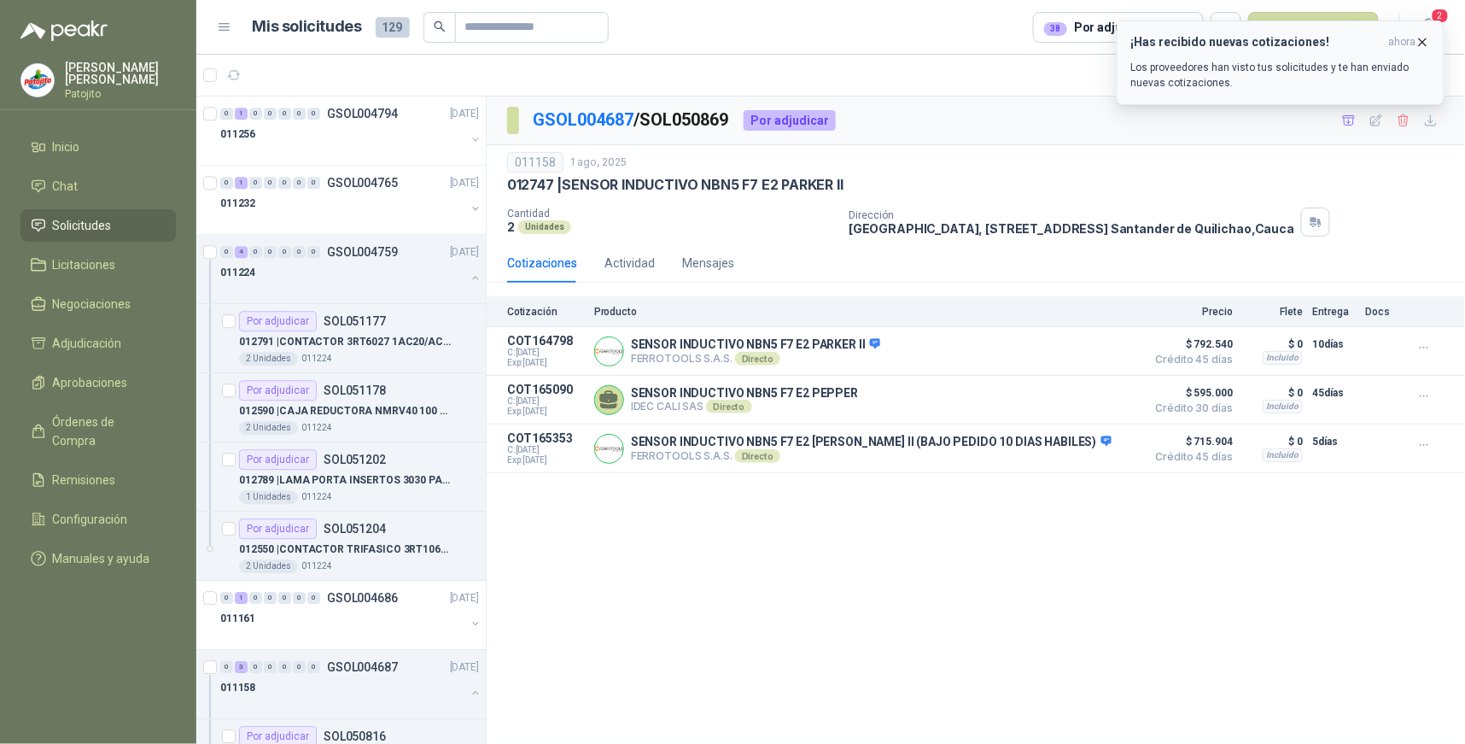
click at [1277, 45] on h3 "¡Has recibido nuevas cotizaciones!" at bounding box center [1256, 42] width 251 height 15
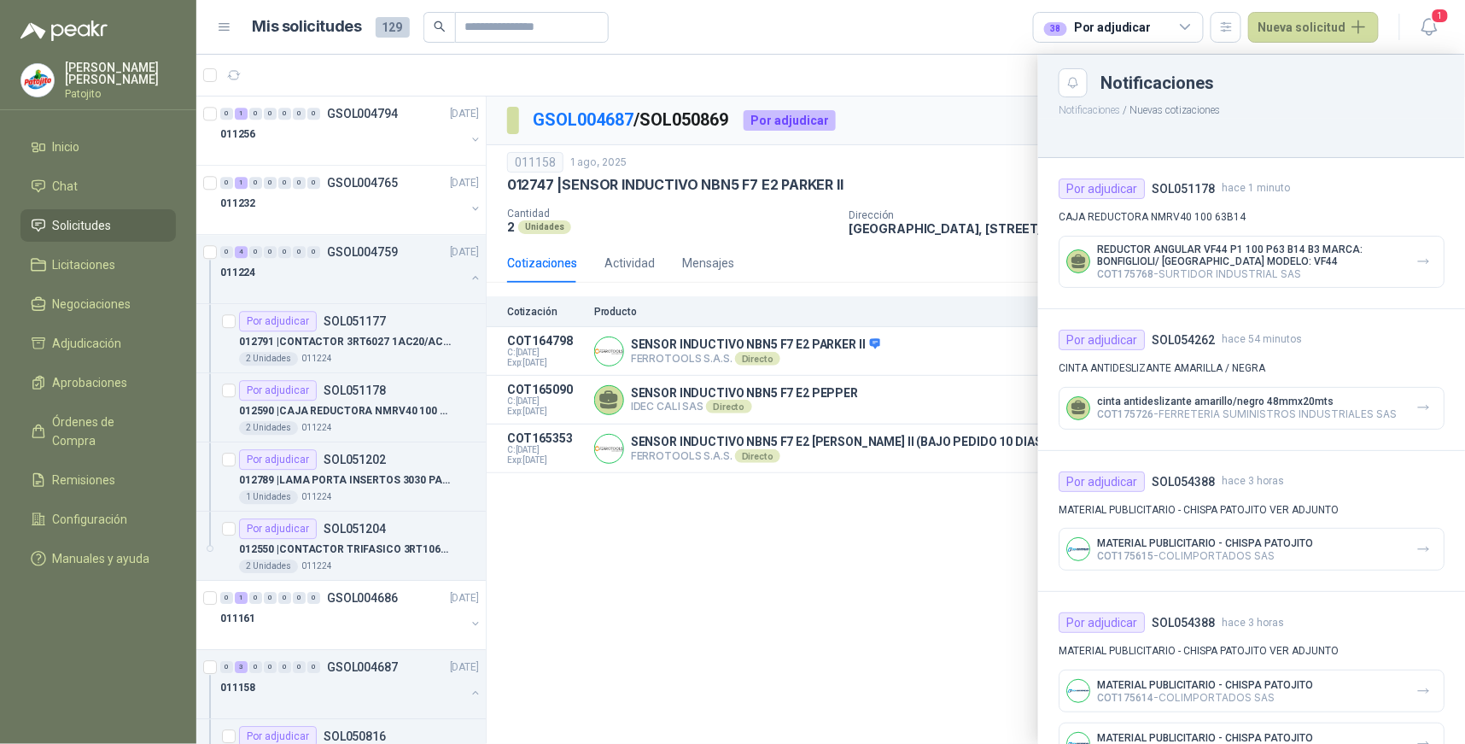
click at [1284, 265] on p "REDUCTOR ANGULAR VF44 P1 100 P63 B14 B3 MARCA: BONFIGLIOLI/ [GEOGRAPHIC_DATA] M…" at bounding box center [1250, 255] width 306 height 24
click at [675, 616] on div at bounding box center [830, 399] width 1269 height 689
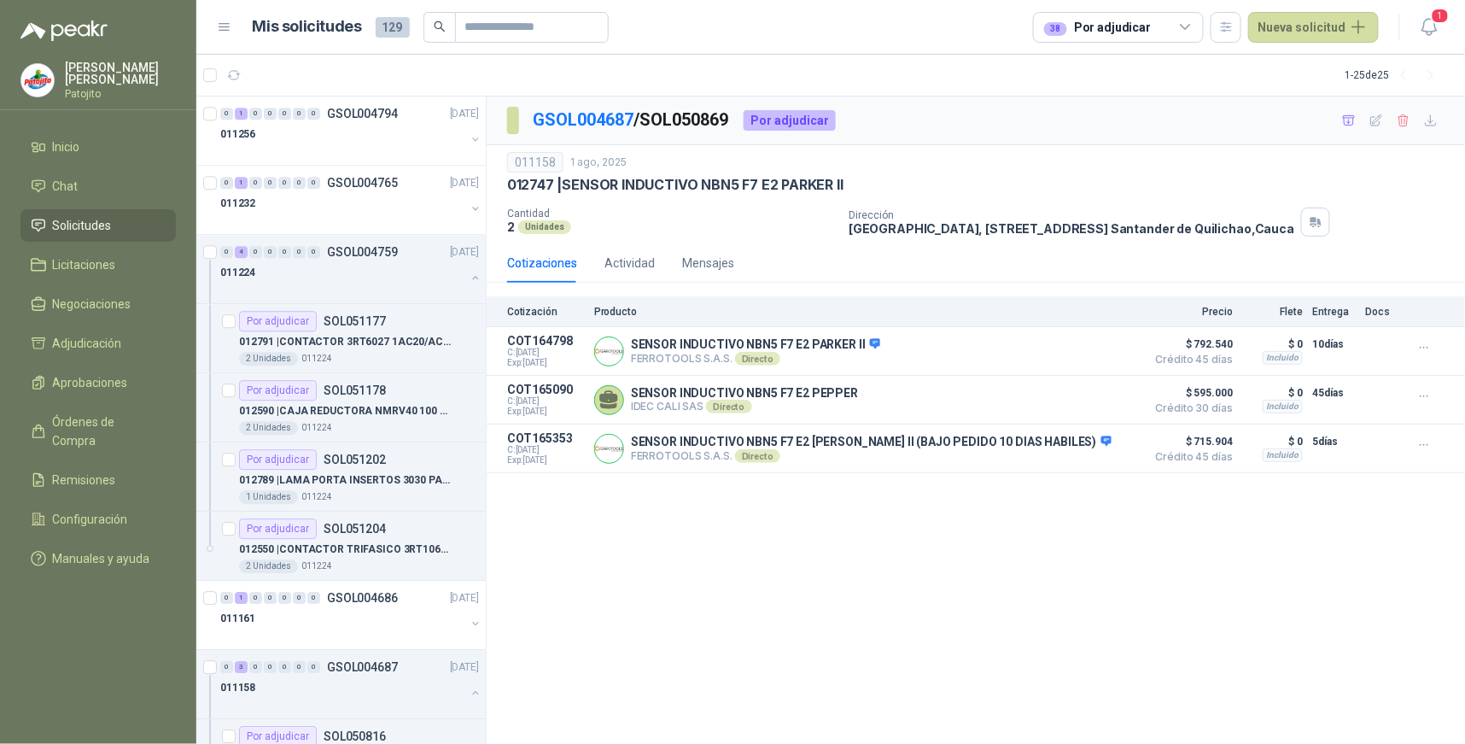
click at [102, 227] on span "Solicitudes" at bounding box center [82, 225] width 59 height 19
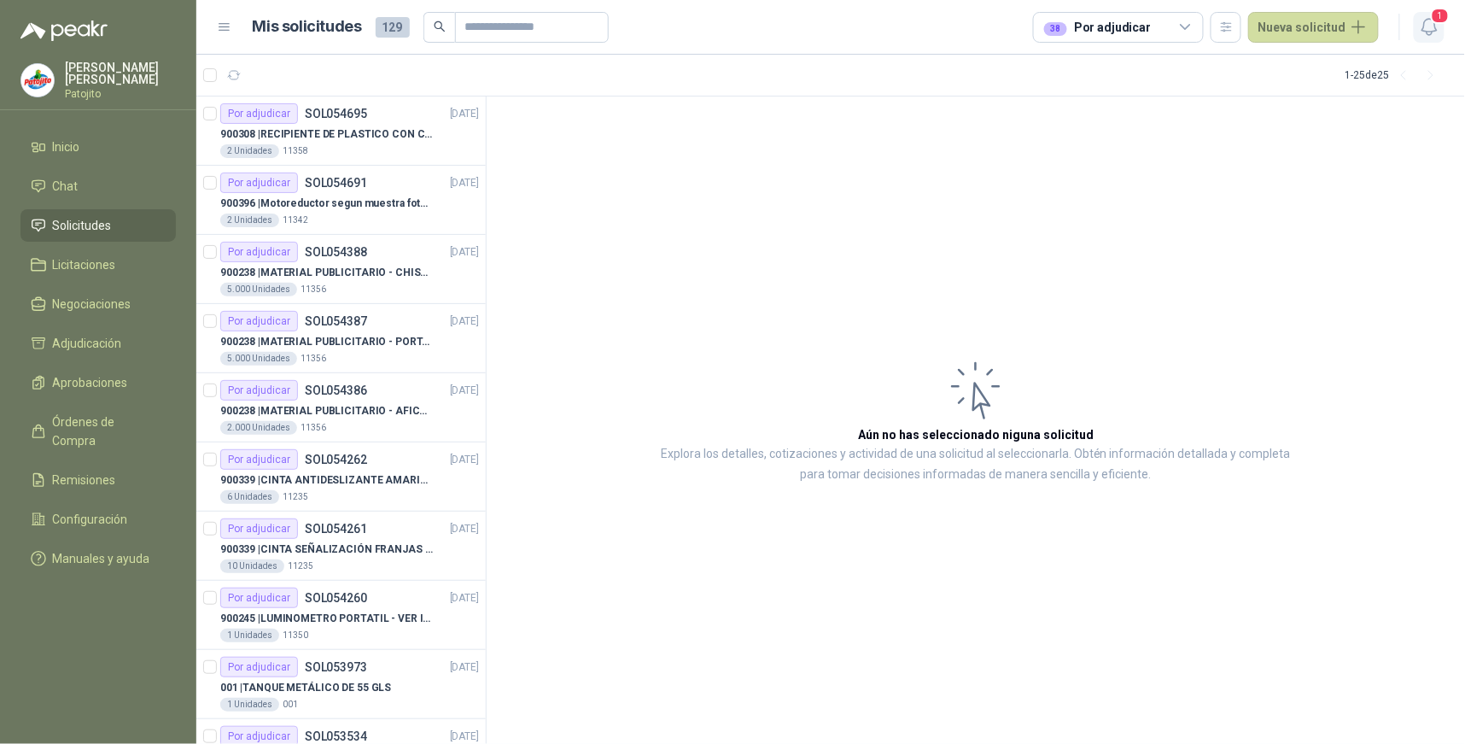
click at [1421, 20] on icon "button" at bounding box center [1429, 26] width 21 height 21
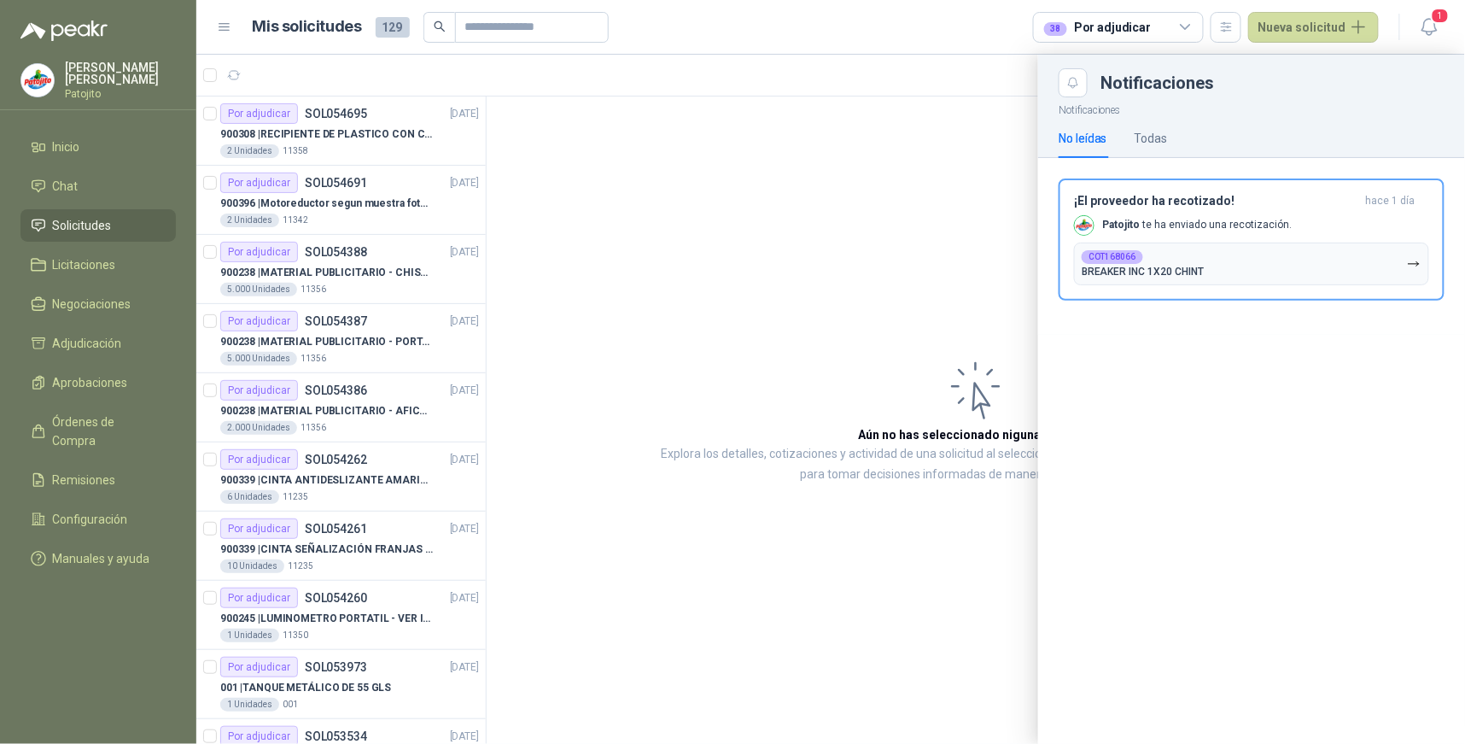
click at [969, 208] on div at bounding box center [830, 399] width 1269 height 689
